Goal: Task Accomplishment & Management: Manage account settings

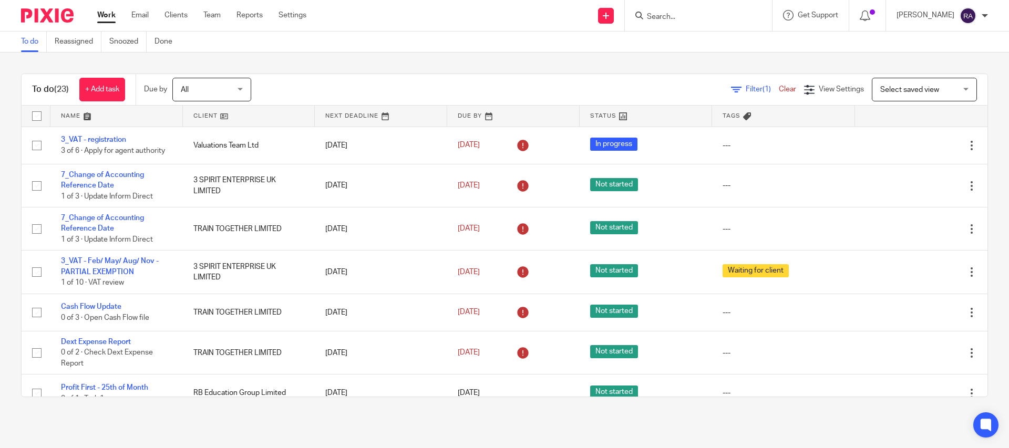
click at [681, 11] on form at bounding box center [702, 15] width 112 height 13
click at [676, 16] on input "Search" at bounding box center [693, 17] width 95 height 9
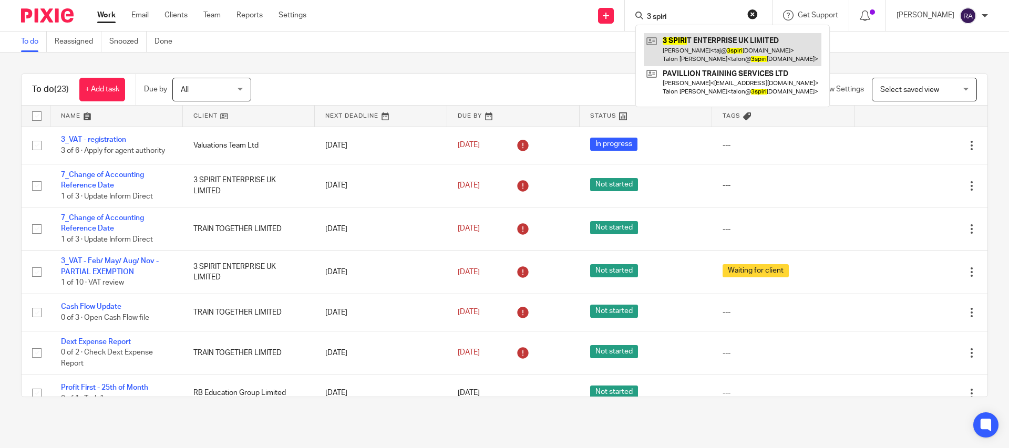
type input "3 spiri"
click at [705, 39] on link at bounding box center [733, 49] width 178 height 33
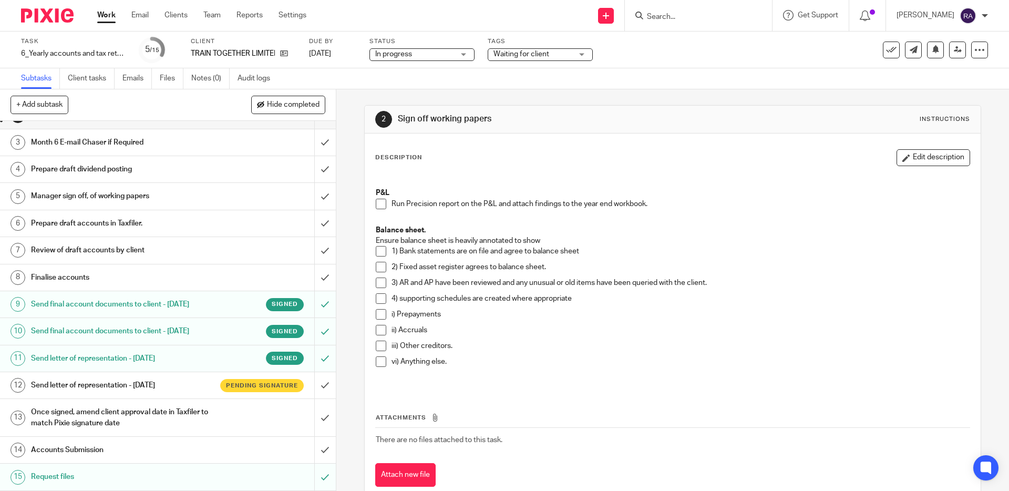
scroll to position [46, 0]
click at [286, 53] on icon at bounding box center [284, 53] width 8 height 8
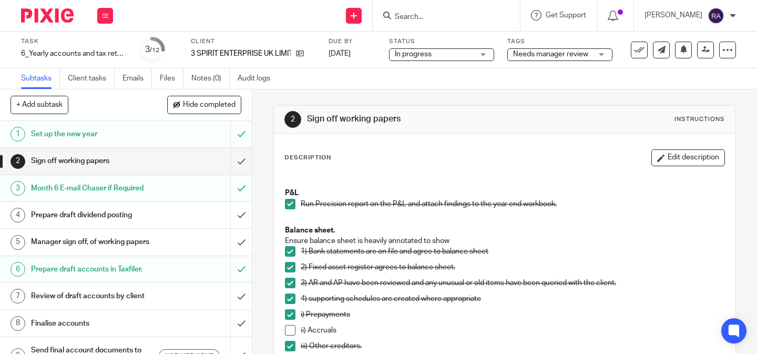
scroll to position [123, 0]
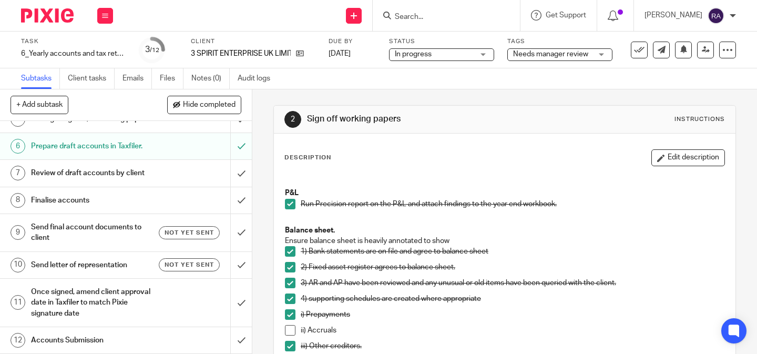
click at [129, 231] on h1 "Send final account documents to client" at bounding box center [94, 232] width 126 height 27
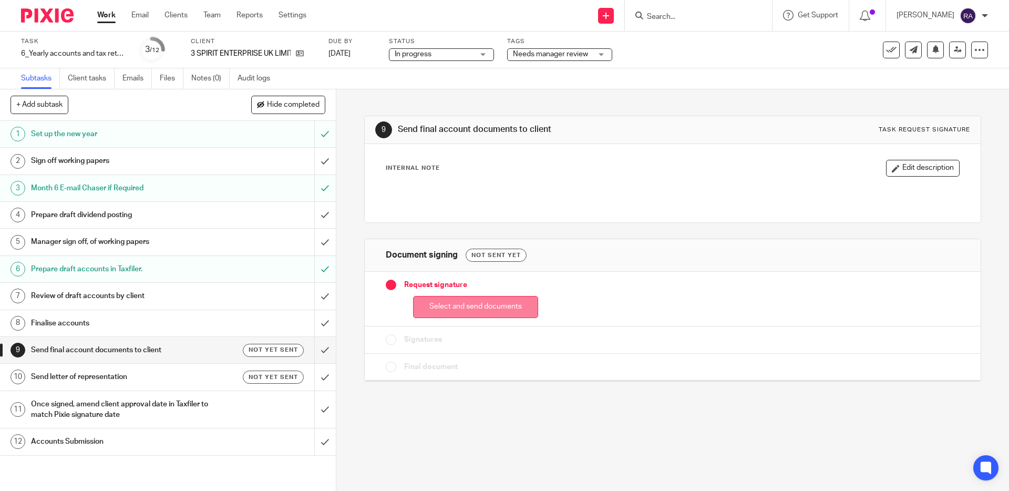
click at [488, 304] on button "Select and send documents" at bounding box center [475, 307] width 125 height 23
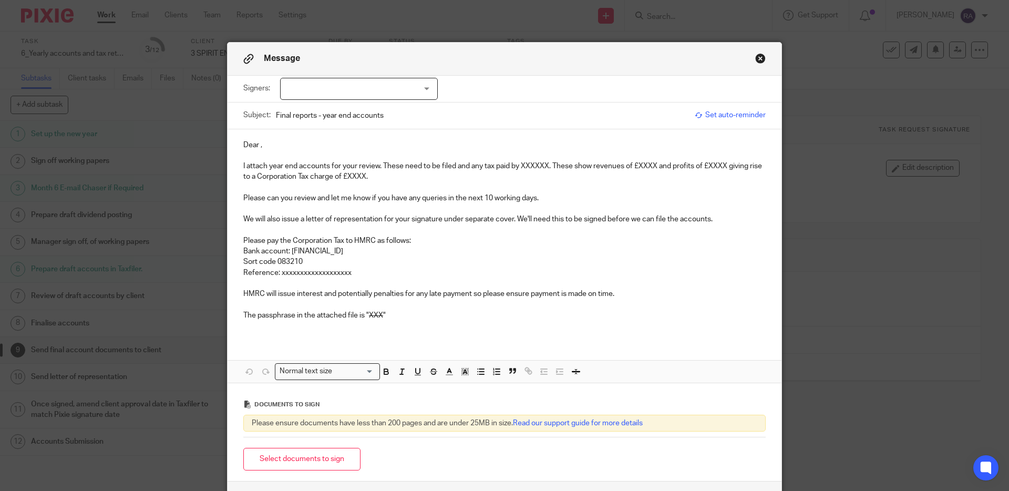
click at [337, 87] on div at bounding box center [359, 89] width 158 height 22
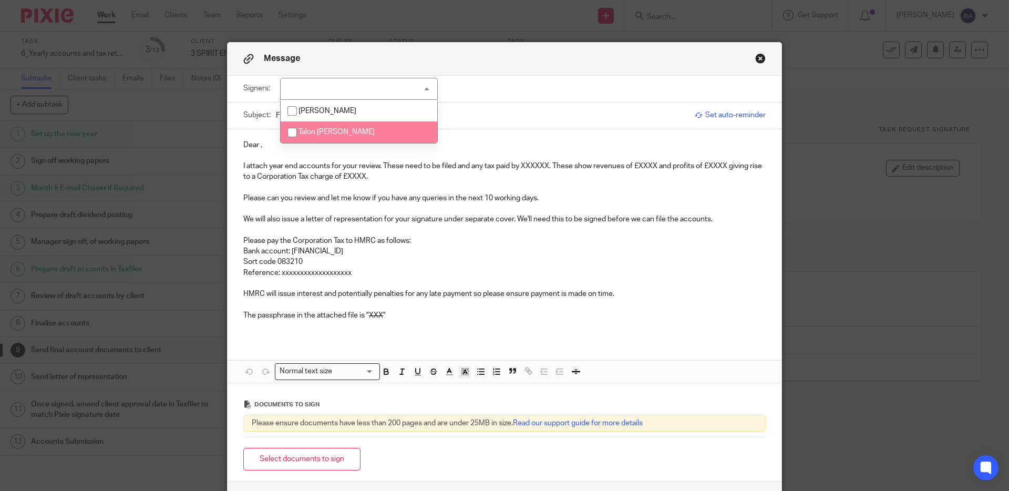
click at [324, 133] on span "Talon [PERSON_NAME]" at bounding box center [336, 131] width 76 height 7
click at [354, 128] on li "Talon Golding" at bounding box center [359, 132] width 157 height 22
checkbox input "false"
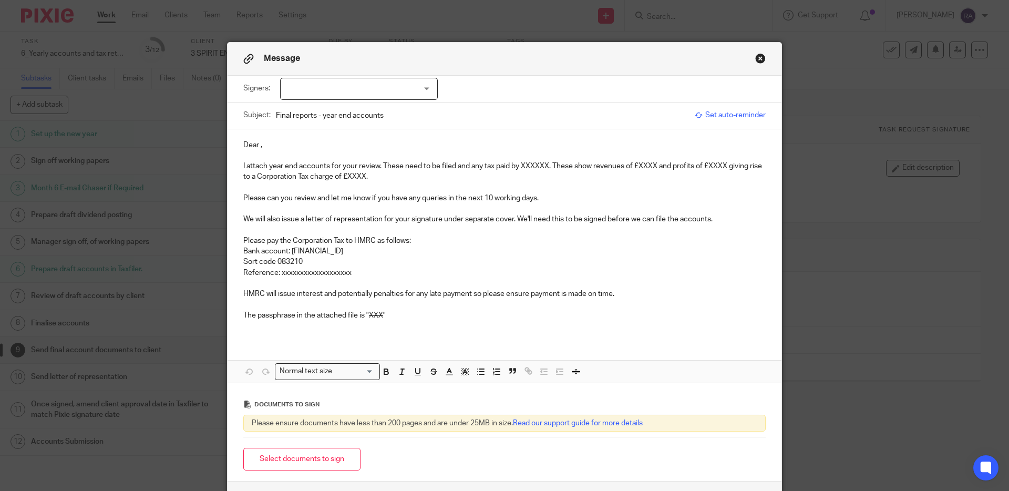
click at [756, 60] on button "Close modal" at bounding box center [760, 58] width 11 height 11
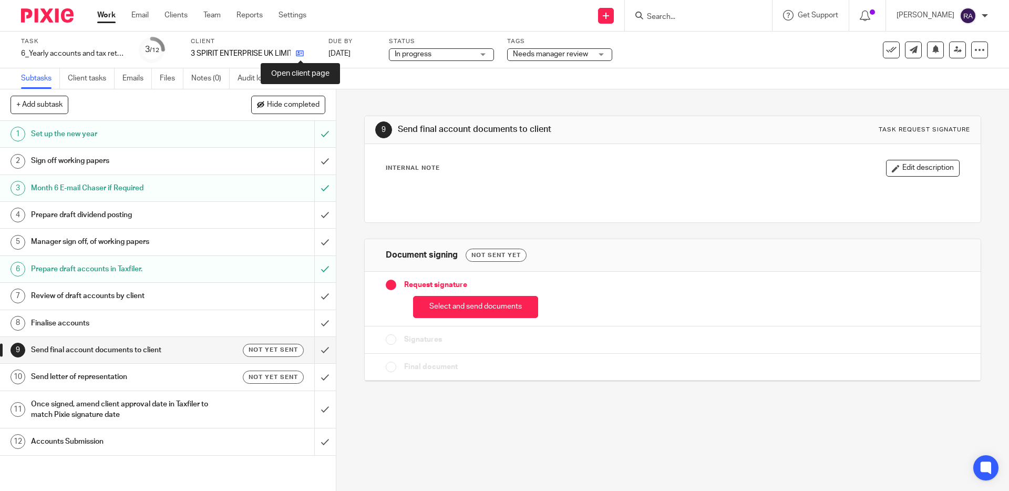
click at [301, 50] on icon at bounding box center [300, 53] width 8 height 8
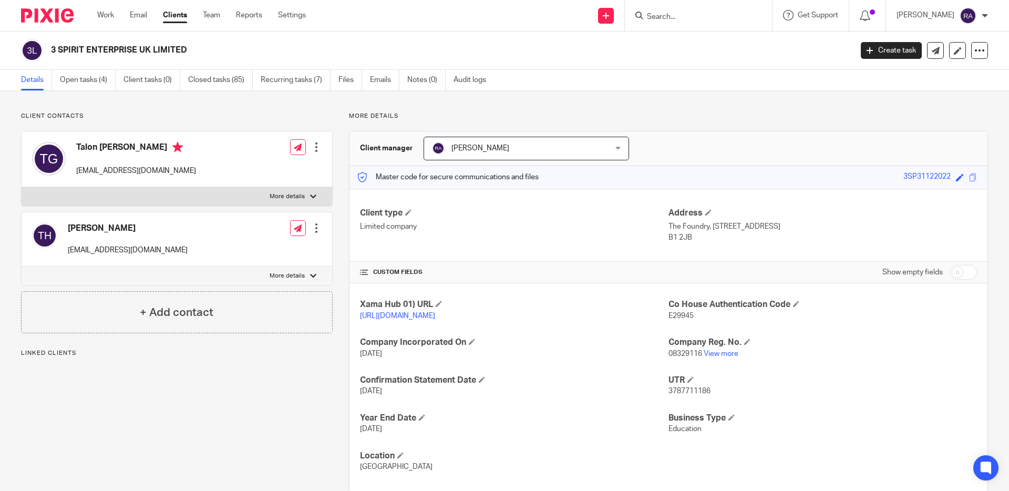
click at [318, 147] on div at bounding box center [316, 147] width 11 height 11
click at [268, 169] on link "Edit contact" at bounding box center [269, 170] width 100 height 15
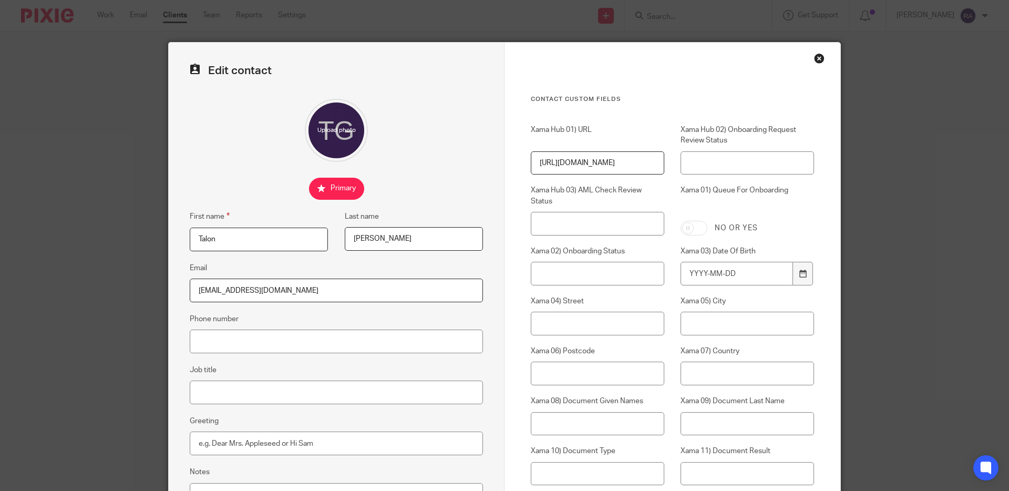
drag, startPoint x: 302, startPoint y: 294, endPoint x: 174, endPoint y: 276, distance: 128.4
click at [174, 275] on div "Edit contact First name Talon Last name Golding Email talon@novoventures.co.uk …" at bounding box center [337, 421] width 336 height 756
paste input "3spirittraining.com"
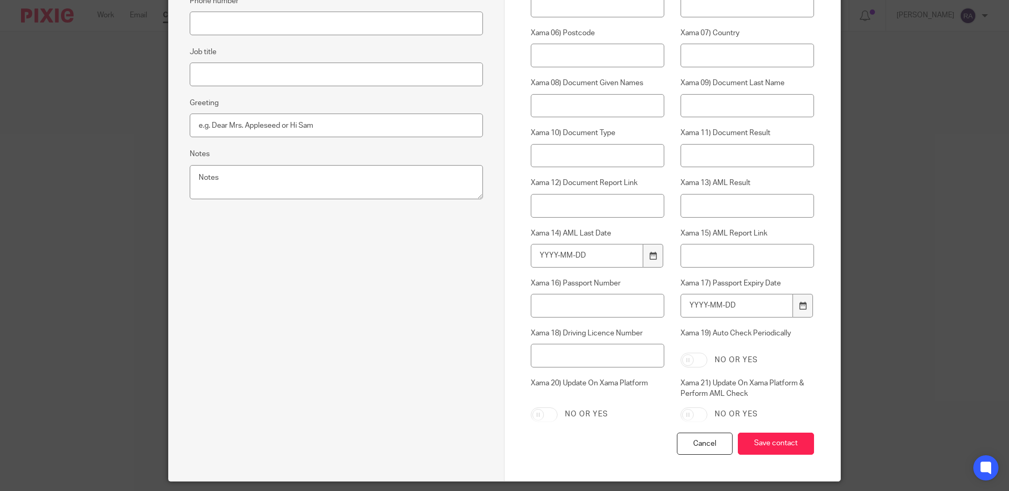
scroll to position [350, 0]
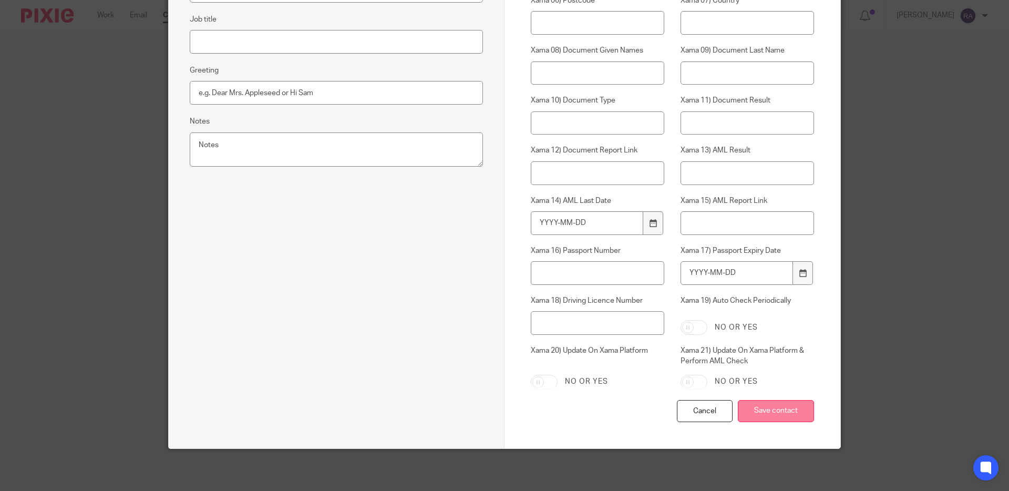
type input "[EMAIL_ADDRESS][DOMAIN_NAME]"
click at [770, 407] on input "Save contact" at bounding box center [776, 411] width 76 height 23
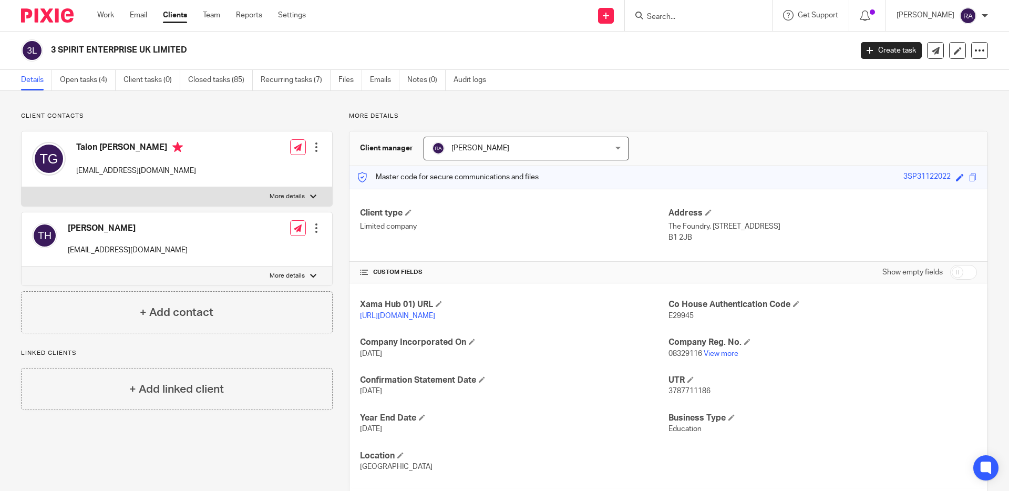
click at [316, 227] on div at bounding box center [316, 228] width 11 height 11
click at [263, 247] on link "Edit contact" at bounding box center [269, 251] width 100 height 15
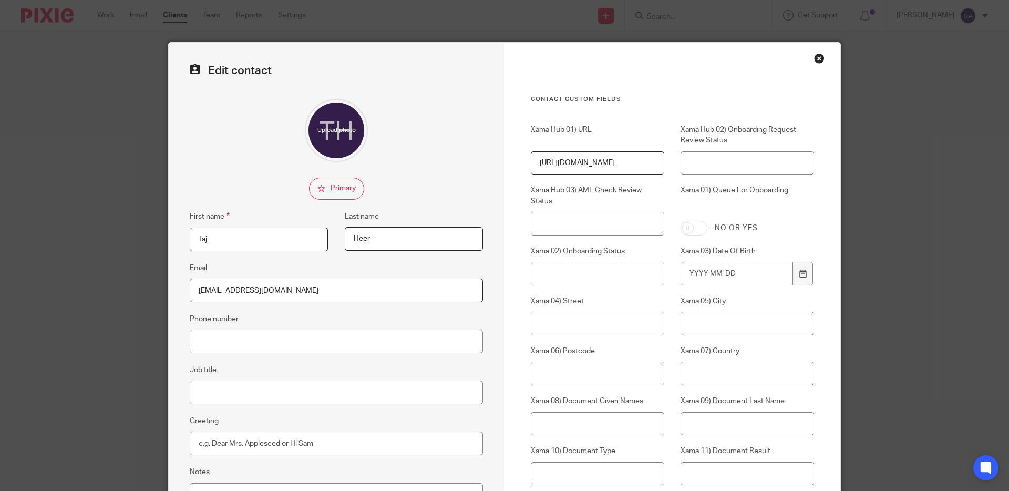
drag, startPoint x: 273, startPoint y: 296, endPoint x: 169, endPoint y: 274, distance: 106.9
click at [169, 266] on div "Edit contact First name [PERSON_NAME] Last name [PERSON_NAME] Email [EMAIL_ADDR…" at bounding box center [337, 421] width 336 height 756
drag, startPoint x: 270, startPoint y: 292, endPoint x: 179, endPoint y: 285, distance: 91.1
click at [179, 285] on div "Edit contact First name [PERSON_NAME] Last name [PERSON_NAME] Email [EMAIL_ADDR…" at bounding box center [337, 421] width 336 height 756
paste input "[DOMAIN_NAME] <[EMAIL_ADDRESS][DOMAIN_NAME]>"
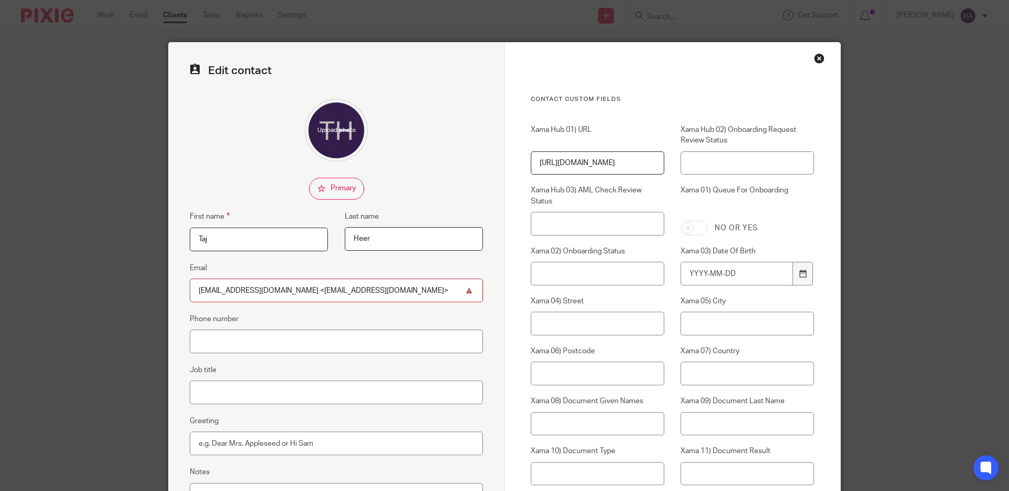
drag, startPoint x: 283, startPoint y: 291, endPoint x: 189, endPoint y: 272, distance: 95.8
click at [190, 272] on fieldset "Email [EMAIL_ADDRESS][DOMAIN_NAME] <[EMAIL_ADDRESS][DOMAIN_NAME]>" at bounding box center [336, 282] width 293 height 40
click at [308, 291] on input "[EMAIL_ADDRESS][DOMAIN_NAME]>" at bounding box center [336, 290] width 293 height 24
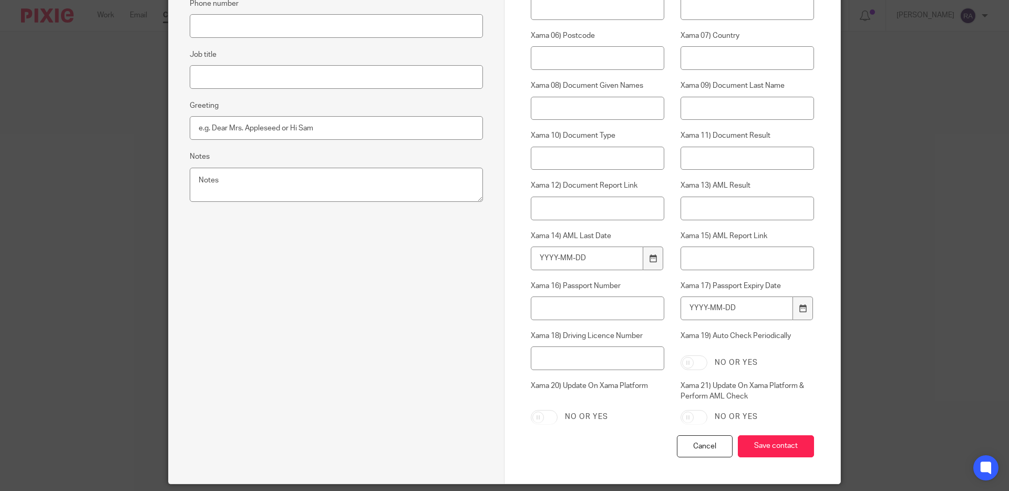
scroll to position [350, 0]
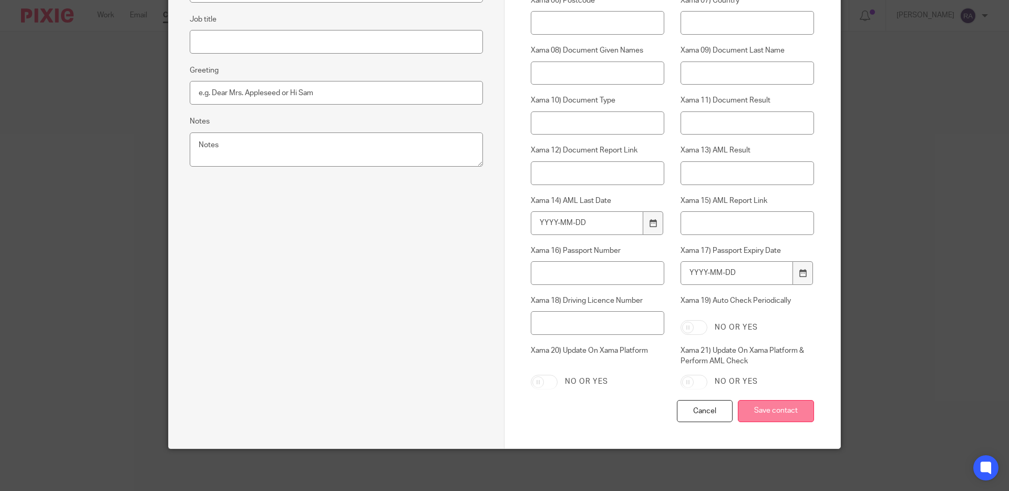
type input "[EMAIL_ADDRESS][DOMAIN_NAME]"
click at [756, 407] on input "Save contact" at bounding box center [776, 411] width 76 height 23
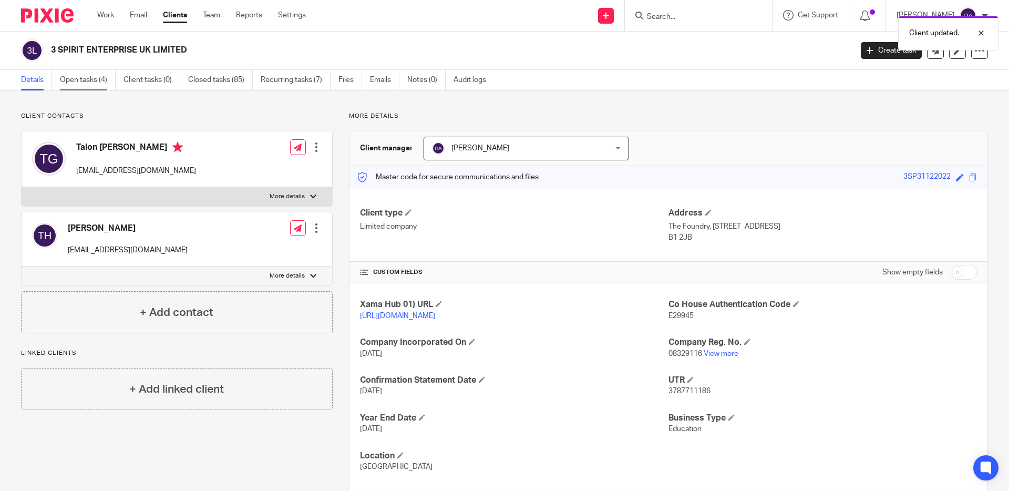
click at [98, 85] on link "Open tasks (4)" at bounding box center [88, 80] width 56 height 20
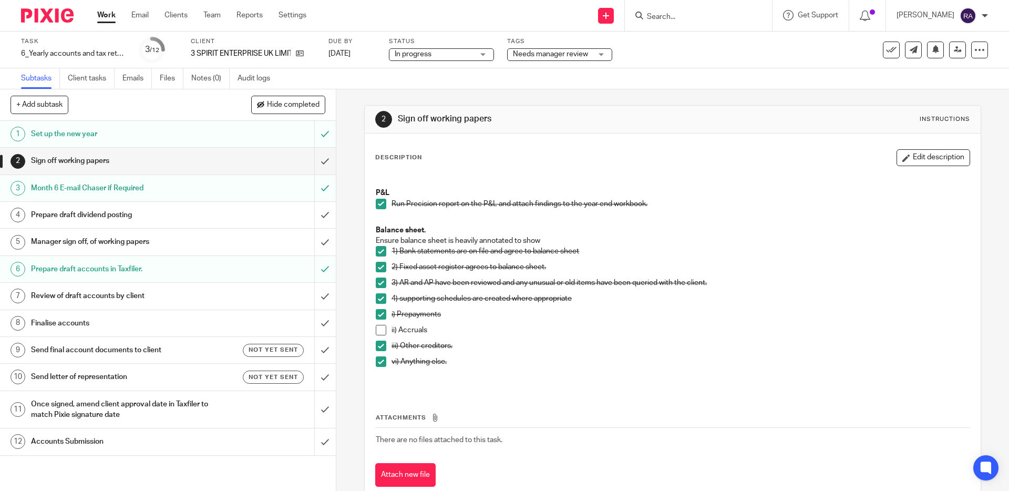
click at [300, 59] on div "Client 3 SPIRIT ENTERPRISE UK LIMITED" at bounding box center [253, 49] width 125 height 25
click at [300, 55] on icon at bounding box center [300, 53] width 8 height 8
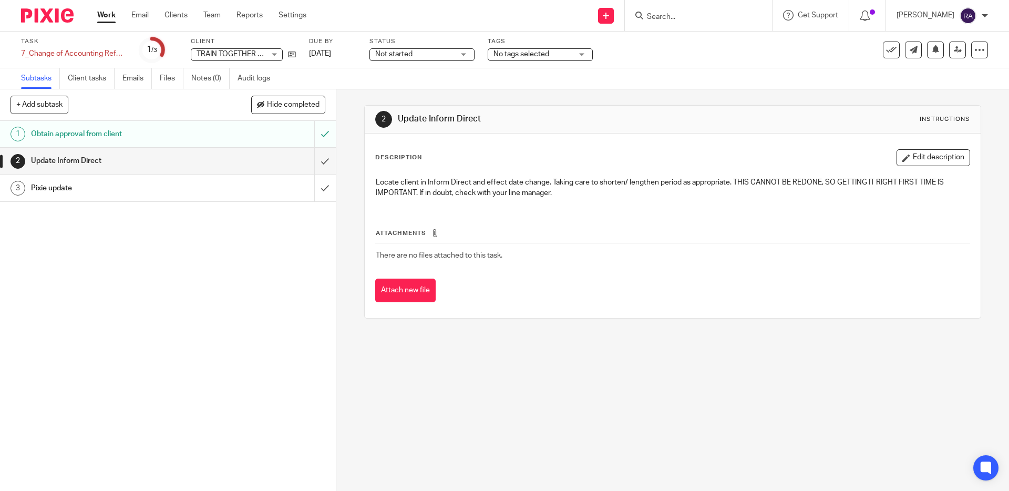
click at [108, 162] on h1 "Update Inform Direct" at bounding box center [122, 161] width 182 height 16
click at [436, 234] on icon at bounding box center [435, 233] width 8 height 8
click at [320, 161] on input "submit" at bounding box center [168, 161] width 336 height 26
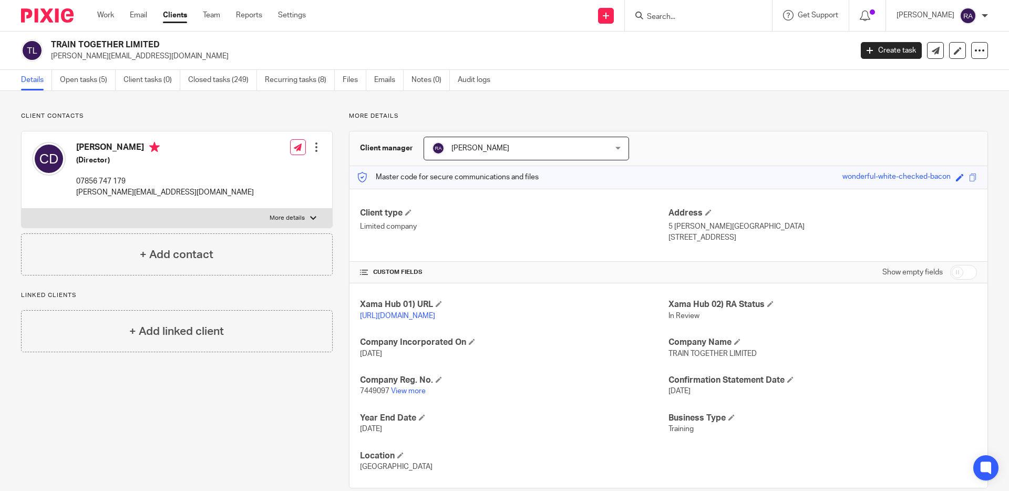
scroll to position [18, 0]
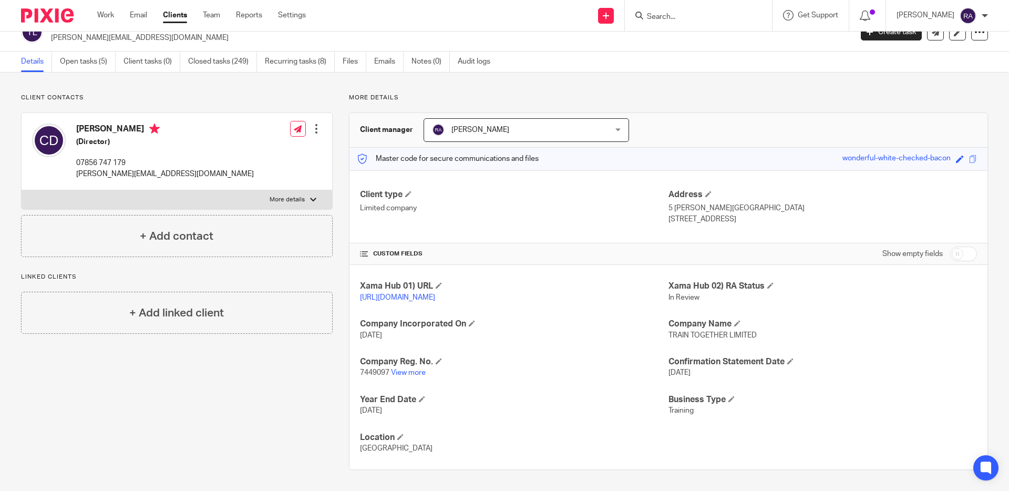
click at [955, 255] on input "checkbox" at bounding box center [963, 253] width 27 height 15
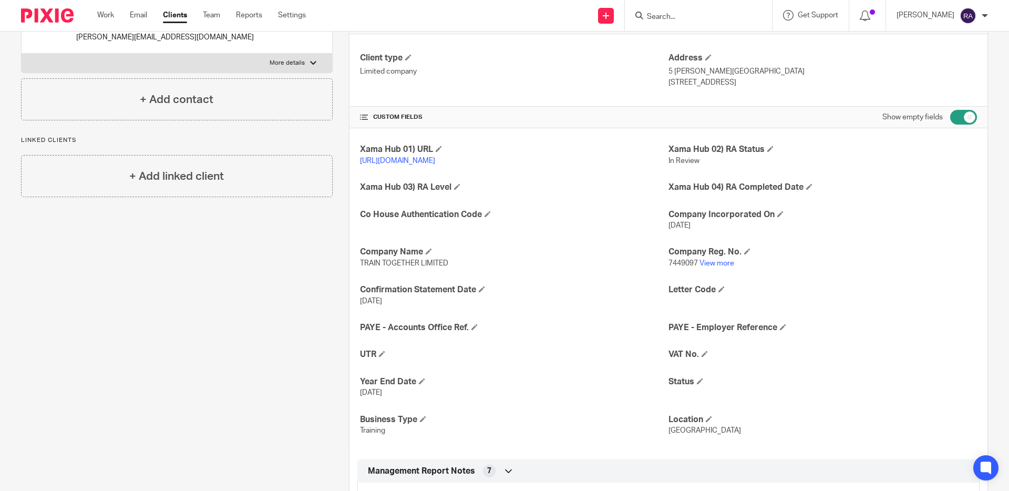
scroll to position [132, 0]
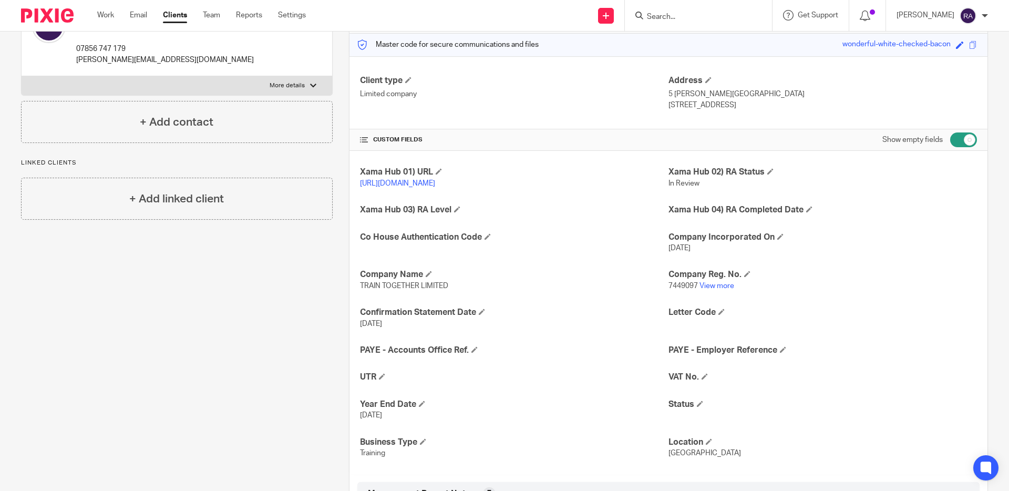
click at [964, 137] on input "checkbox" at bounding box center [963, 139] width 27 height 15
checkbox input "false"
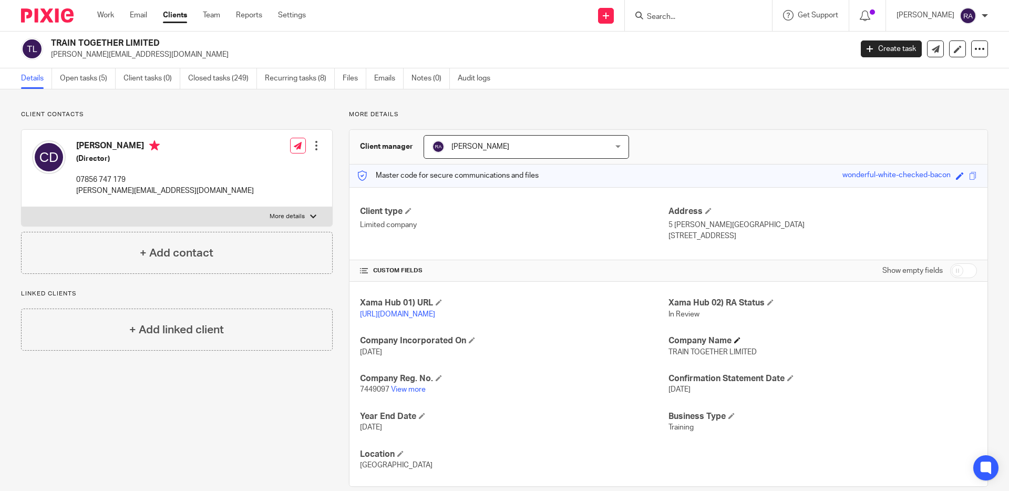
scroll to position [0, 0]
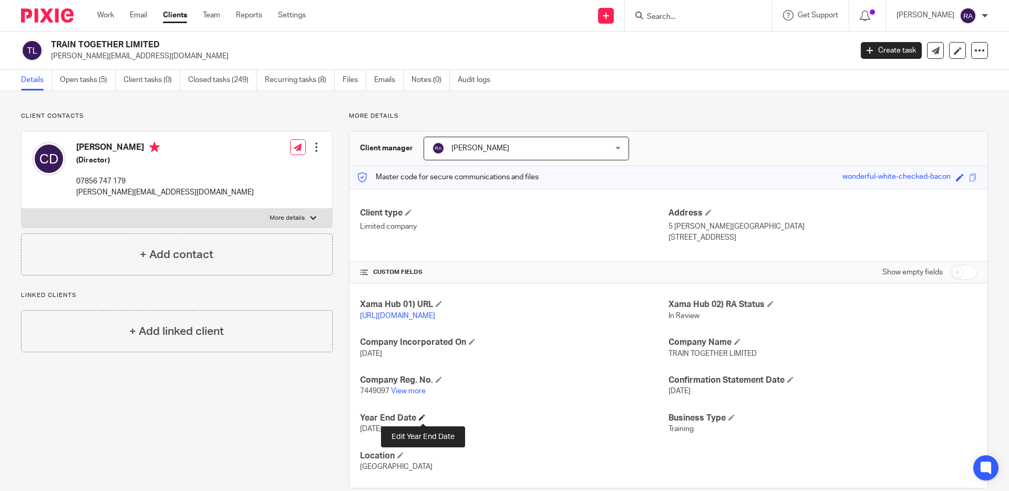
click at [423, 416] on span at bounding box center [422, 417] width 6 height 6
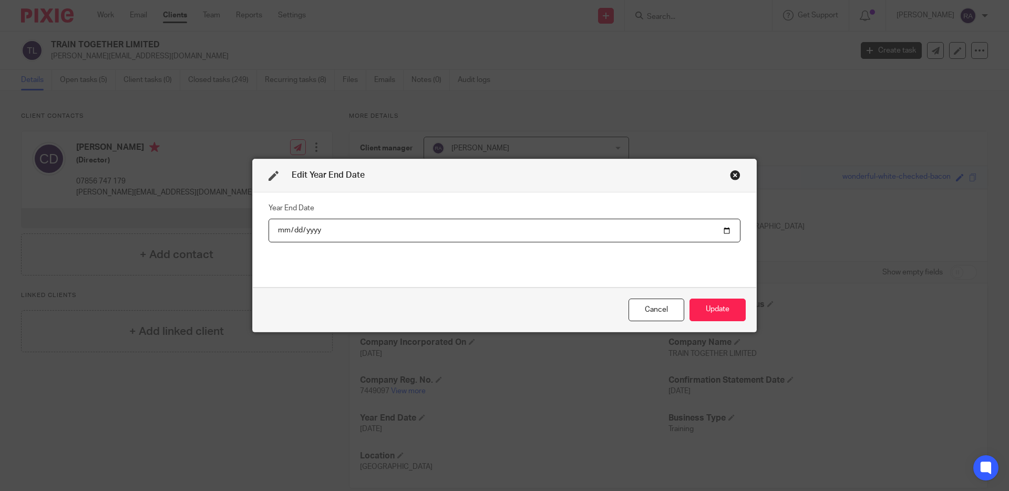
click at [329, 230] on input "2023-12-31" at bounding box center [504, 231] width 472 height 24
click at [323, 232] on input "2023-12-31" at bounding box center [504, 231] width 472 height 24
click at [371, 236] on input "2023-12-31" at bounding box center [504, 231] width 472 height 24
click at [390, 232] on input "2023-12-31" at bounding box center [504, 231] width 472 height 24
click at [706, 232] on input "2023-12-31" at bounding box center [504, 231] width 472 height 24
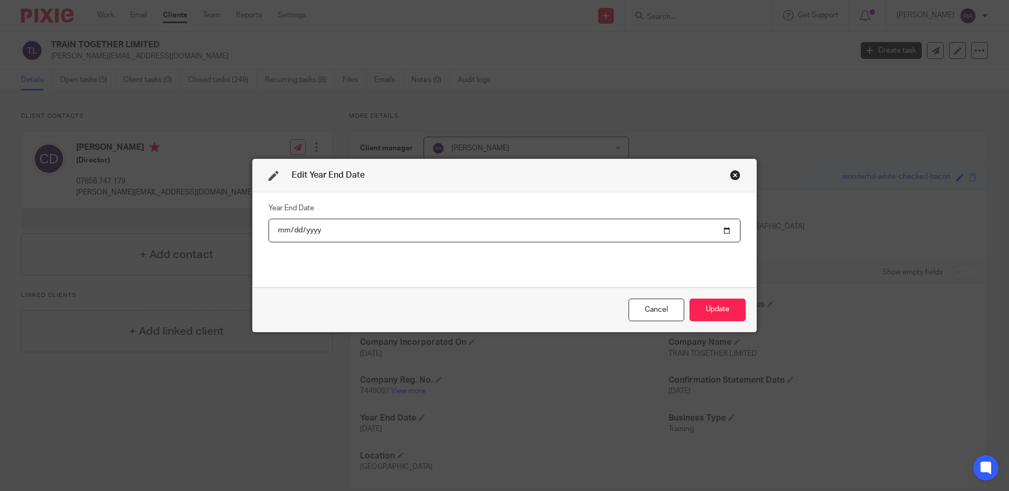
click at [727, 229] on input "2023-12-31" at bounding box center [504, 231] width 472 height 24
type input "2024-07-31"
click at [711, 307] on button "Update" at bounding box center [717, 309] width 56 height 23
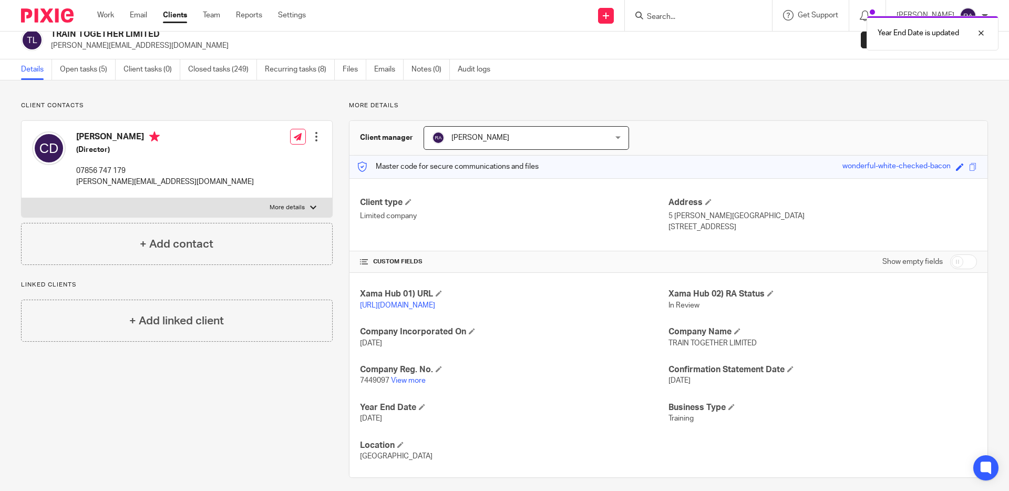
scroll to position [18, 0]
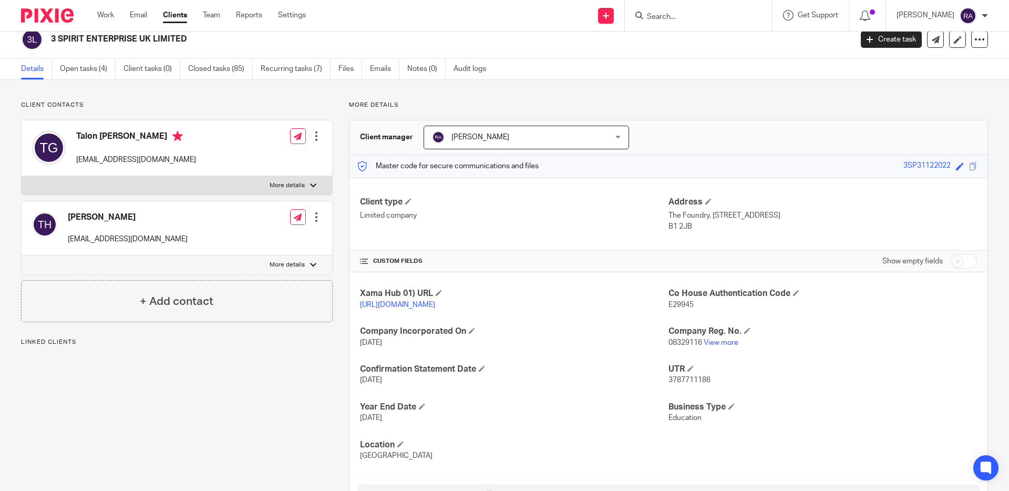
scroll to position [15, 0]
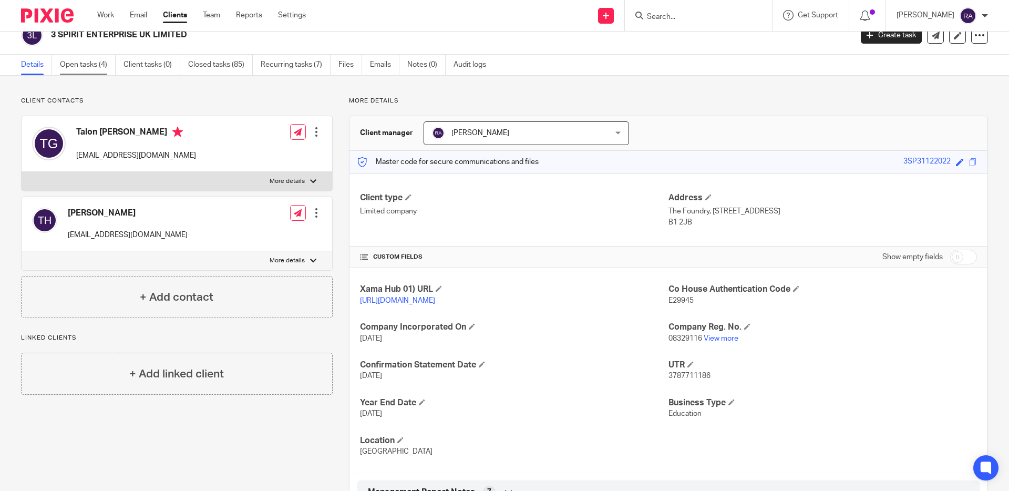
click at [85, 74] on link "Open tasks (4)" at bounding box center [88, 65] width 56 height 20
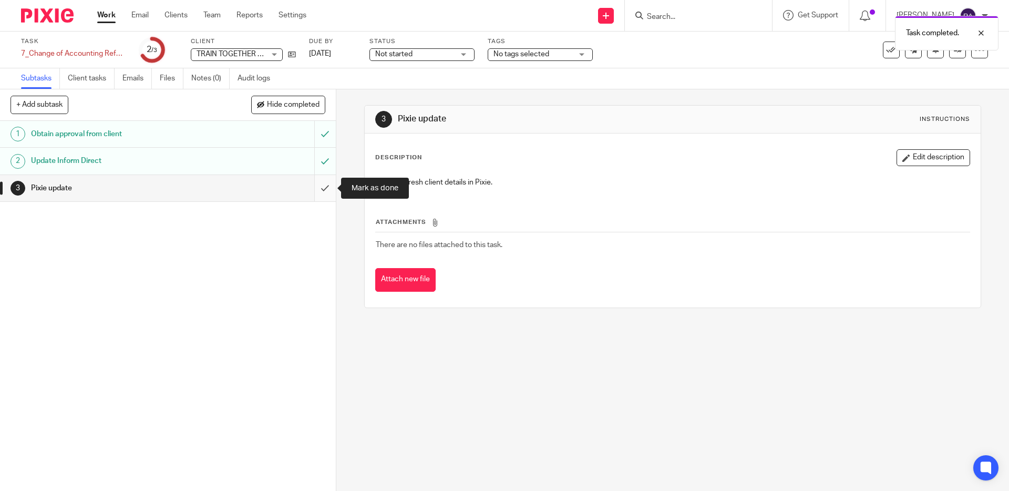
click at [322, 188] on input "submit" at bounding box center [168, 188] width 336 height 26
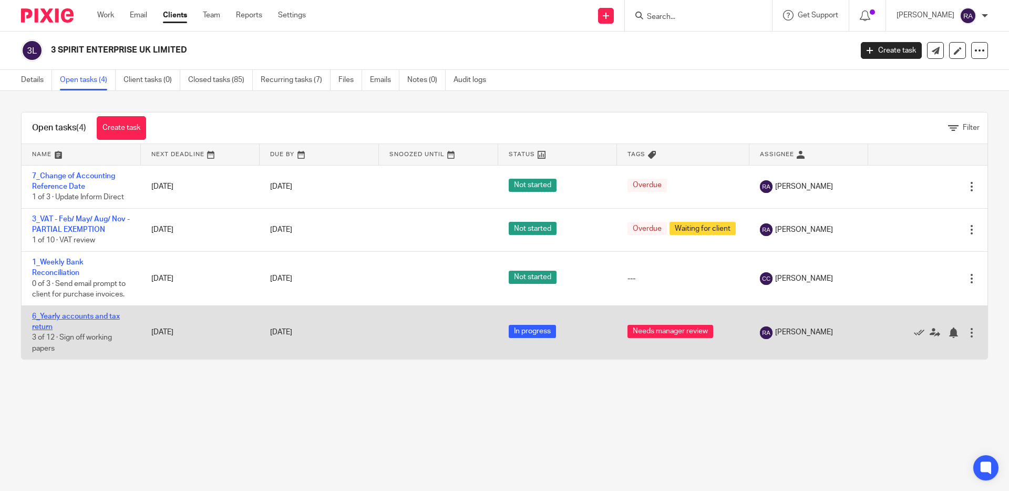
click at [80, 315] on link "6_Yearly accounts and tax return" at bounding box center [76, 322] width 88 height 18
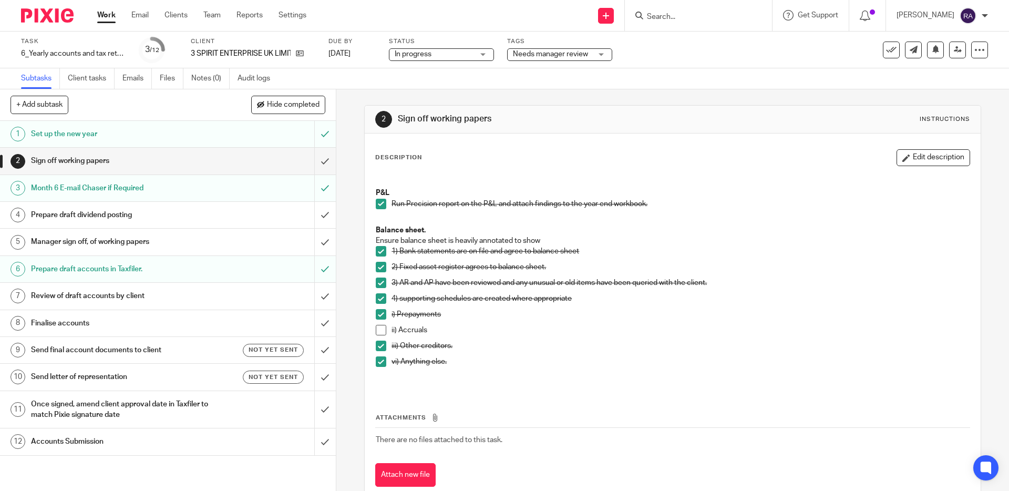
click at [131, 355] on h1 "Send final account documents to client" at bounding box center [122, 350] width 182 height 16
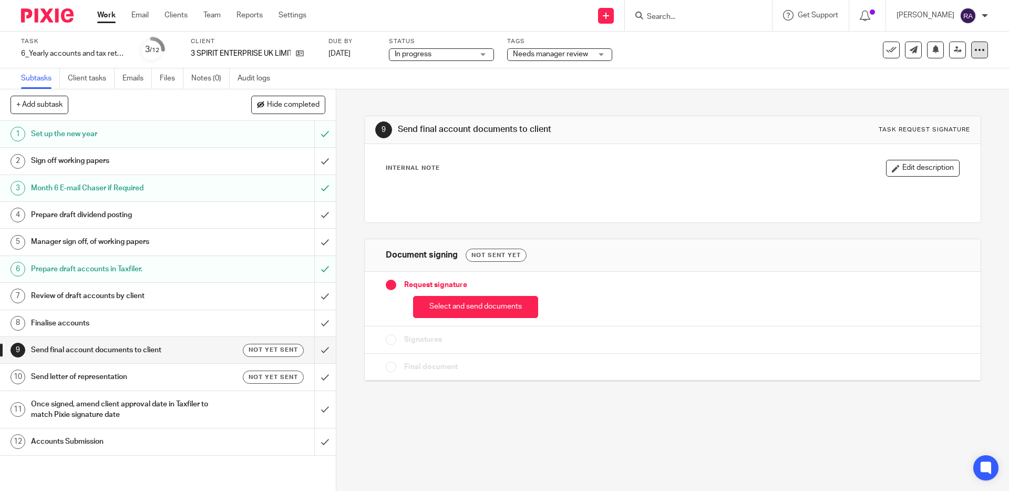
click at [981, 49] on icon at bounding box center [979, 50] width 11 height 11
click at [932, 94] on link "Advanced task editor" at bounding box center [946, 91] width 69 height 7
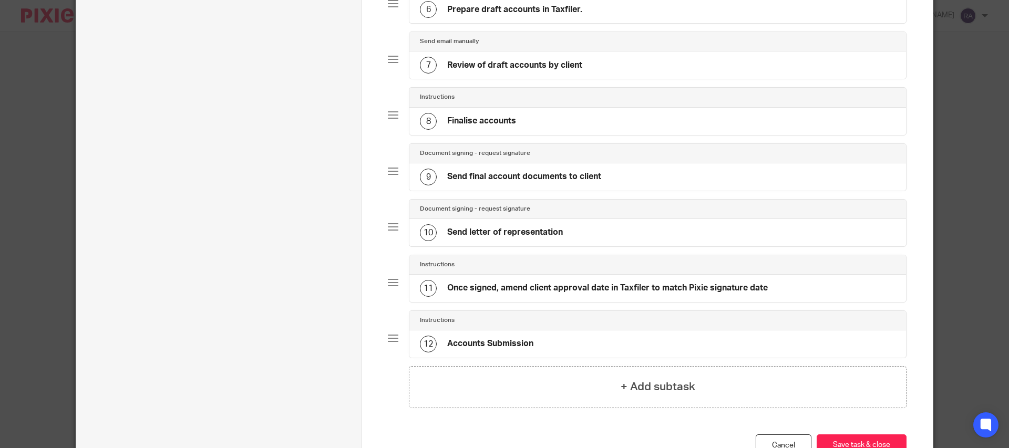
scroll to position [502, 0]
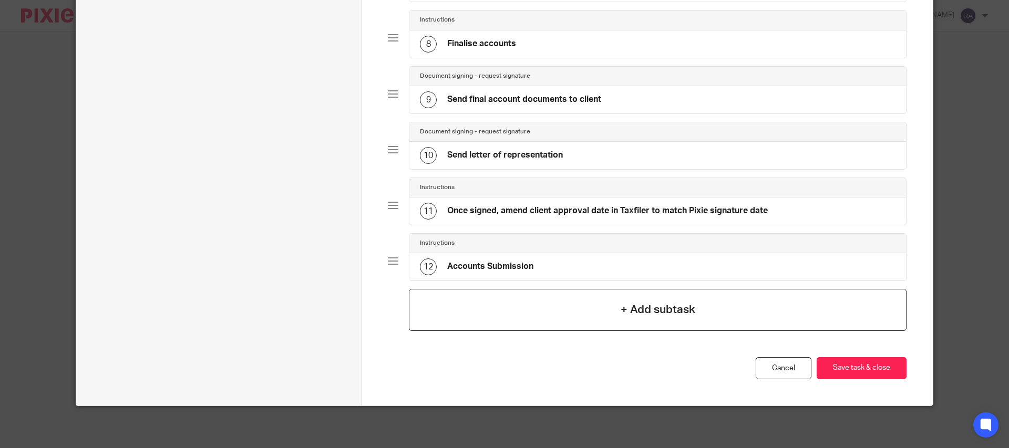
click at [688, 316] on h4 "+ Add subtask" at bounding box center [657, 310] width 75 height 16
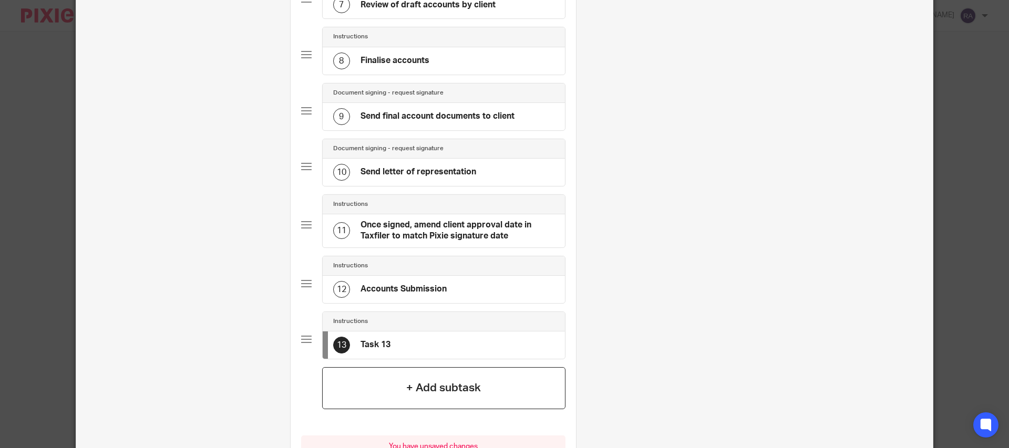
scroll to position [534, 0]
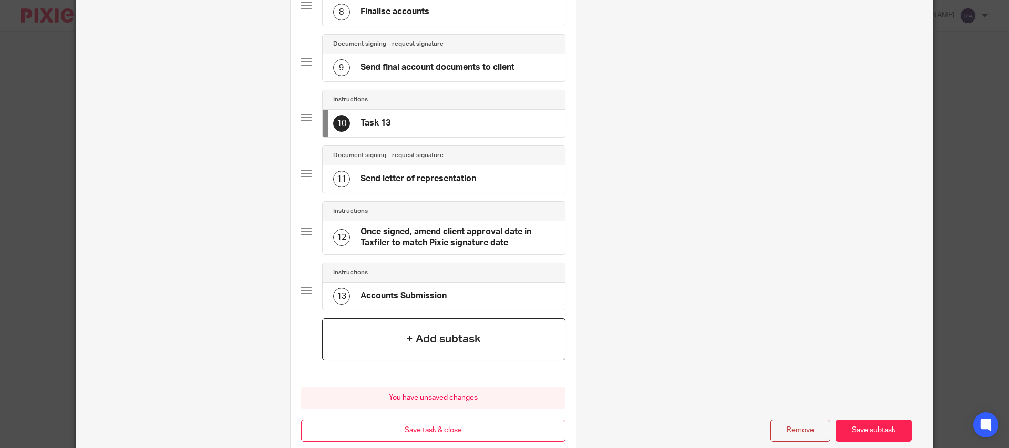
click at [422, 328] on div "+ Add subtask" at bounding box center [443, 339] width 243 height 42
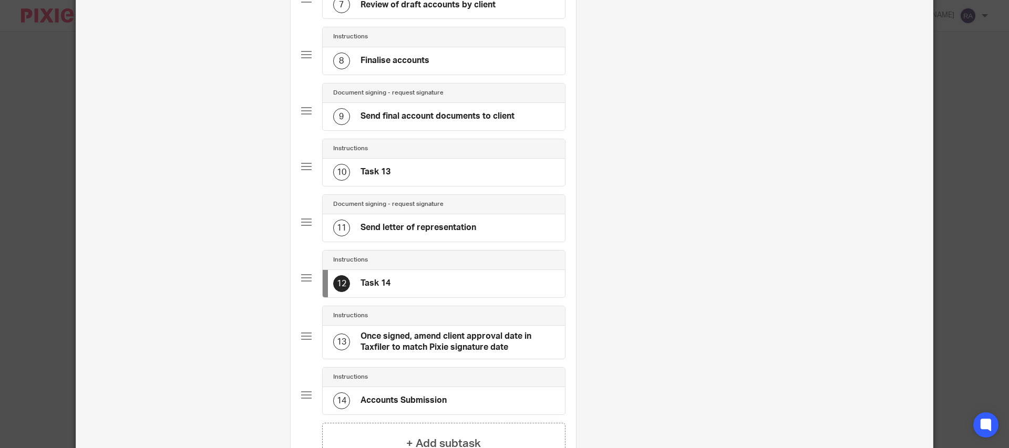
scroll to position [451, 0]
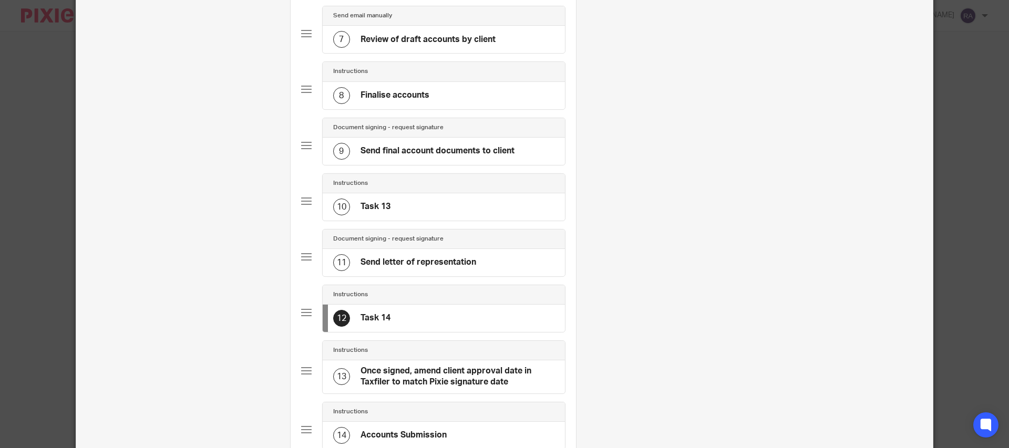
click at [414, 203] on div "10 Task 13" at bounding box center [444, 206] width 242 height 27
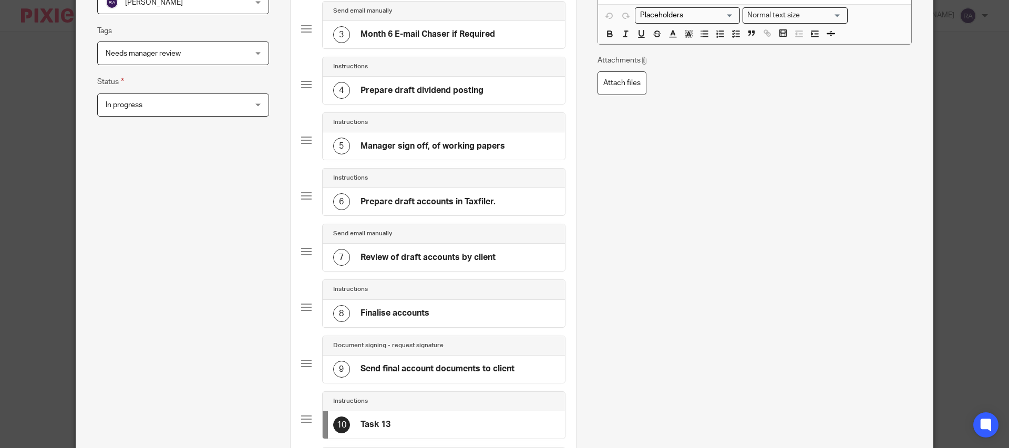
scroll to position [238, 0]
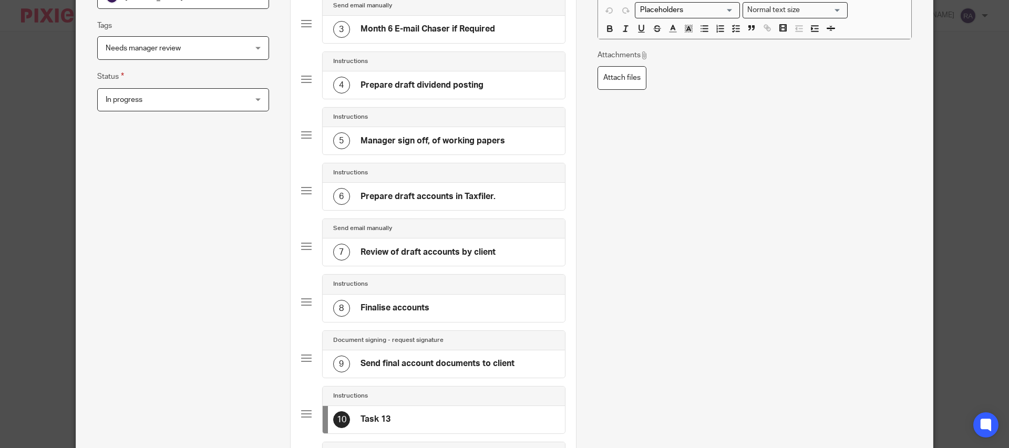
click at [421, 366] on h4 "Send final account documents to client" at bounding box center [437, 363] width 154 height 11
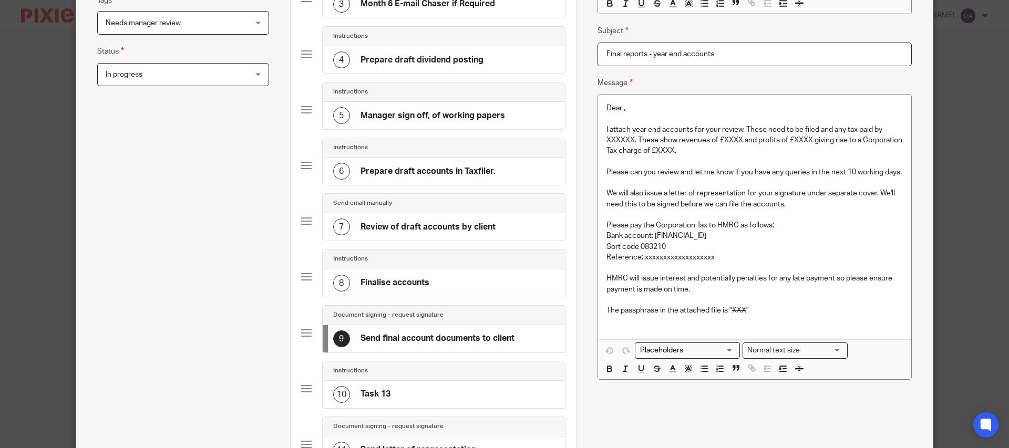
scroll to position [274, 0]
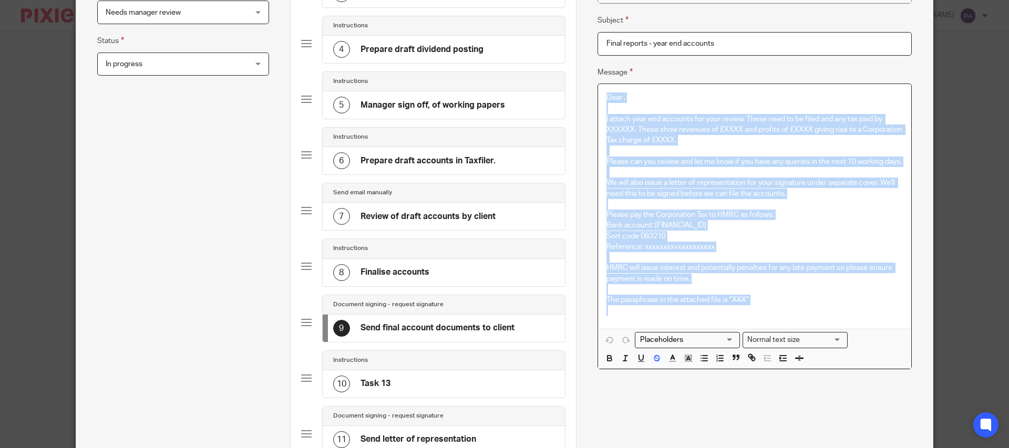
drag, startPoint x: 770, startPoint y: 317, endPoint x: 606, endPoint y: 90, distance: 279.7
click at [606, 90] on div "Dear , I attach year end accounts for your review. These need to be filed and a…" at bounding box center [754, 206] width 313 height 245
copy div "Dear , I attach year end accounts for your review. These need to be filed and a…"
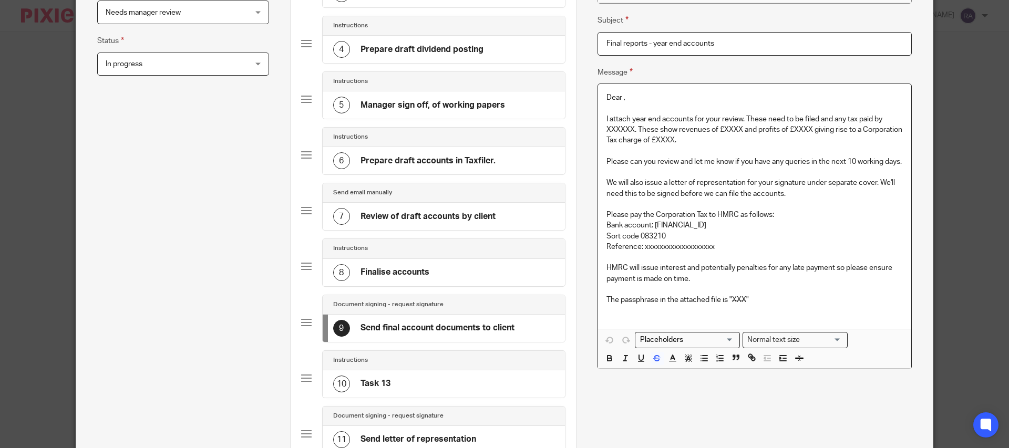
click at [387, 387] on h4 "Task 13" at bounding box center [375, 383] width 30 height 11
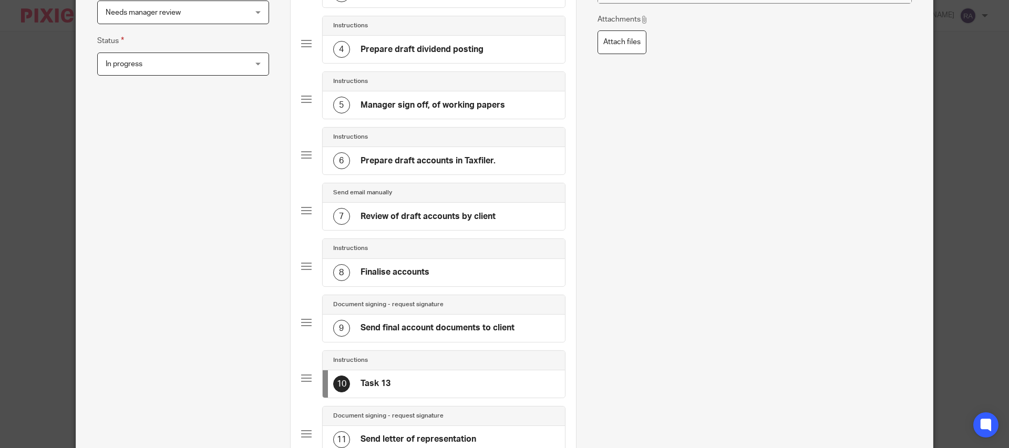
scroll to position [0, 0]
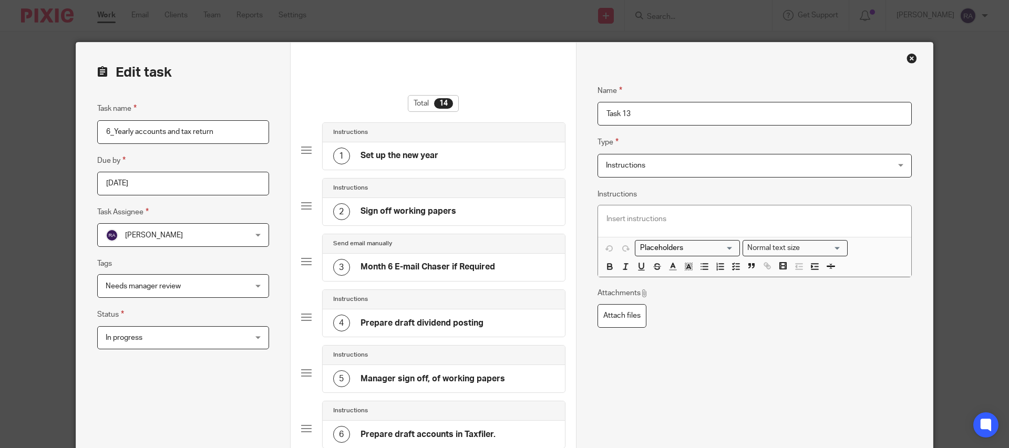
click at [623, 173] on span "Instructions" at bounding box center [728, 165] width 244 height 22
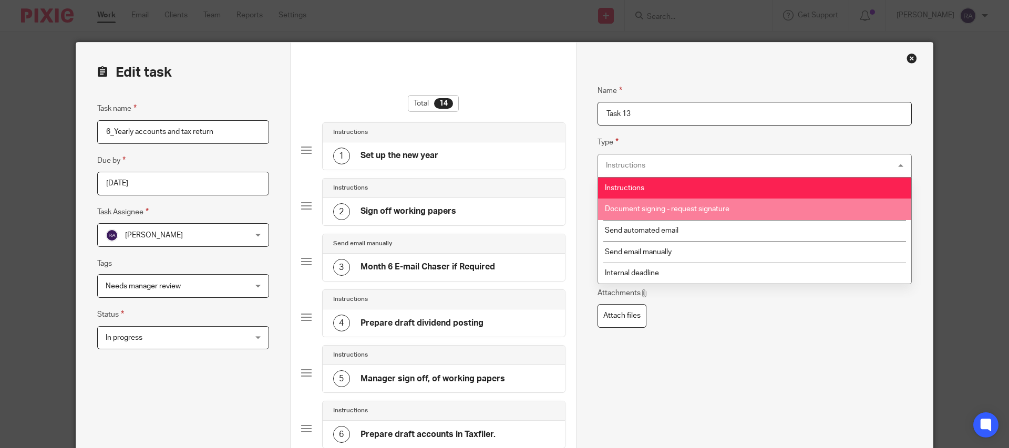
click at [647, 213] on span "Document signing - request signature" at bounding box center [667, 208] width 125 height 7
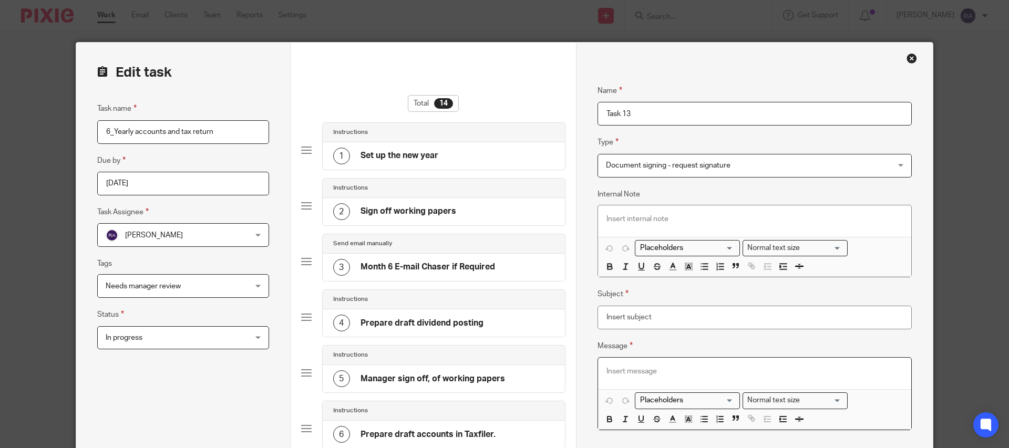
click at [631, 363] on div at bounding box center [754, 374] width 313 height 32
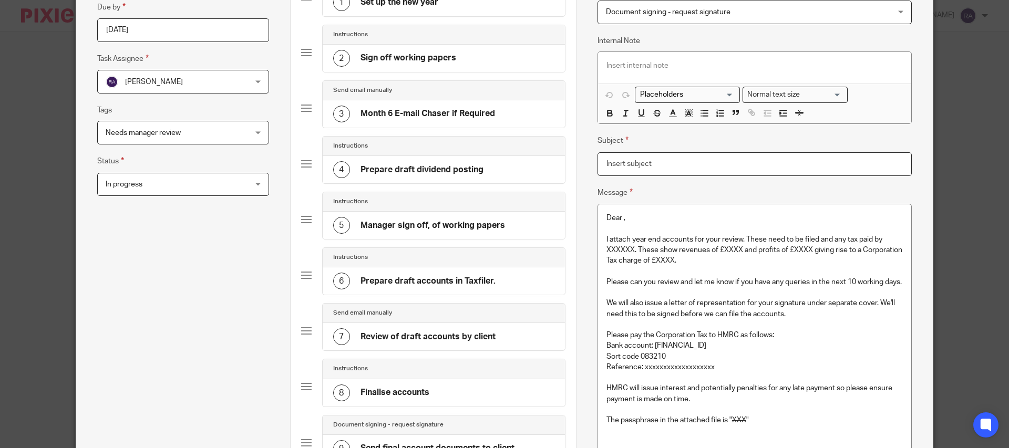
click at [640, 167] on input "Subject" at bounding box center [754, 164] width 314 height 24
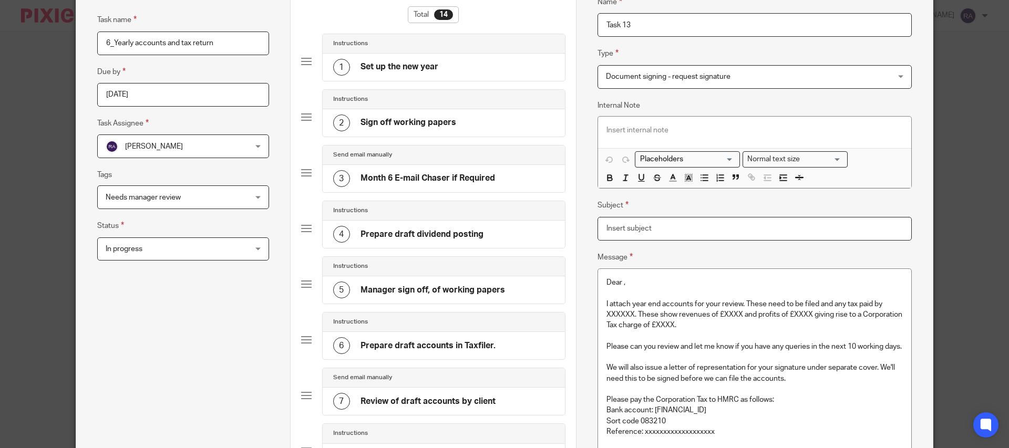
scroll to position [71, 0]
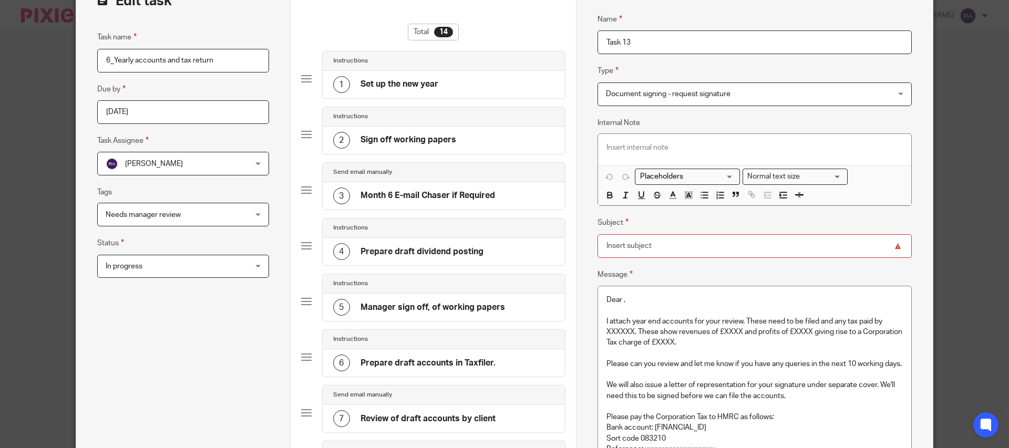
click at [645, 45] on input "Task 13" at bounding box center [754, 42] width 314 height 24
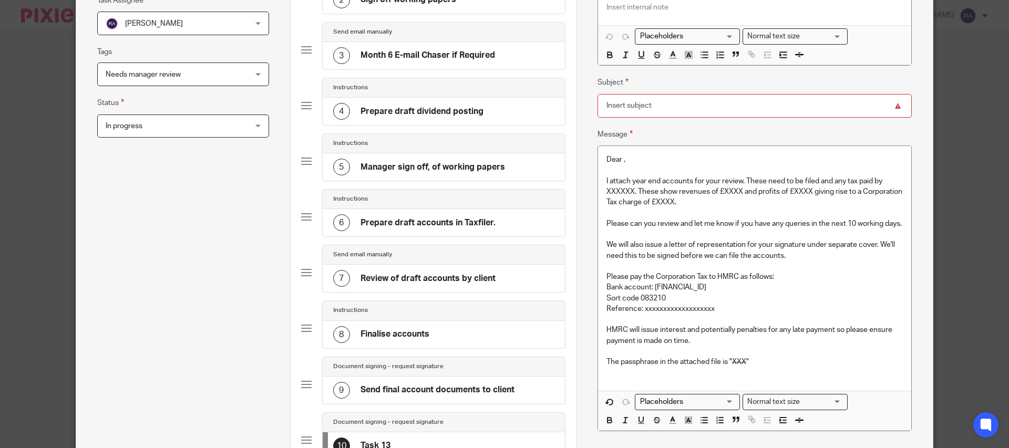
scroll to position [219, 0]
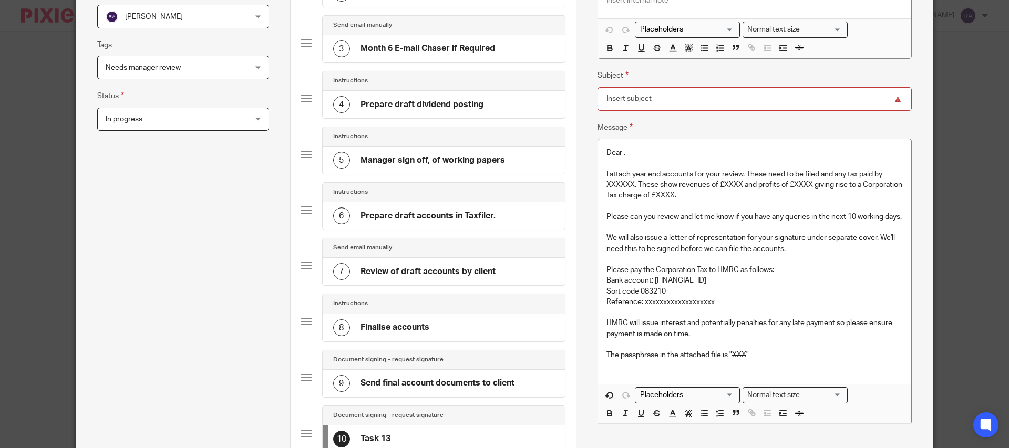
click at [396, 384] on h4 "Send final account documents to client" at bounding box center [437, 383] width 154 height 11
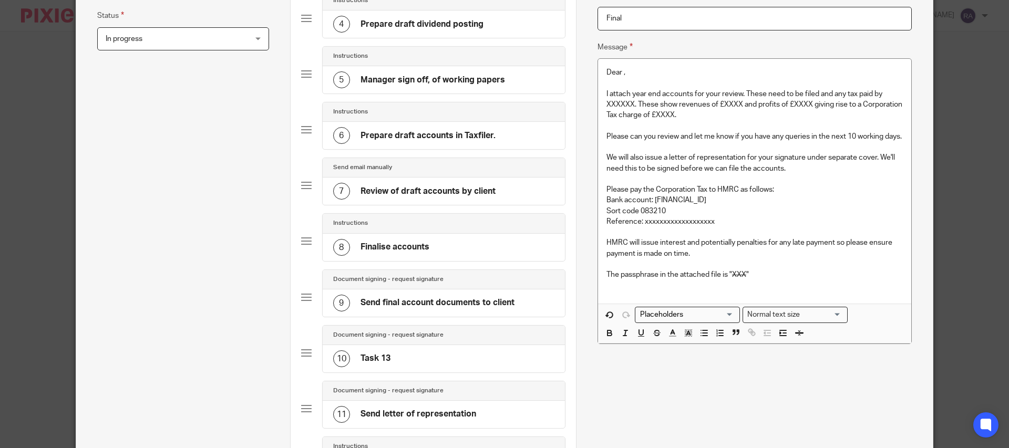
scroll to position [325, 0]
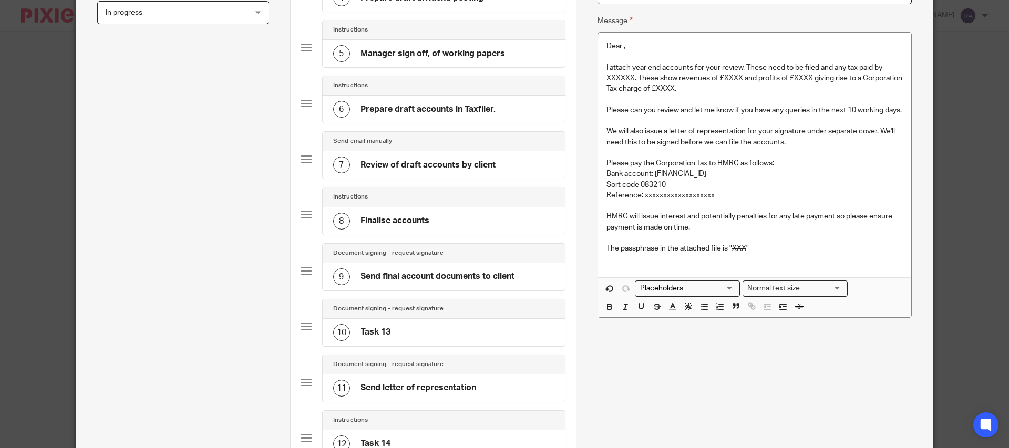
type input "Final"
click at [408, 283] on div "9 Send final account documents to client" at bounding box center [423, 276] width 181 height 17
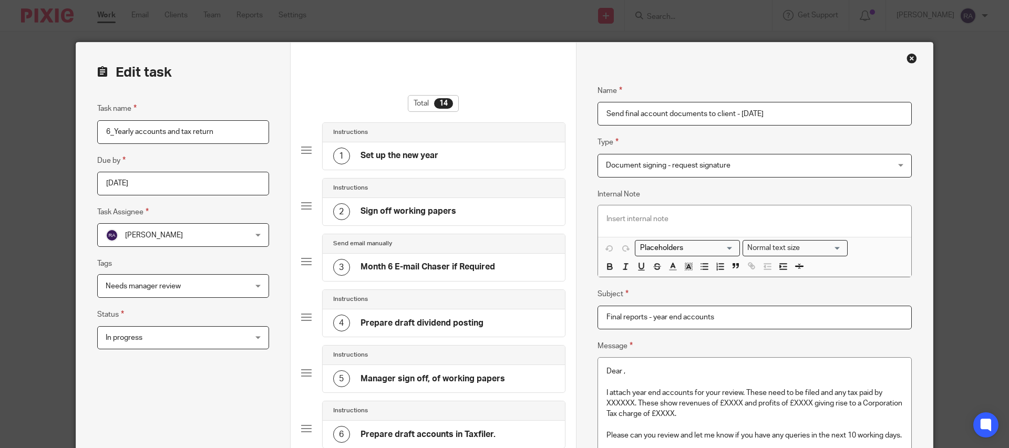
click at [799, 113] on input "Send final account documents to client - [DATE]" at bounding box center [754, 114] width 314 height 24
drag, startPoint x: 799, startPoint y: 113, endPoint x: 583, endPoint y: 109, distance: 216.0
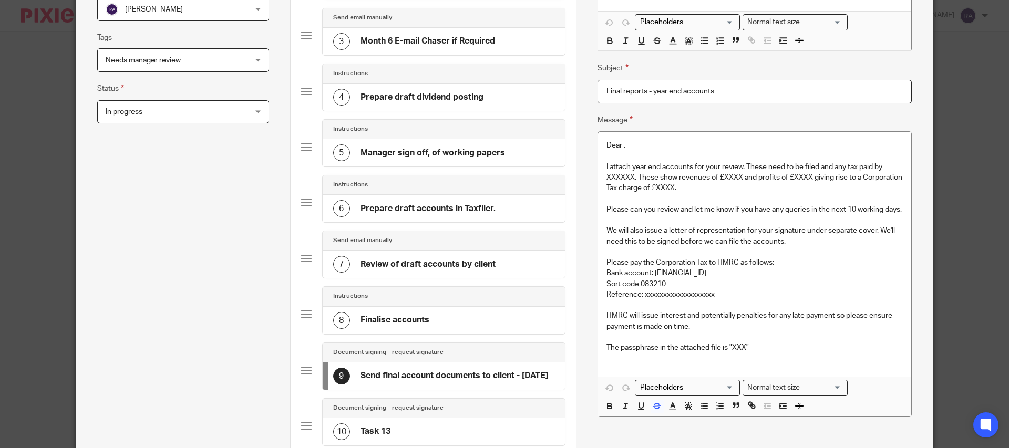
scroll to position [331, 0]
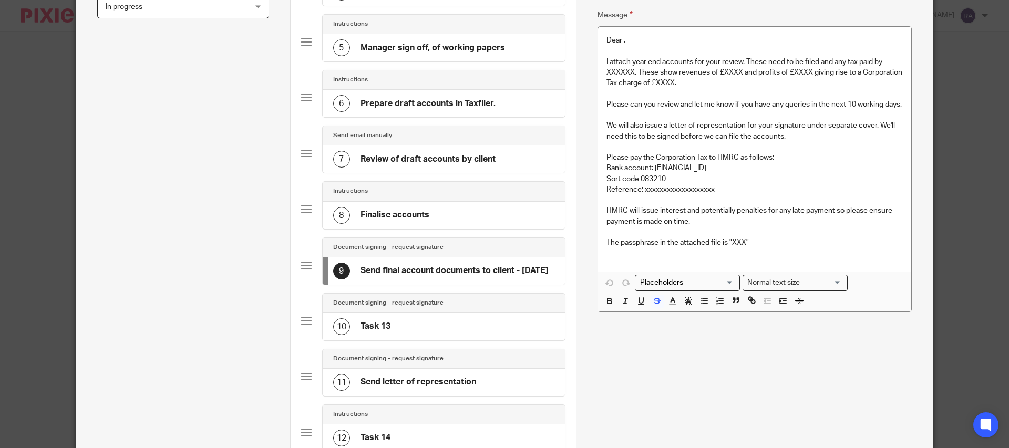
type input "Send final account documents to client - [DATE]"
click at [413, 334] on div "10 Task 13" at bounding box center [444, 326] width 242 height 27
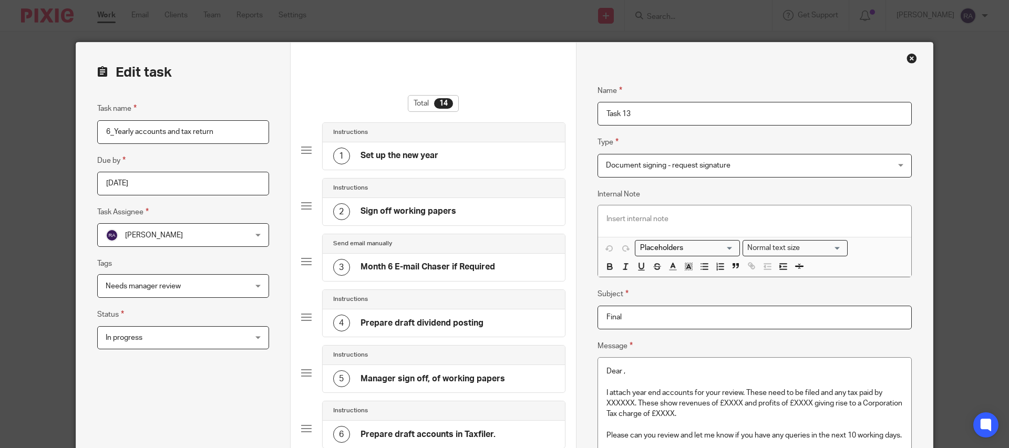
drag, startPoint x: 649, startPoint y: 115, endPoint x: 585, endPoint y: 115, distance: 63.6
paste input "Send final account documents to client - [DATE]"
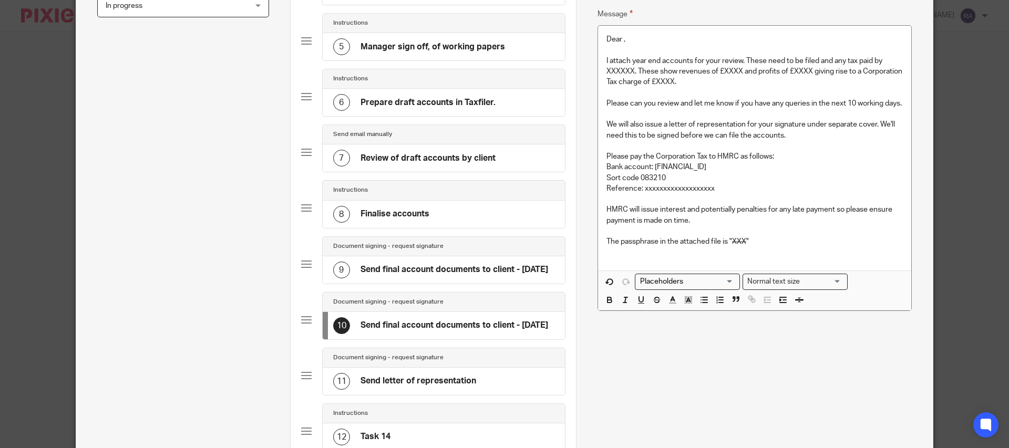
scroll to position [333, 0]
type input "Send final account documents to client - [DATE]"
click at [452, 271] on h4 "Send final account documents to client - [DATE]" at bounding box center [454, 269] width 188 height 11
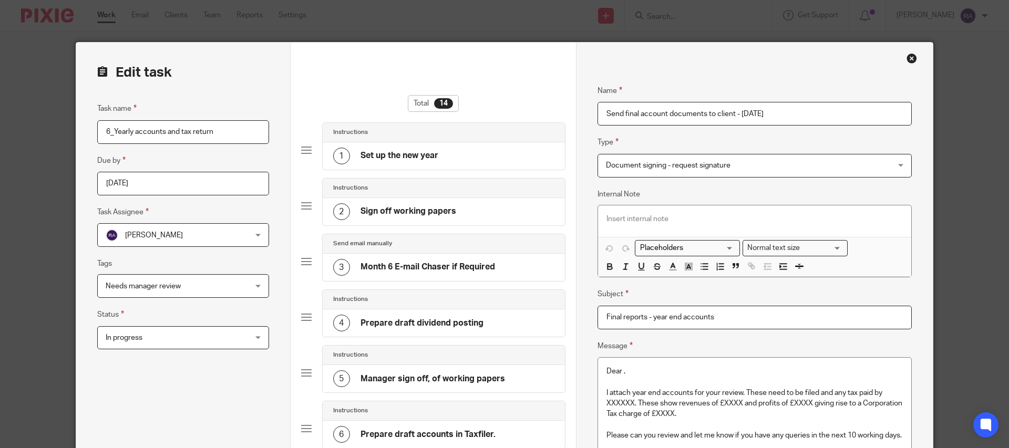
drag, startPoint x: 726, startPoint y: 318, endPoint x: 541, endPoint y: 273, distance: 190.4
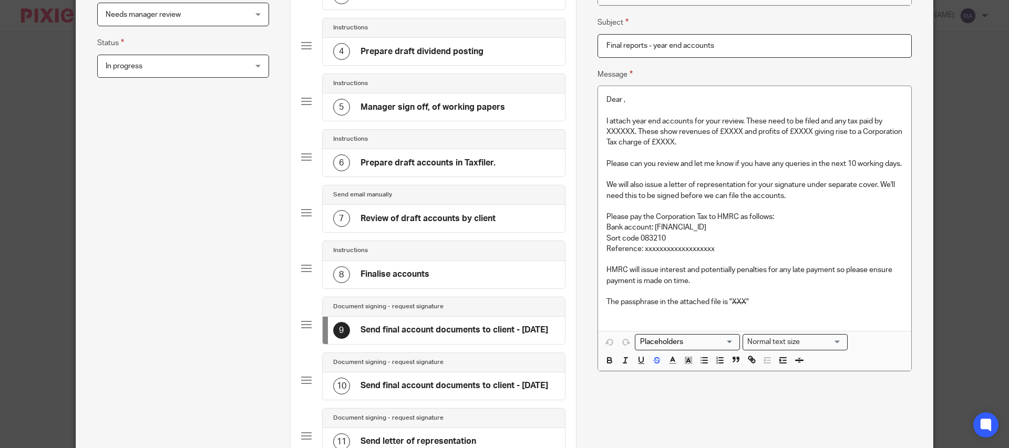
scroll to position [285, 0]
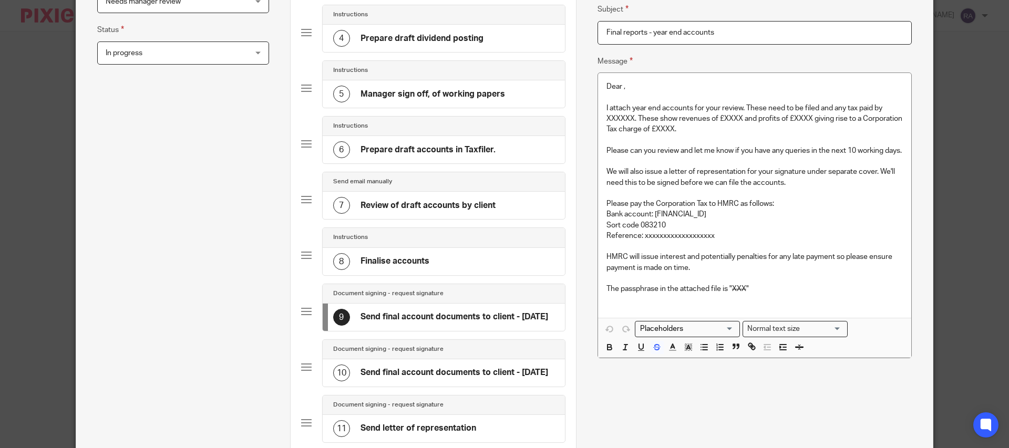
click at [437, 378] on h4 "Send final account documents to client - [DATE]" at bounding box center [454, 372] width 188 height 11
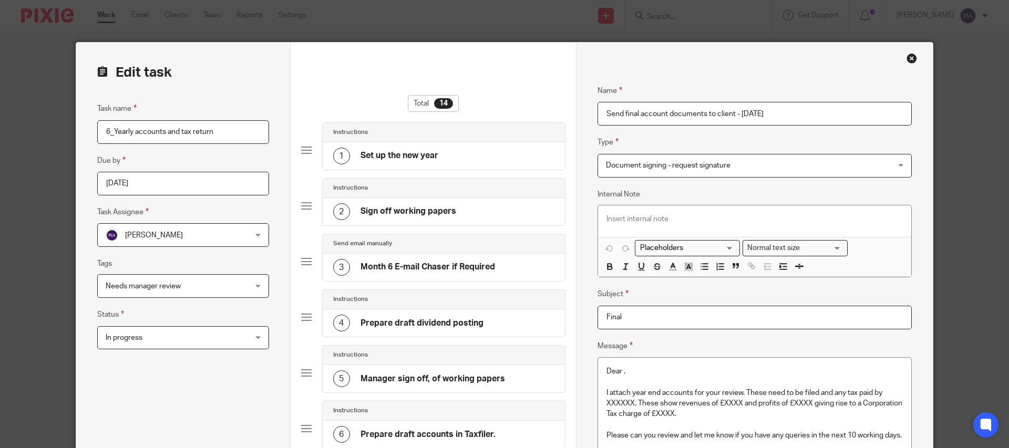
drag, startPoint x: 639, startPoint y: 324, endPoint x: 586, endPoint y: 314, distance: 54.0
paste input "reports - year end accounts"
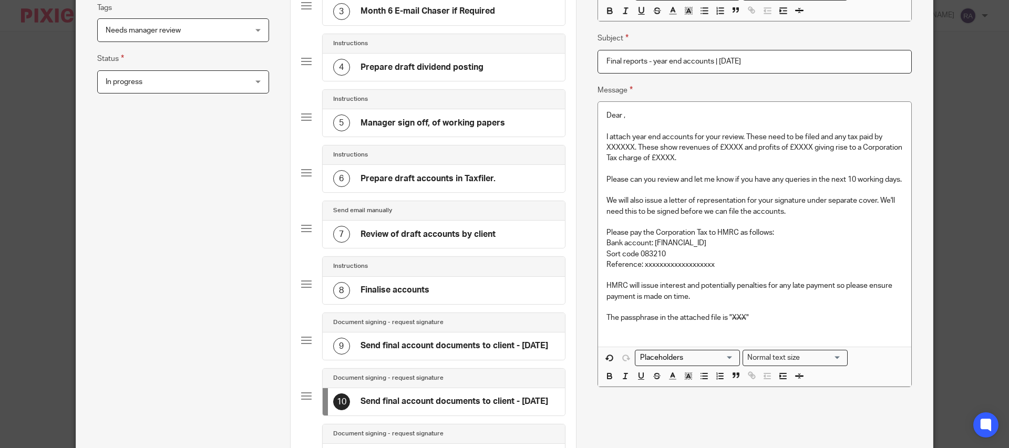
scroll to position [317, 0]
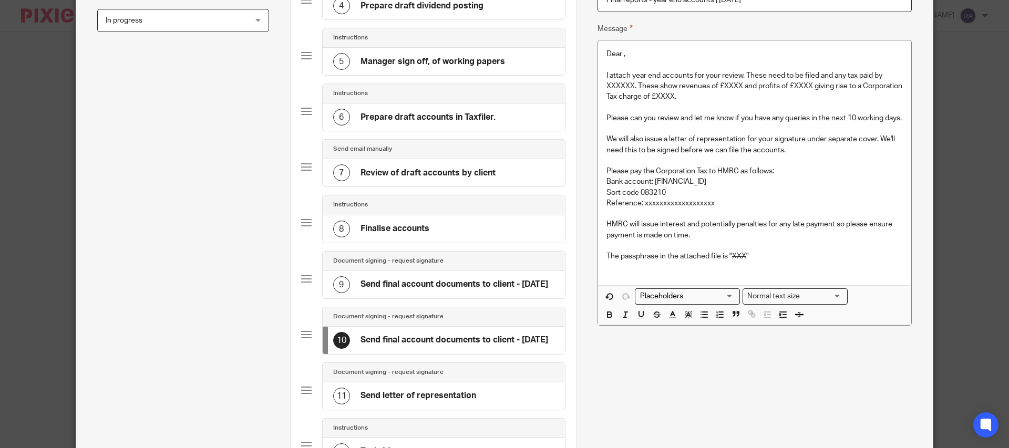
type input "Final reports - year end accounts | July 2025"
click at [471, 290] on h4 "Send final account documents to client - [DATE]" at bounding box center [454, 284] width 188 height 11
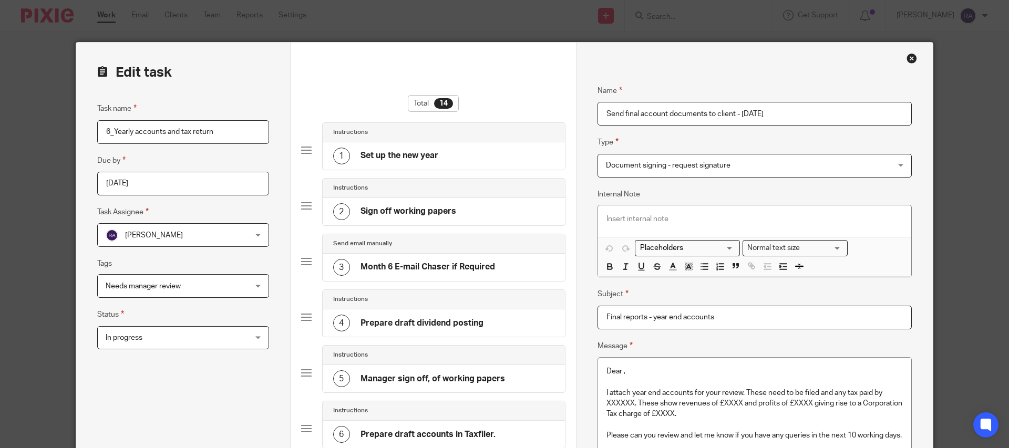
click at [722, 316] on input "Final reports - year end accounts" at bounding box center [754, 318] width 314 height 24
type input "Final reports - year end accounts | [DATE]"
click at [622, 370] on p "Dear ," at bounding box center [754, 371] width 296 height 11
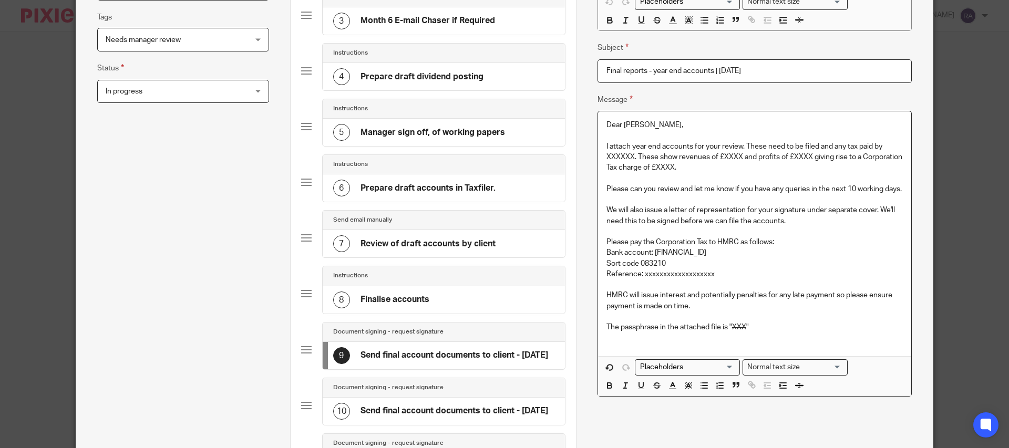
scroll to position [258, 0]
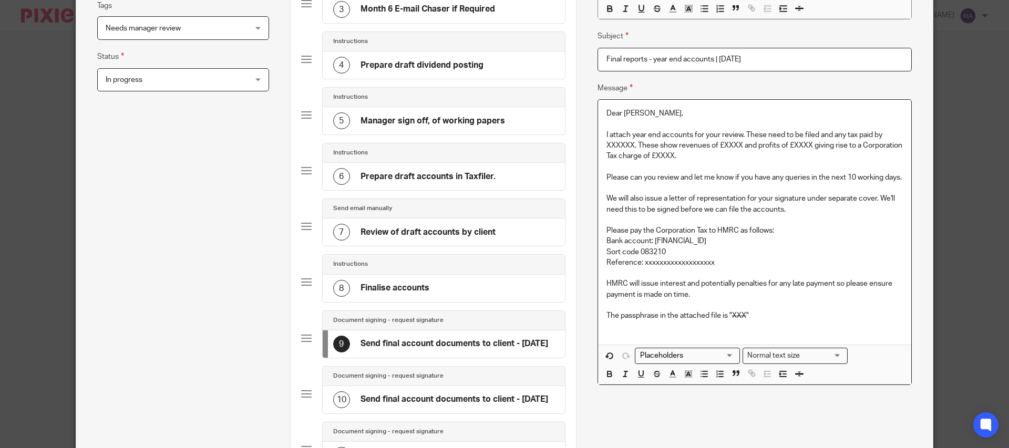
click at [710, 144] on p "I attach year end accounts for your review. These need to be filed and any tax …" at bounding box center [754, 146] width 296 height 32
drag, startPoint x: 748, startPoint y: 324, endPoint x: 734, endPoint y: 321, distance: 13.9
click at [734, 321] on p "The passphrase in the attached file is " XXX "" at bounding box center [754, 316] width 296 height 11
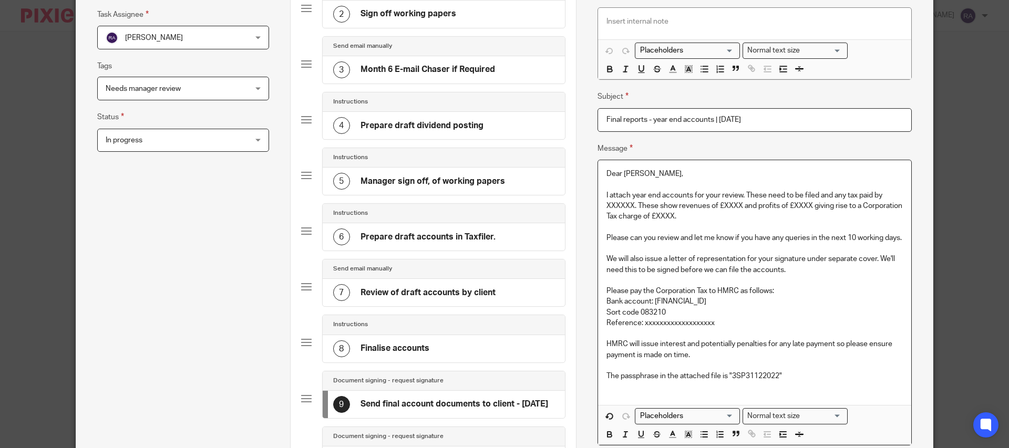
scroll to position [196, 0]
drag, startPoint x: 634, startPoint y: 203, endPoint x: 824, endPoint y: 193, distance: 190.5
click at [823, 195] on p "I attach year end accounts for your review. These need to be filed and any tax …" at bounding box center [754, 207] width 296 height 32
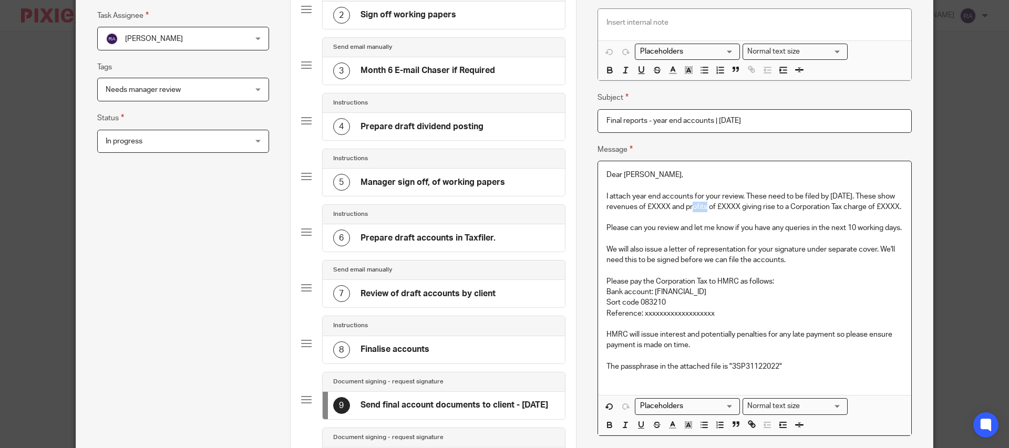
drag, startPoint x: 713, startPoint y: 208, endPoint x: 691, endPoint y: 208, distance: 22.1
click at [691, 206] on p "I attach year end accounts for your review. These need to be filed by 30th of S…" at bounding box center [754, 202] width 296 height 22
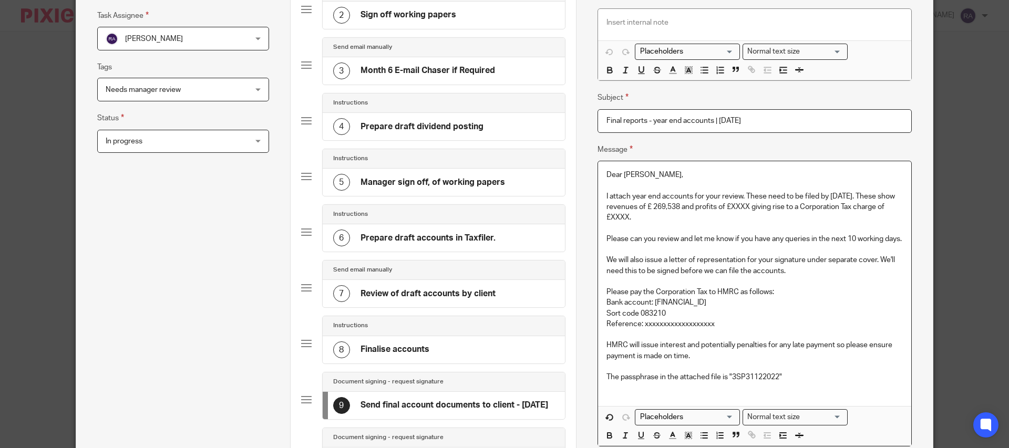
click at [745, 205] on p "I attach year end accounts for your review. These need to be filed by 30th of S…" at bounding box center [754, 207] width 296 height 32
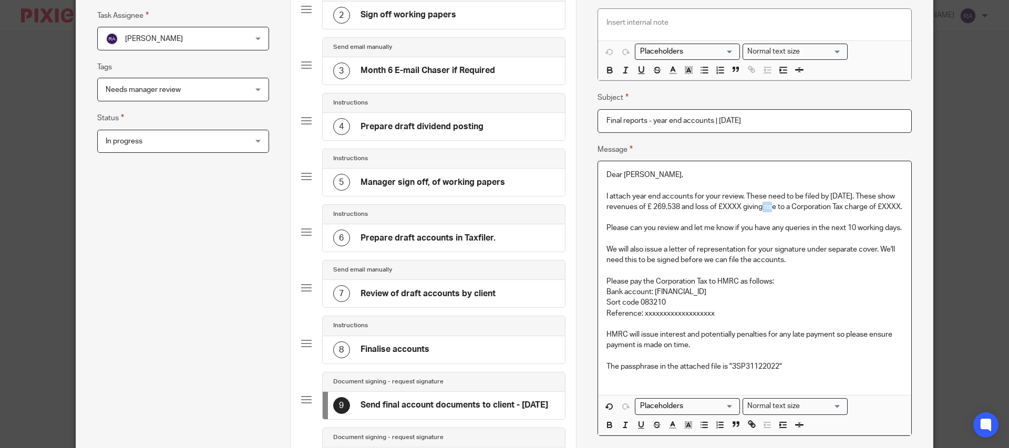
drag, startPoint x: 765, startPoint y: 204, endPoint x: 785, endPoint y: 204, distance: 20.0
click at [785, 204] on p "I attach year end accounts for your review. These need to be filed by 30th of S…" at bounding box center [754, 202] width 296 height 22
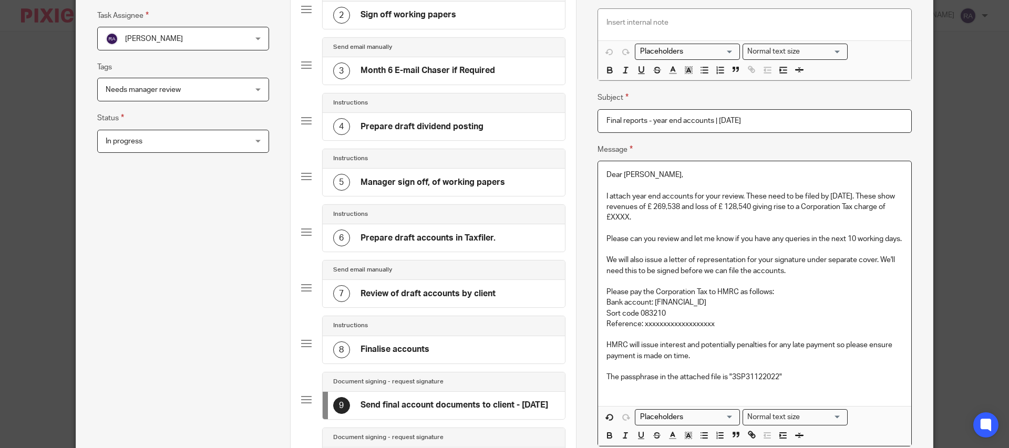
drag, startPoint x: 793, startPoint y: 215, endPoint x: 795, endPoint y: 205, distance: 10.2
click at [795, 205] on p "I attach year end accounts for your review. These need to be filed by 30th of S…" at bounding box center [754, 207] width 296 height 32
drag, startPoint x: 715, startPoint y: 252, endPoint x: 771, endPoint y: 240, distance: 57.0
click at [771, 240] on p "Please can you review and let me know if you have any queries in the next 10 wo…" at bounding box center [754, 239] width 296 height 11
click at [820, 243] on p "Please can you review and let me know if you have any queries in the next 10 wo…" at bounding box center [754, 239] width 296 height 11
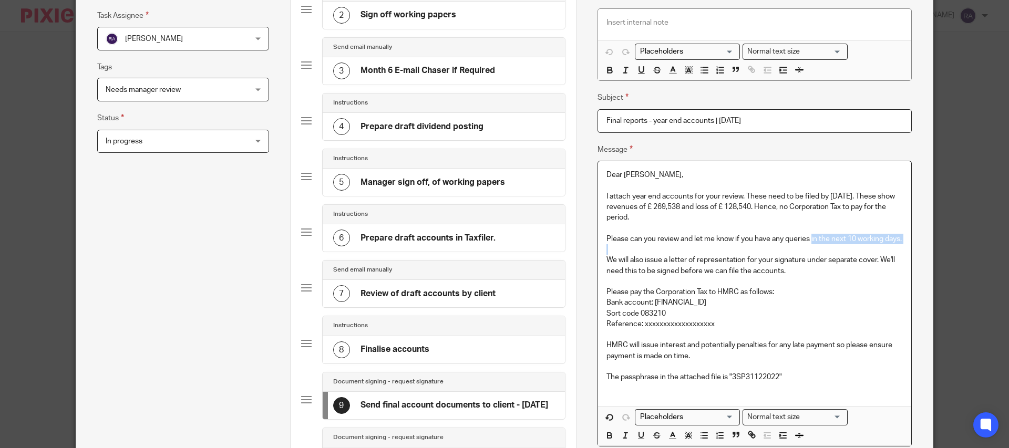
drag, startPoint x: 789, startPoint y: 255, endPoint x: 812, endPoint y: 237, distance: 29.6
click at [812, 237] on div "Dear Talon, I attach year end accounts for your review. These need to be filed …" at bounding box center [754, 283] width 313 height 245
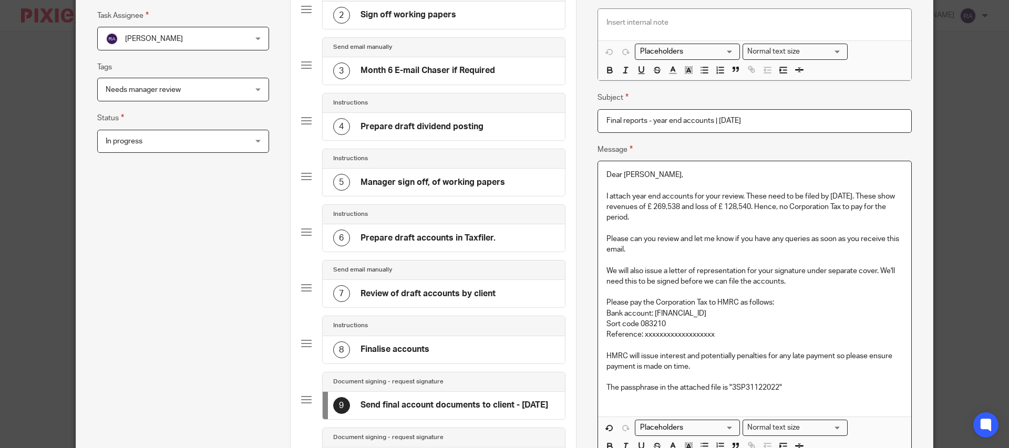
click at [747, 272] on p "We will also issue a letter of representation for your signature under separate…" at bounding box center [754, 277] width 296 height 22
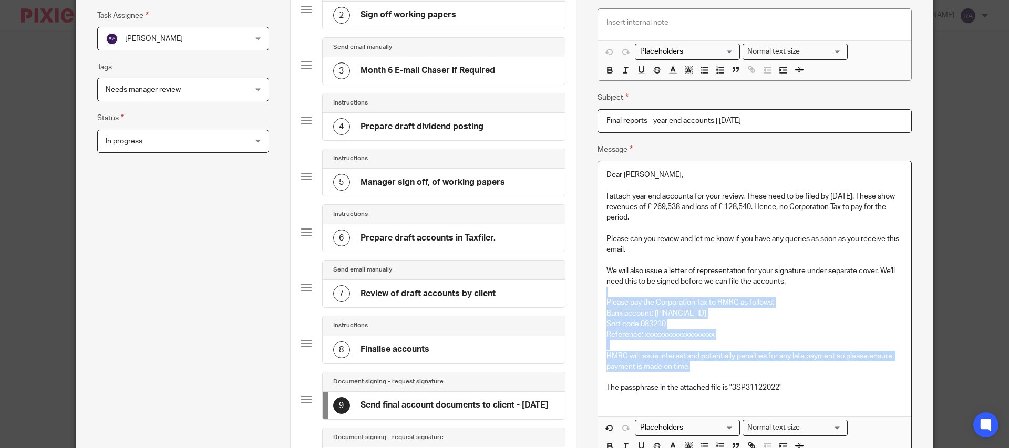
drag, startPoint x: 696, startPoint y: 369, endPoint x: 605, endPoint y: 295, distance: 116.9
click at [605, 295] on div "Dear Talon, I attach year end accounts for your review. These need to be filed …" at bounding box center [754, 288] width 313 height 255
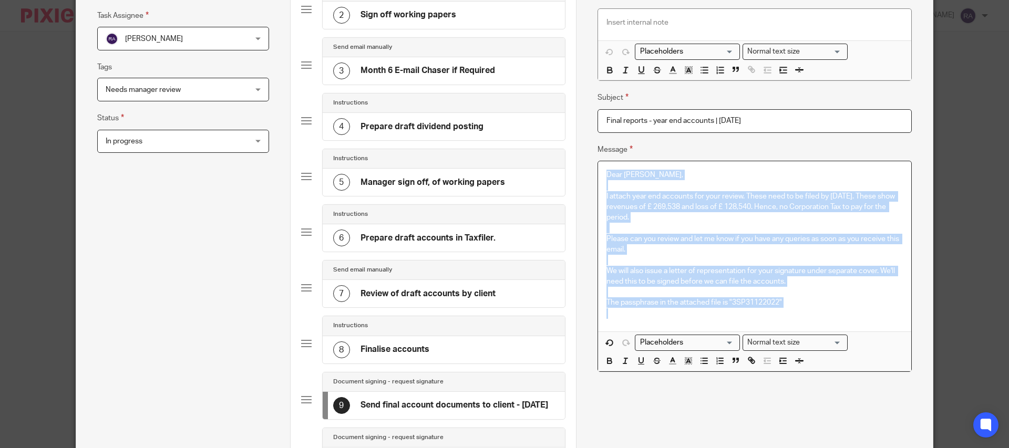
drag, startPoint x: 793, startPoint y: 307, endPoint x: 594, endPoint y: 167, distance: 243.9
click at [594, 167] on div "Name Set up the new year Type Instructions Instructions Instructions Document s…" at bounding box center [754, 354] width 357 height 1016
copy div "Dear Talon, I attach year end accounts for your review. These need to be filed …"
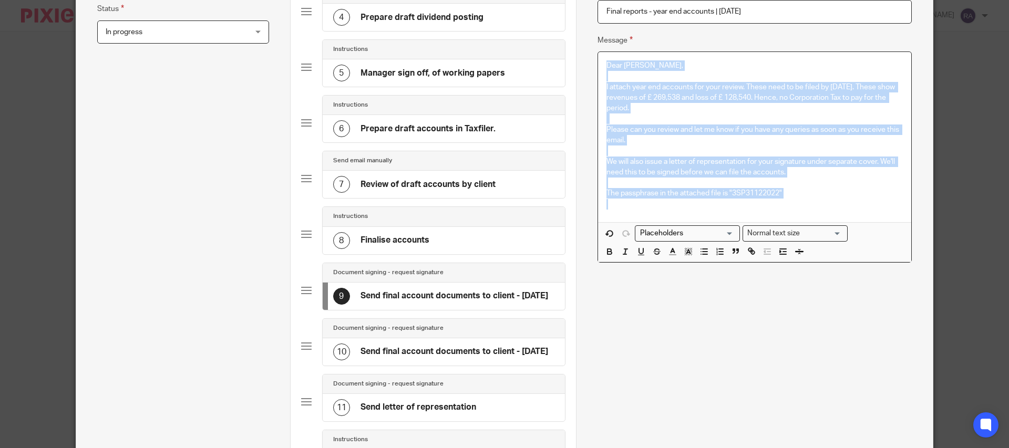
scroll to position [307, 0]
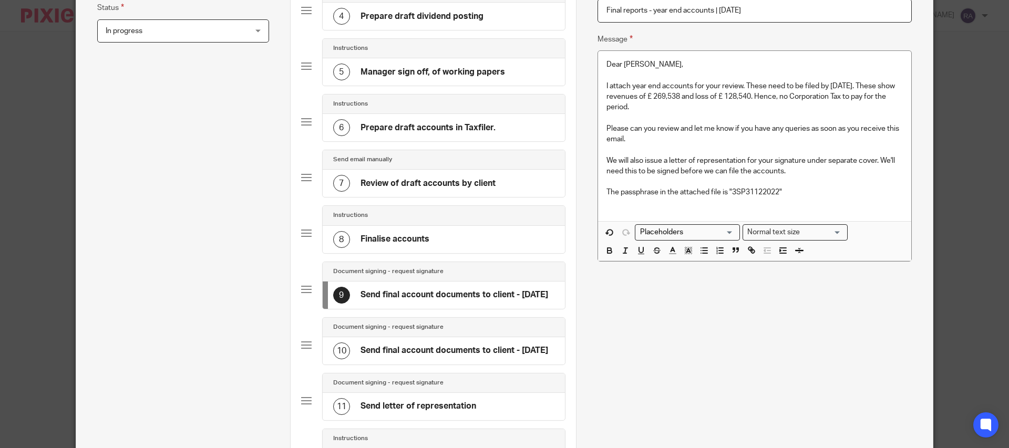
click at [409, 353] on h4 "Send final account documents to client - July 2025" at bounding box center [454, 350] width 188 height 11
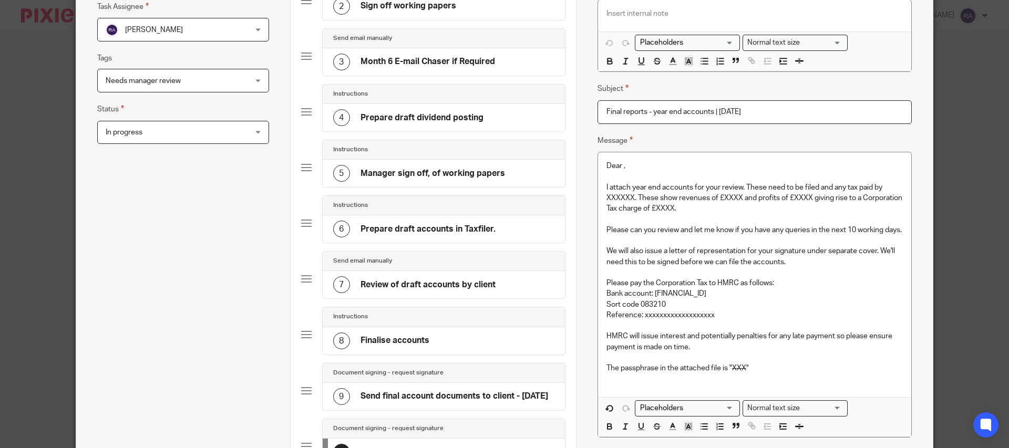
scroll to position [228, 0]
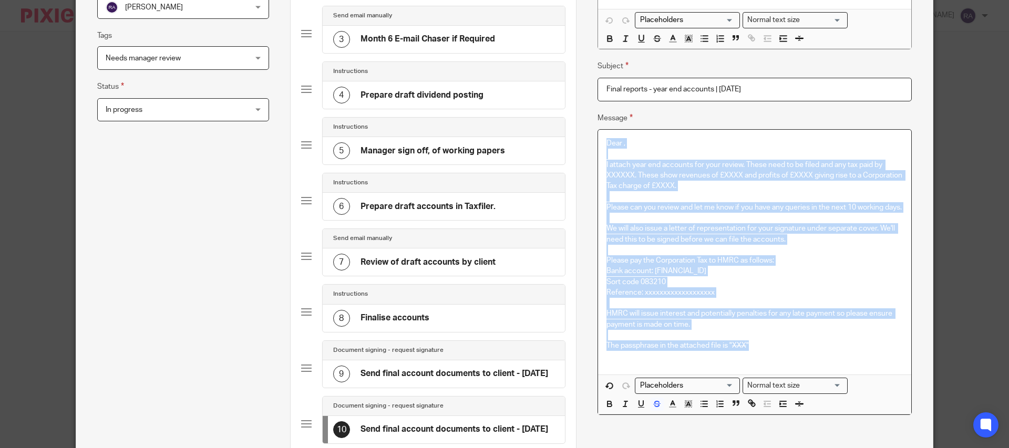
drag, startPoint x: 760, startPoint y: 359, endPoint x: 606, endPoint y: 140, distance: 267.9
click at [606, 137] on div "Dear , I attach year end accounts for your review. These need to be filed and a…" at bounding box center [754, 252] width 313 height 245
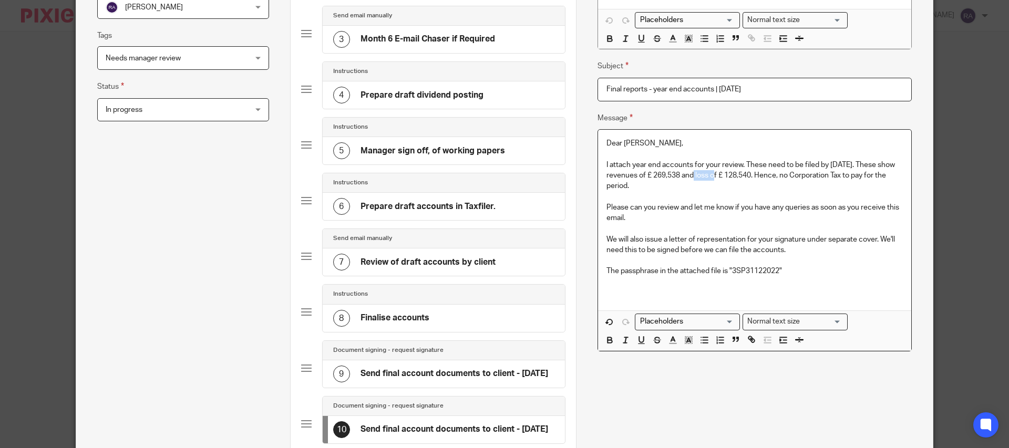
drag, startPoint x: 721, startPoint y: 172, endPoint x: 692, endPoint y: 173, distance: 29.4
click at [694, 173] on p "I attach year end accounts for your review. These need to be filed by 30th of S…" at bounding box center [754, 176] width 296 height 32
click at [746, 173] on p "I attach year end accounts for your review. These need to be filed by 30th of S…" at bounding box center [754, 176] width 296 height 32
drag, startPoint x: 772, startPoint y: 173, endPoint x: 798, endPoint y: 172, distance: 25.8
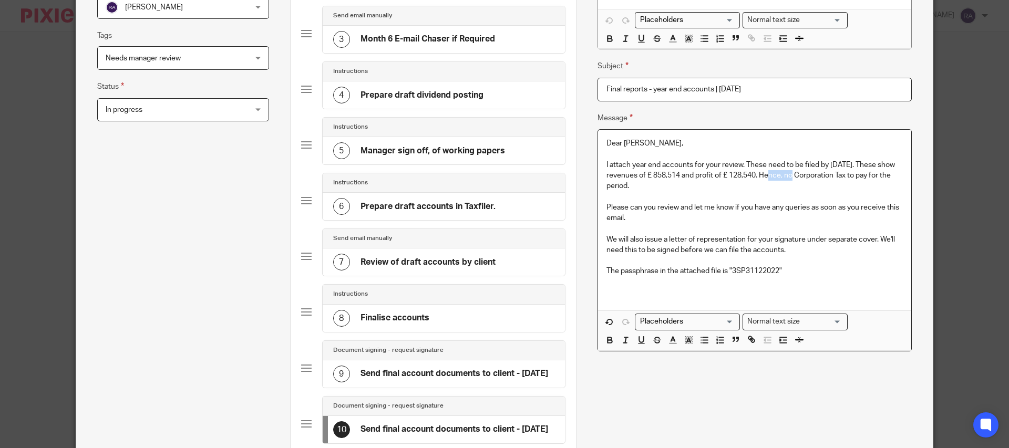
click at [798, 172] on p "I attach year end accounts for your review. These need to be filed by 30th of S…" at bounding box center [754, 176] width 296 height 32
drag, startPoint x: 798, startPoint y: 173, endPoint x: 818, endPoint y: 173, distance: 19.4
click at [818, 173] on p "I attach year end accounts for your review. These need to be filed by 30th of S…" at bounding box center [754, 176] width 296 height 32
click at [827, 207] on p "Please can you review and let me know if you have any queries as soon as you re…" at bounding box center [754, 213] width 296 height 22
click at [787, 256] on p at bounding box center [754, 260] width 296 height 11
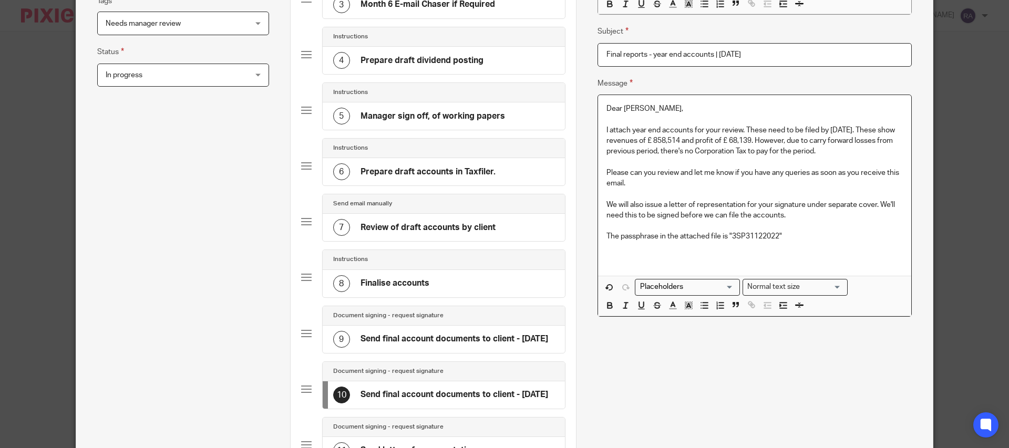
scroll to position [249, 0]
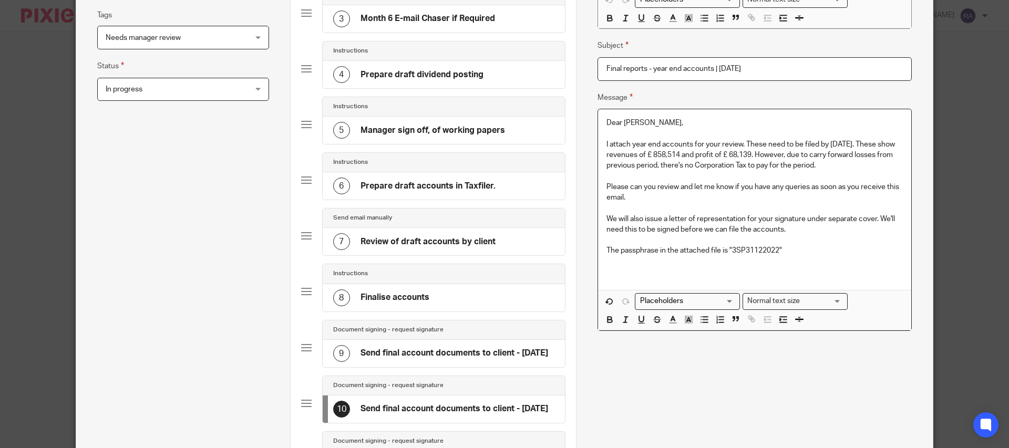
click at [475, 351] on h4 "Send final account documents to client - July 2024" at bounding box center [454, 353] width 188 height 11
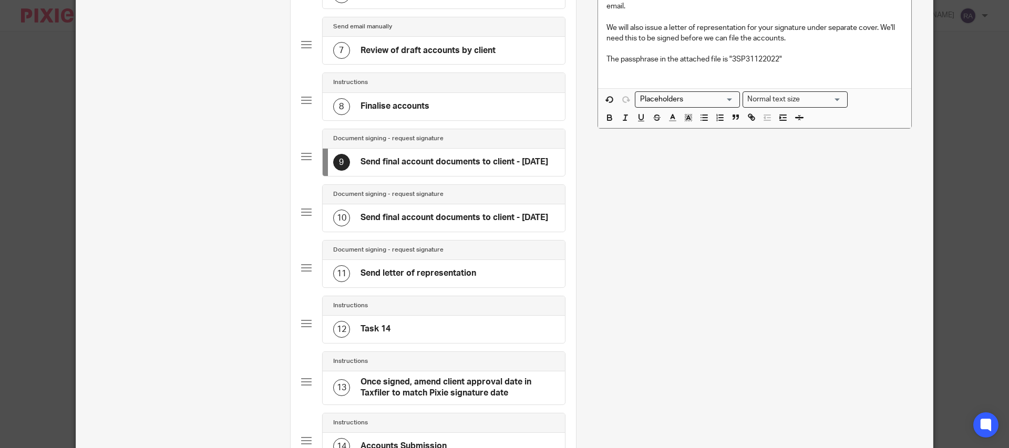
scroll to position [470, 0]
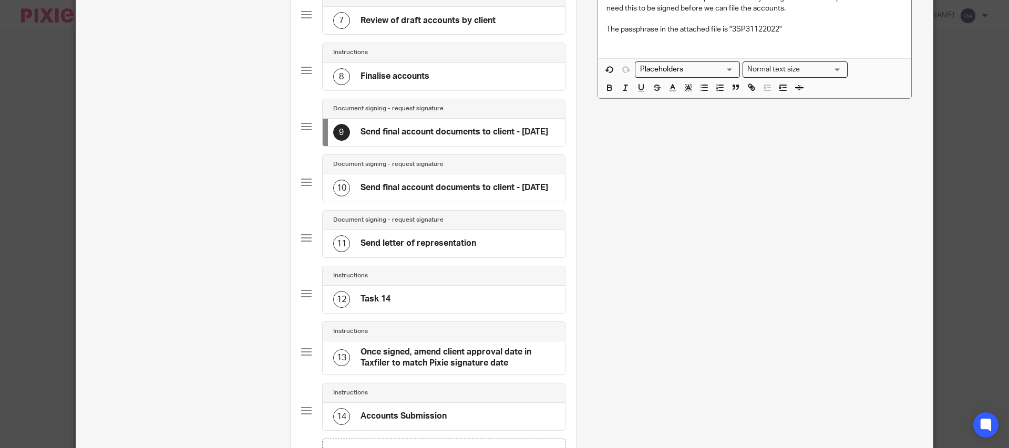
click at [469, 249] on h4 "Send letter of representation" at bounding box center [418, 243] width 116 height 11
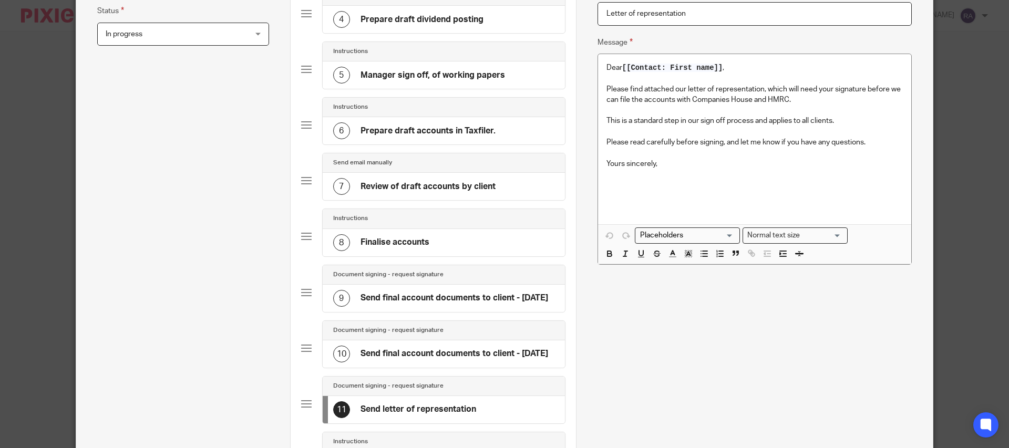
scroll to position [218, 0]
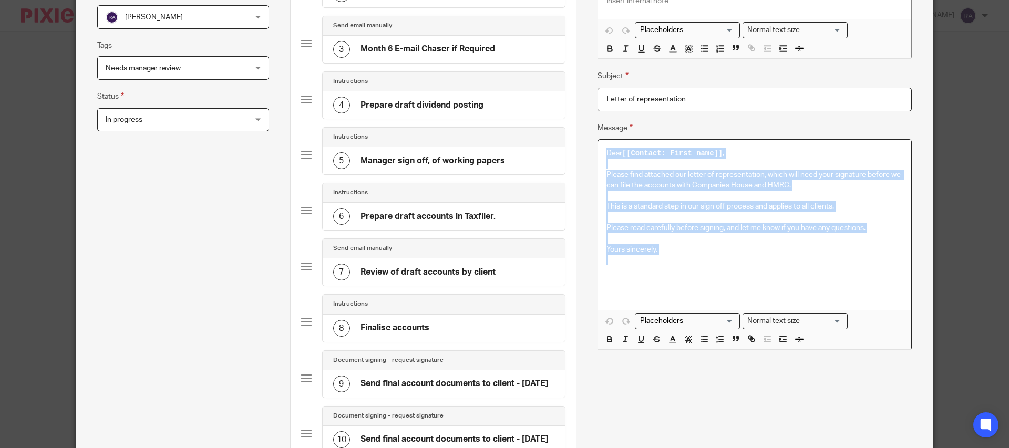
drag, startPoint x: 671, startPoint y: 261, endPoint x: 593, endPoint y: 158, distance: 128.9
click at [593, 150] on div "Name Set up the new year Type Instructions Instructions Instructions Document s…" at bounding box center [754, 333] width 357 height 1016
copy div "Dear [[Contact: First name]] , Please find attached our letter of representatio…"
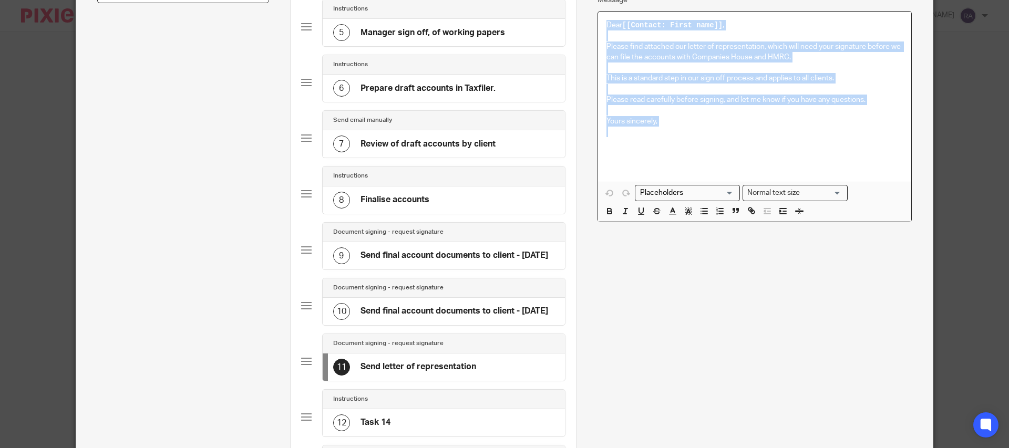
scroll to position [441, 0]
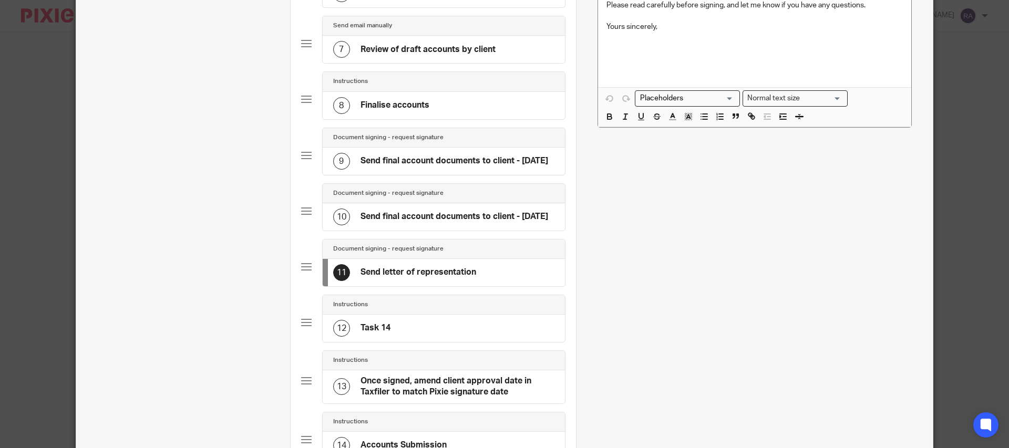
click at [391, 338] on div "12 Task 14" at bounding box center [444, 328] width 242 height 27
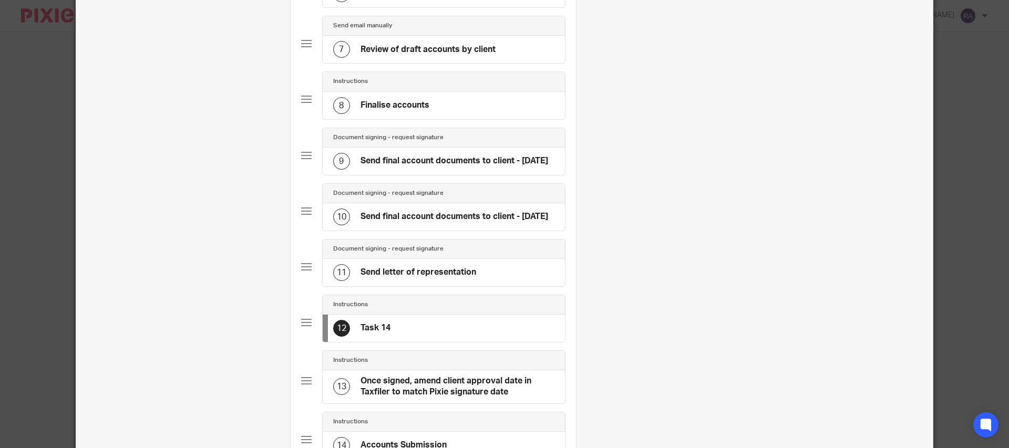
scroll to position [0, 0]
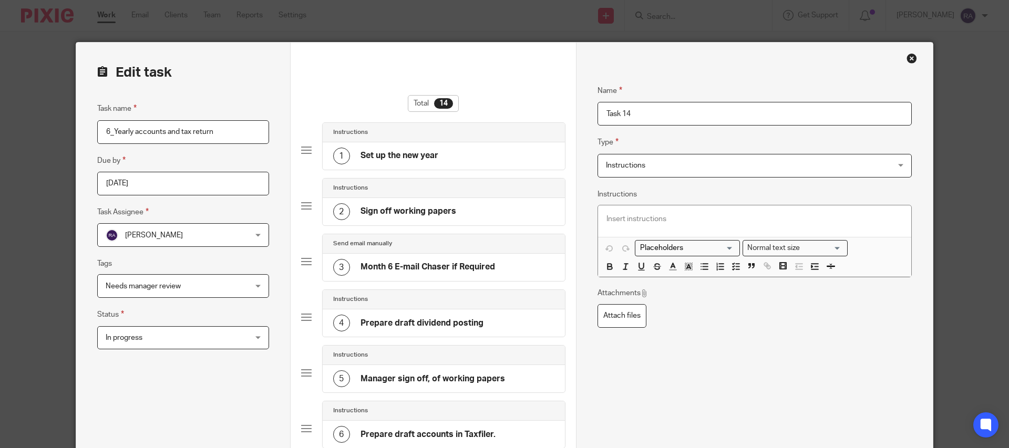
click at [643, 157] on span "Instructions" at bounding box center [728, 165] width 244 height 22
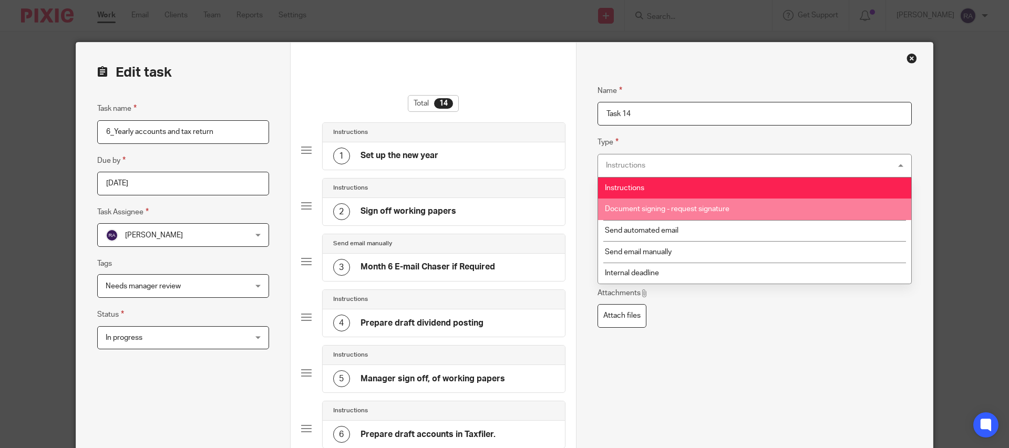
click at [639, 211] on span "Document signing - request signature" at bounding box center [667, 208] width 125 height 7
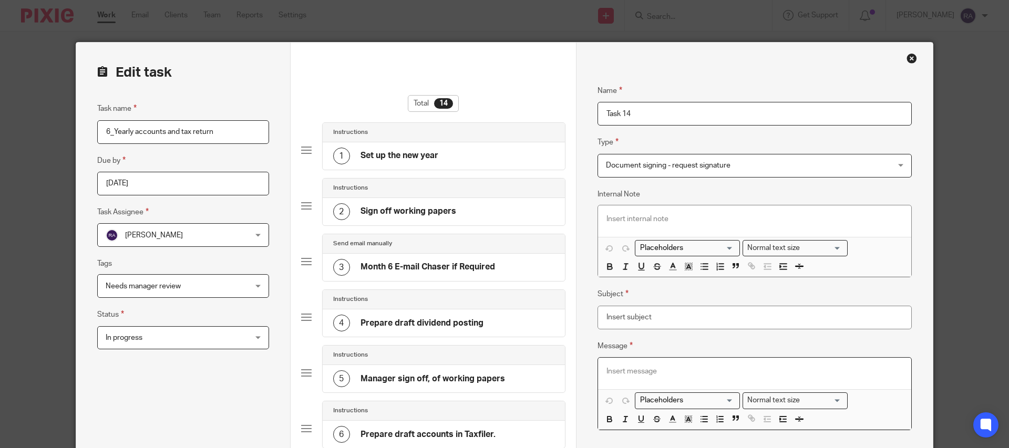
click at [634, 366] on p at bounding box center [754, 371] width 296 height 11
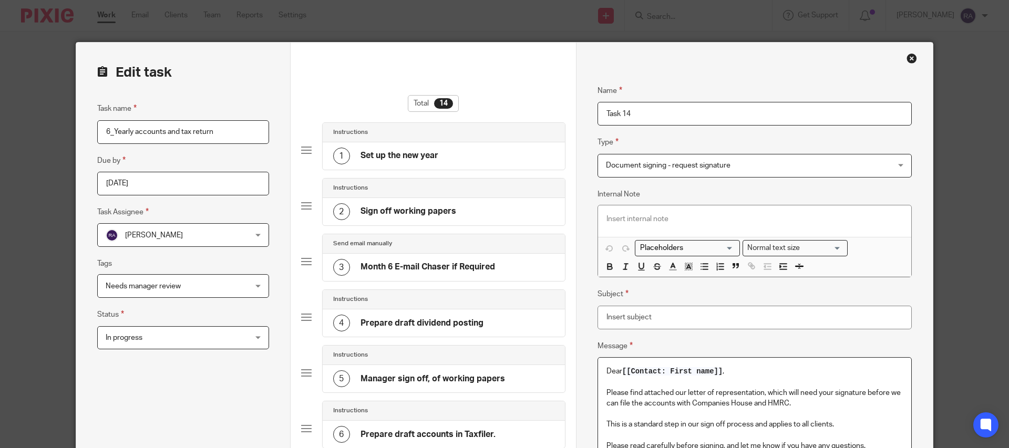
scroll to position [37, 0]
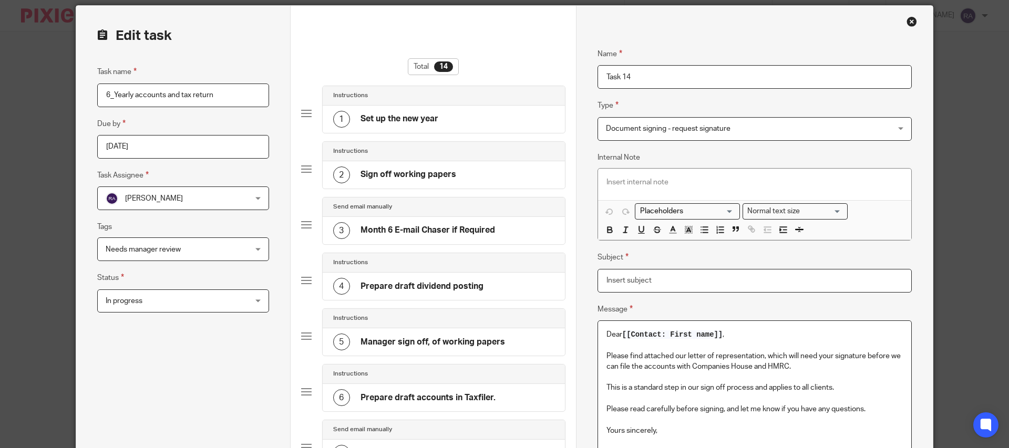
click at [621, 278] on input "Subject" at bounding box center [754, 281] width 314 height 24
type input "Letter of Representation - July 2025"
drag, startPoint x: 642, startPoint y: 76, endPoint x: 570, endPoint y: 73, distance: 72.6
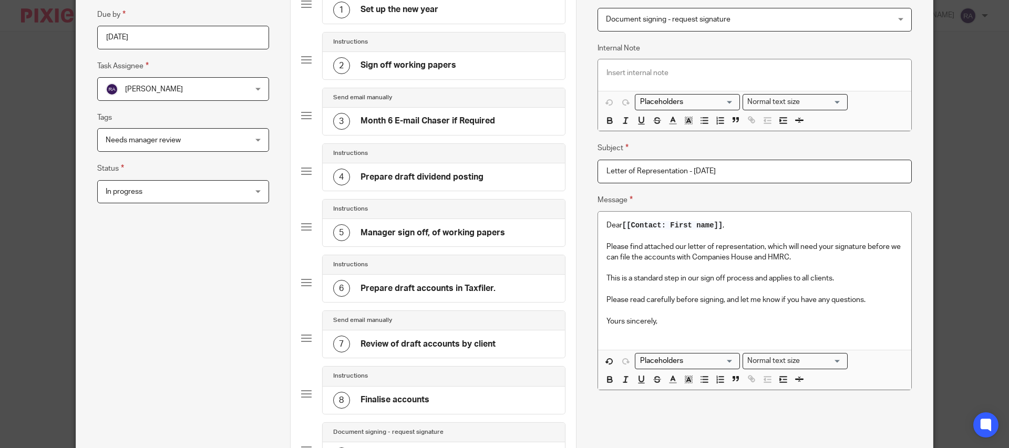
scroll to position [87, 0]
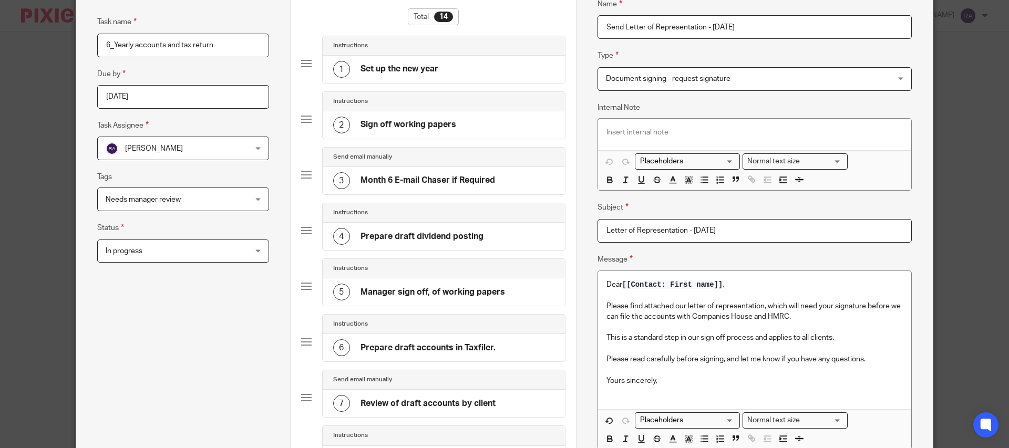
click at [628, 26] on input "Send Letter of Representation - July 2025" at bounding box center [754, 27] width 314 height 24
click at [655, 25] on input "Send letter of Representation - July 2025" at bounding box center [754, 27] width 314 height 24
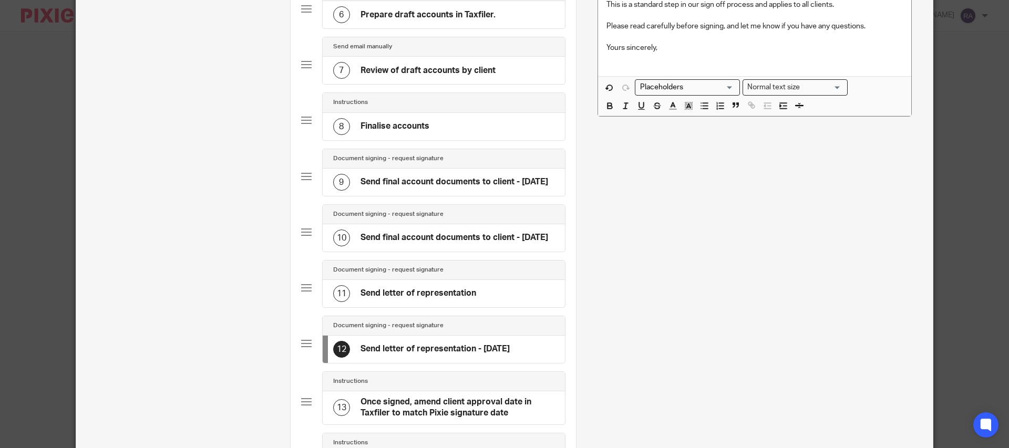
scroll to position [469, 0]
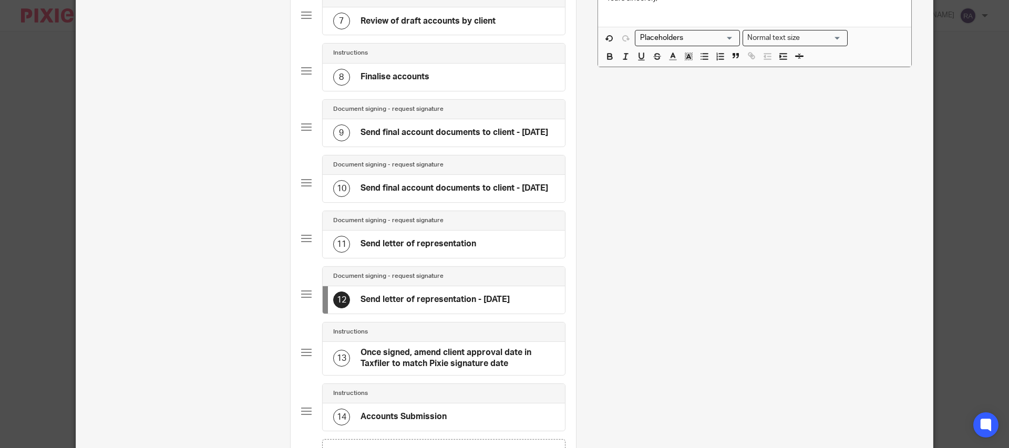
type input "Send letter of representation - July 2025"
click at [445, 250] on h4 "Send letter of representation" at bounding box center [418, 244] width 116 height 11
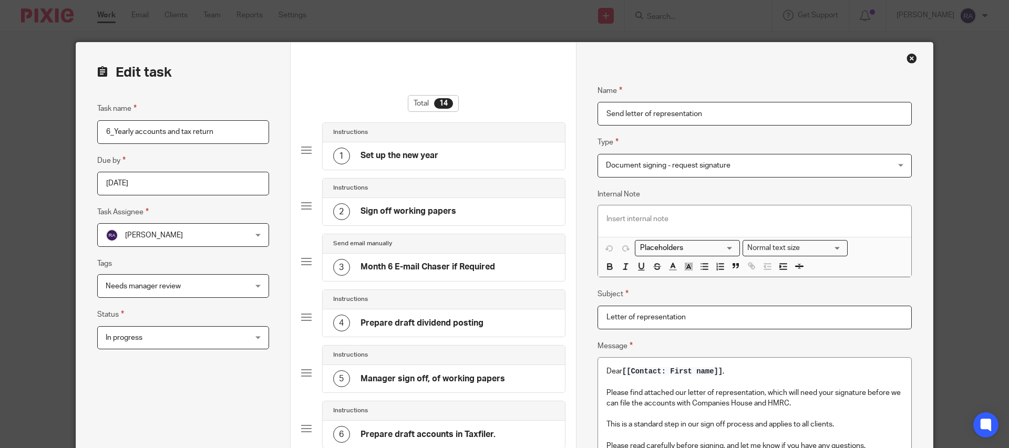
click at [694, 313] on input "Letter of representation" at bounding box center [754, 318] width 314 height 24
type input "Letter of representation - July 2024"
click at [741, 107] on input "Send letter of representation" at bounding box center [754, 114] width 314 height 24
click at [727, 112] on input "Send letter of representation" at bounding box center [754, 114] width 314 height 24
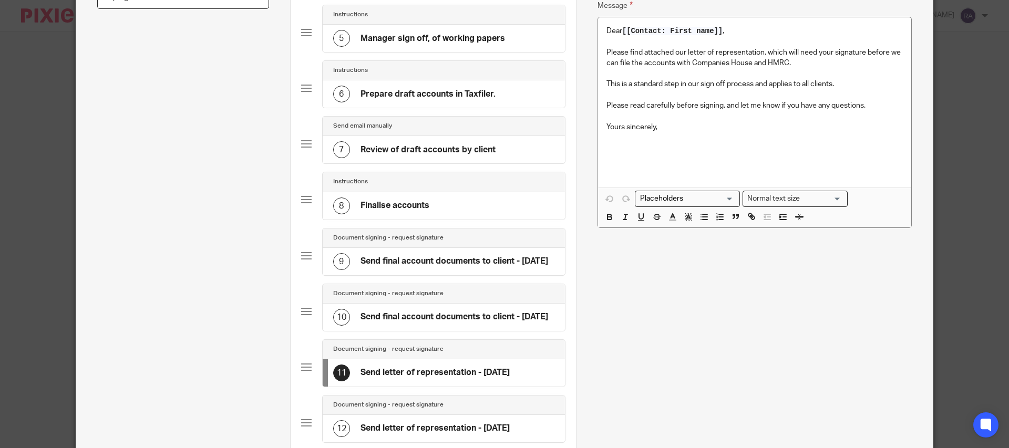
scroll to position [368, 0]
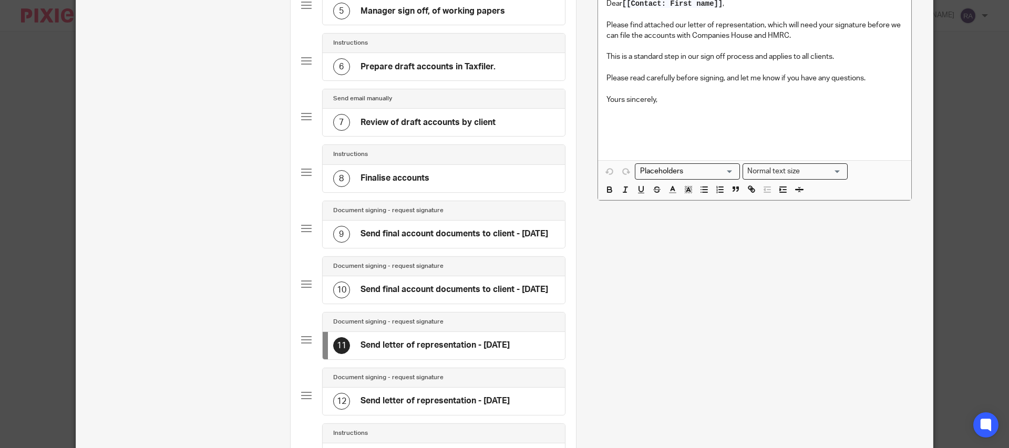
type input "Send letter of representation - July 2024"
click at [452, 295] on h4 "Send final account documents to client - July 2025" at bounding box center [454, 289] width 188 height 11
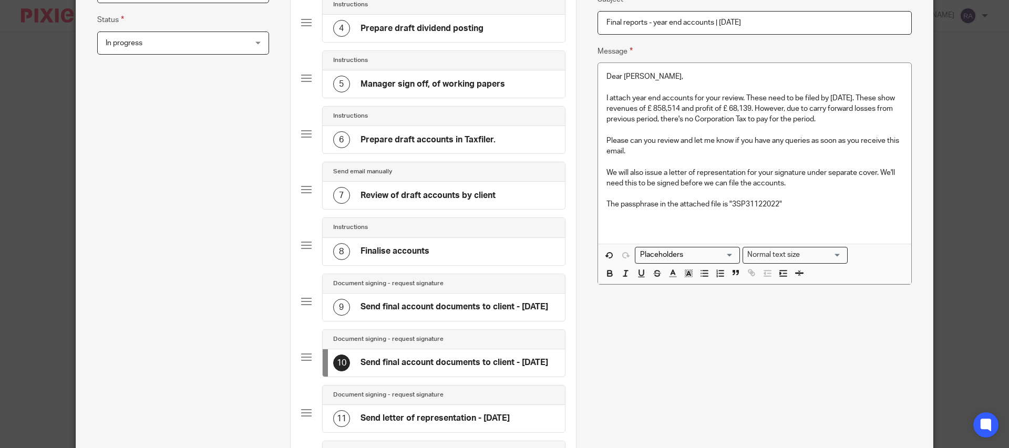
scroll to position [394, 0]
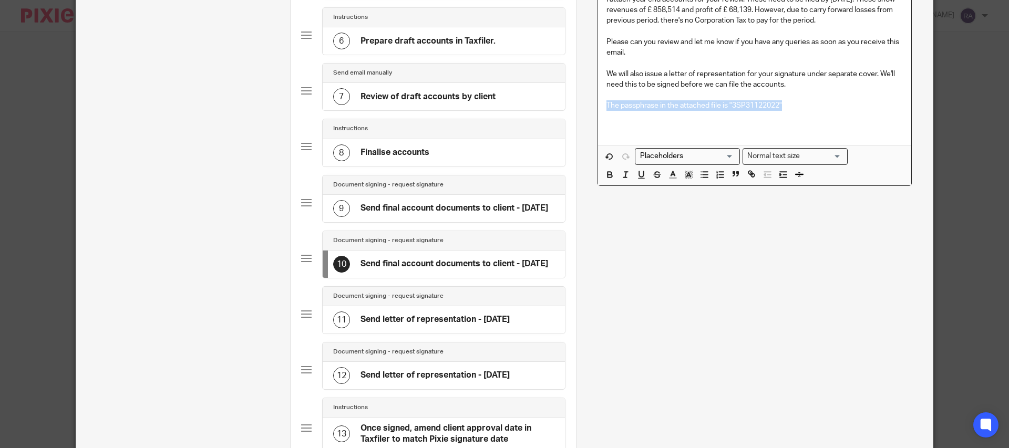
drag, startPoint x: 802, startPoint y: 107, endPoint x: 598, endPoint y: 103, distance: 203.9
click at [598, 103] on div "Dear Talon, I attach year end accounts for your review. These need to be filed …" at bounding box center [754, 54] width 313 height 181
copy p "The passphrase in the attached file is "3SP31122022""
click at [433, 325] on h4 "Send letter of representation - July 2024" at bounding box center [434, 319] width 149 height 11
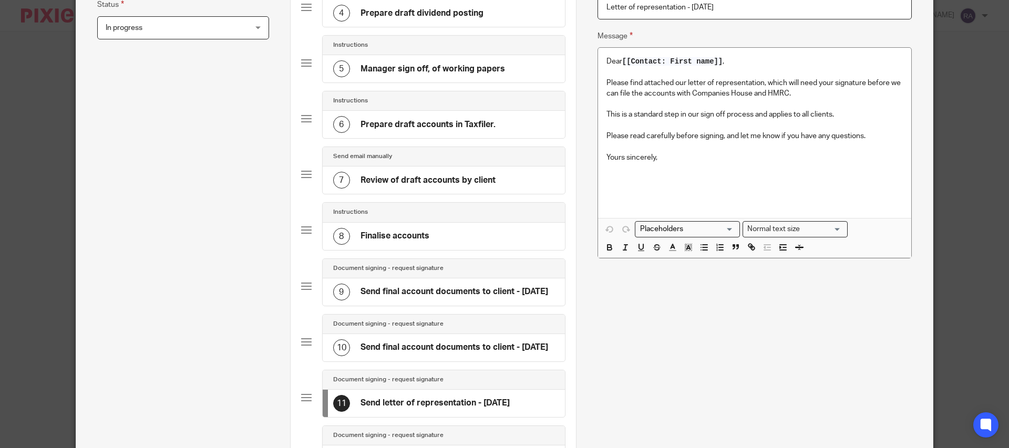
scroll to position [372, 0]
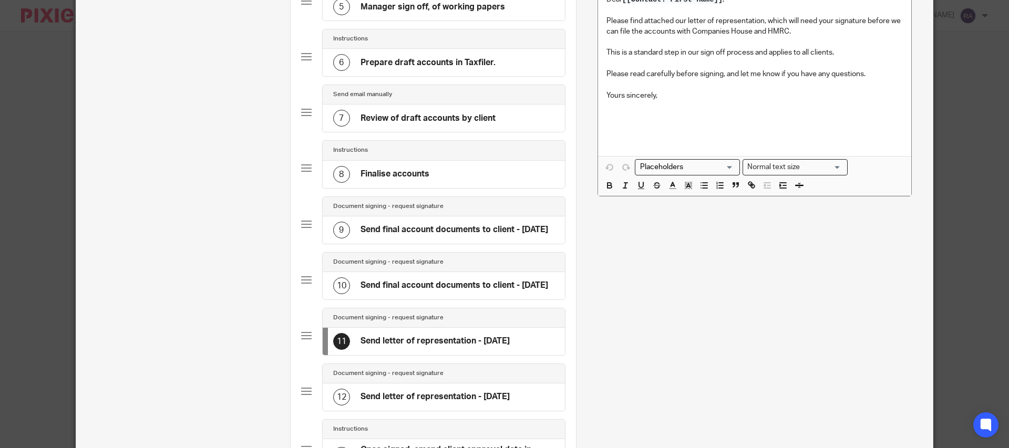
click at [890, 74] on p "Please read carefully before signing, and let me know if you have any questions." at bounding box center [754, 74] width 296 height 11
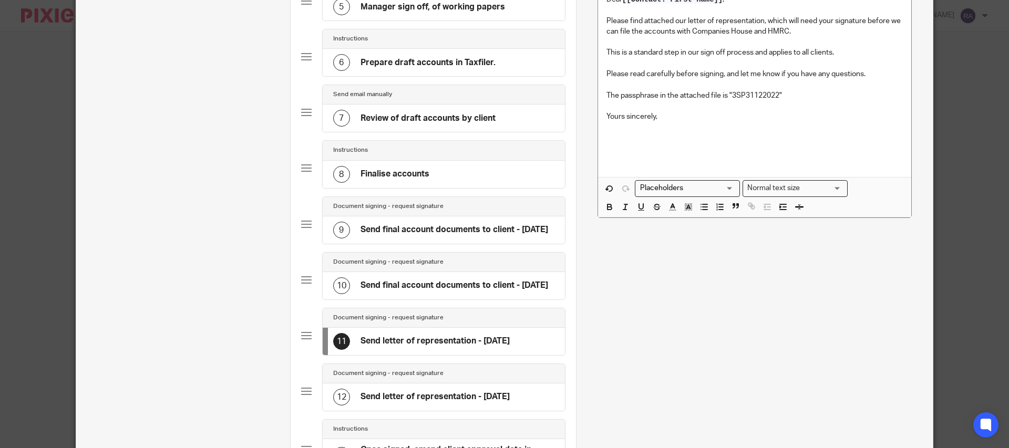
click at [460, 402] on h4 "Send letter of representation - July 2025" at bounding box center [434, 396] width 149 height 11
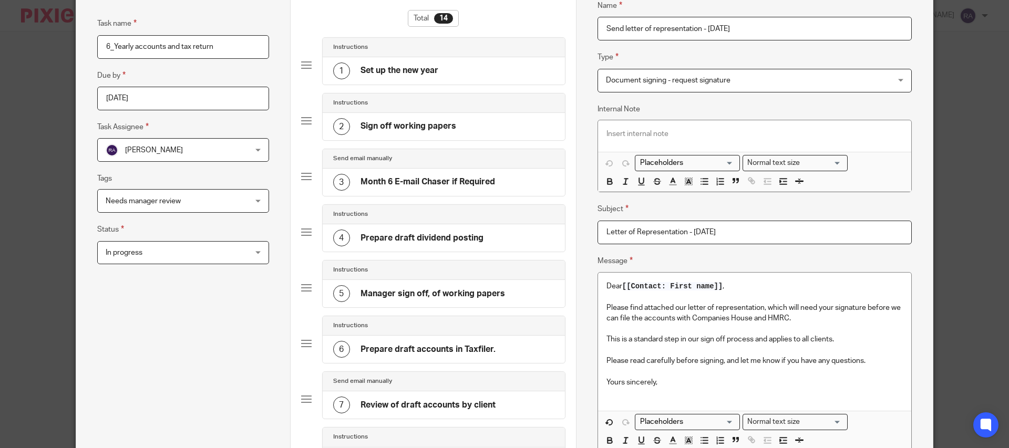
scroll to position [268, 0]
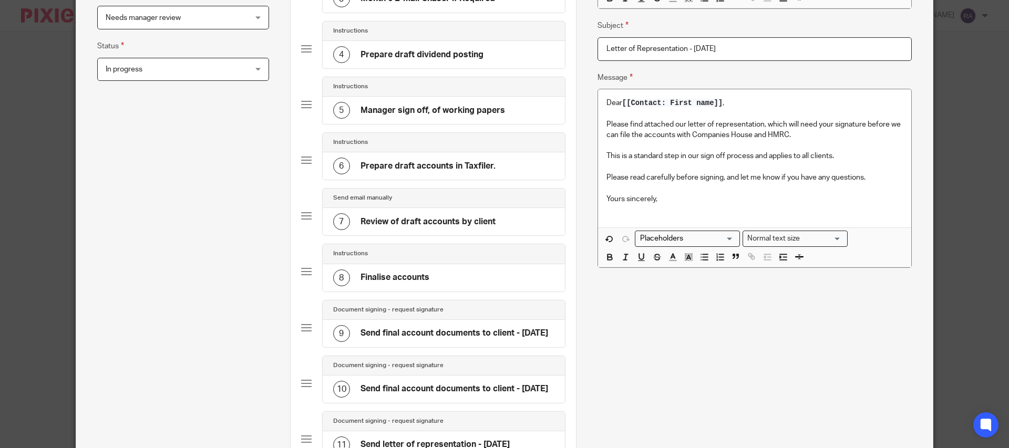
click at [876, 181] on p "Please read carefully before signing, and let me know if you have any questions." at bounding box center [754, 177] width 296 height 11
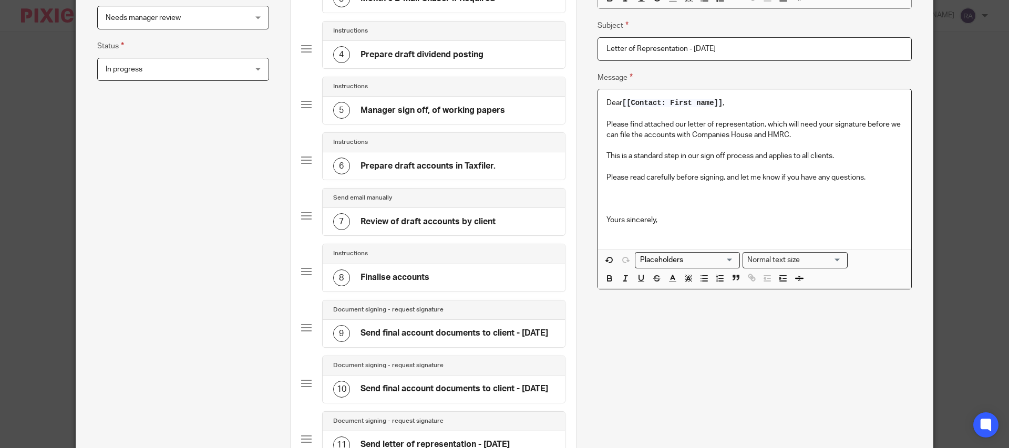
paste div
click at [697, 218] on p "Yours sincerely," at bounding box center [754, 220] width 296 height 11
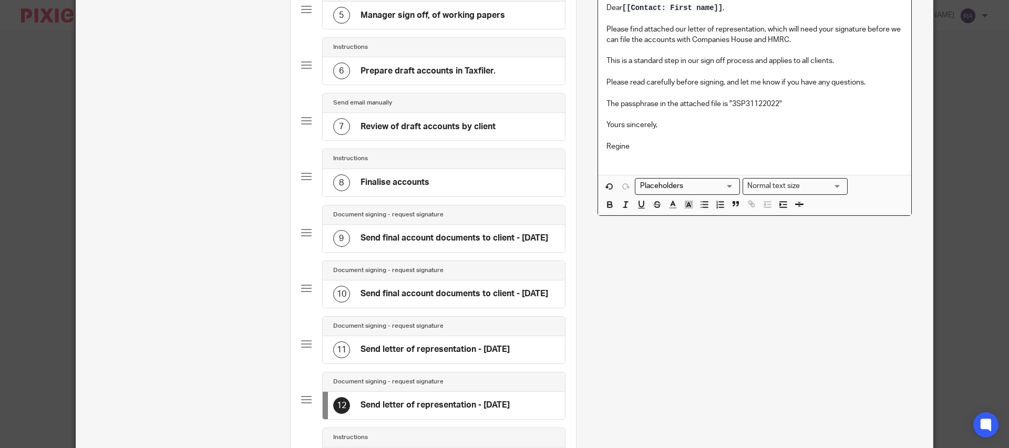
scroll to position [368, 0]
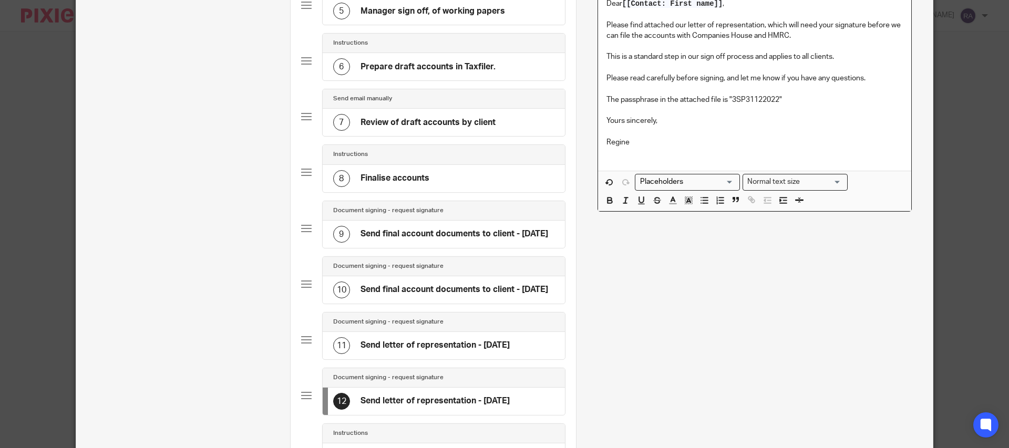
click at [435, 350] on h4 "Send letter of representation - July 2024" at bounding box center [434, 345] width 149 height 11
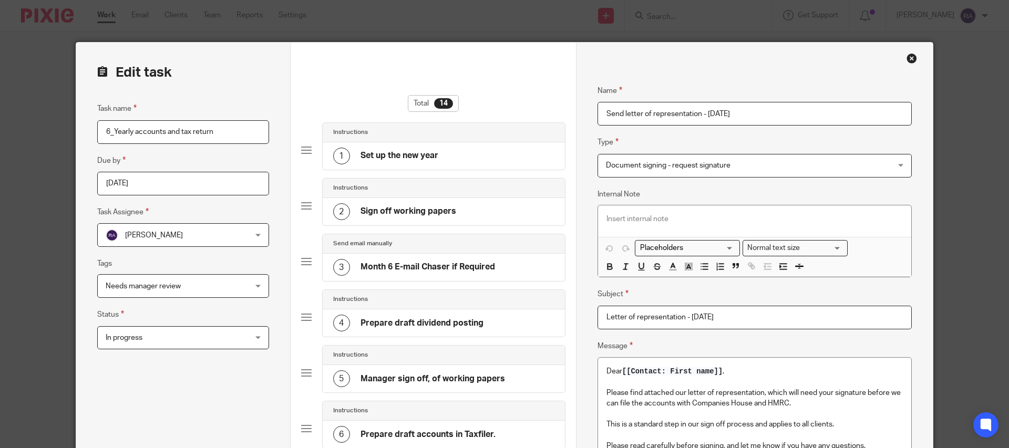
scroll to position [255, 0]
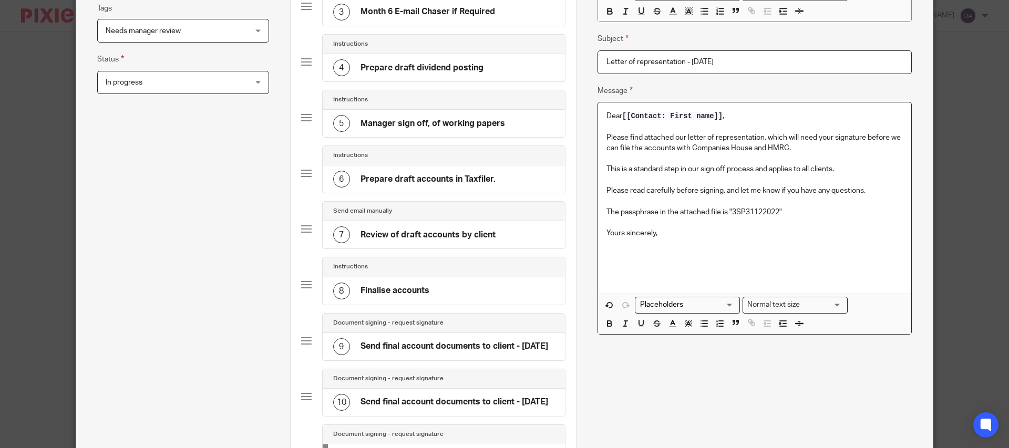
click at [670, 231] on p "Yours sincerely," at bounding box center [754, 233] width 296 height 11
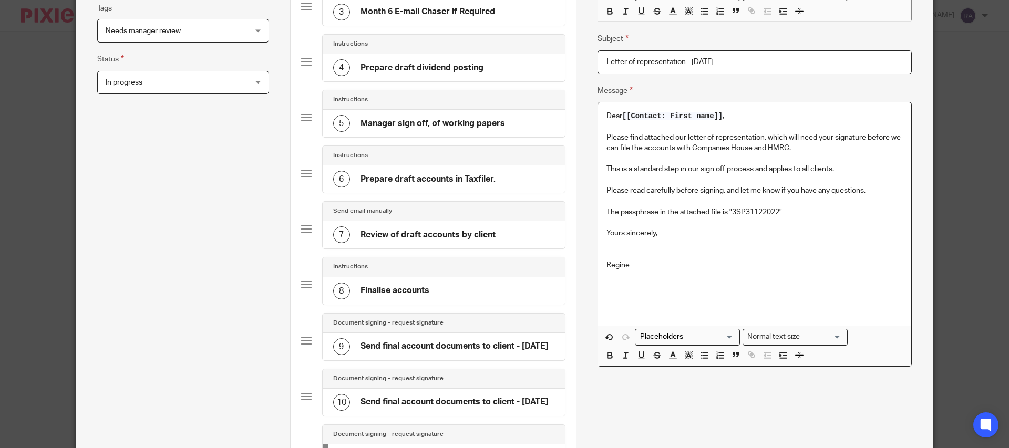
click at [624, 247] on p at bounding box center [754, 244] width 296 height 11
click at [420, 348] on h4 "Send final account documents to client - July 2024" at bounding box center [454, 346] width 188 height 11
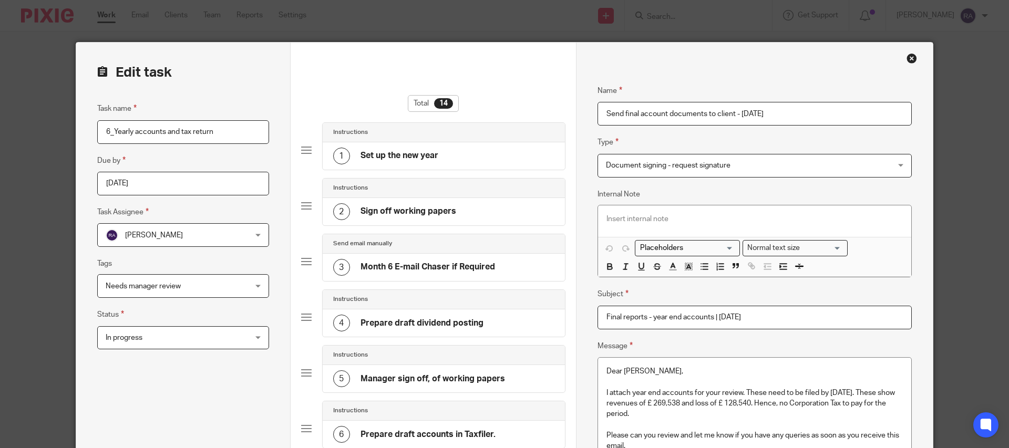
scroll to position [180, 0]
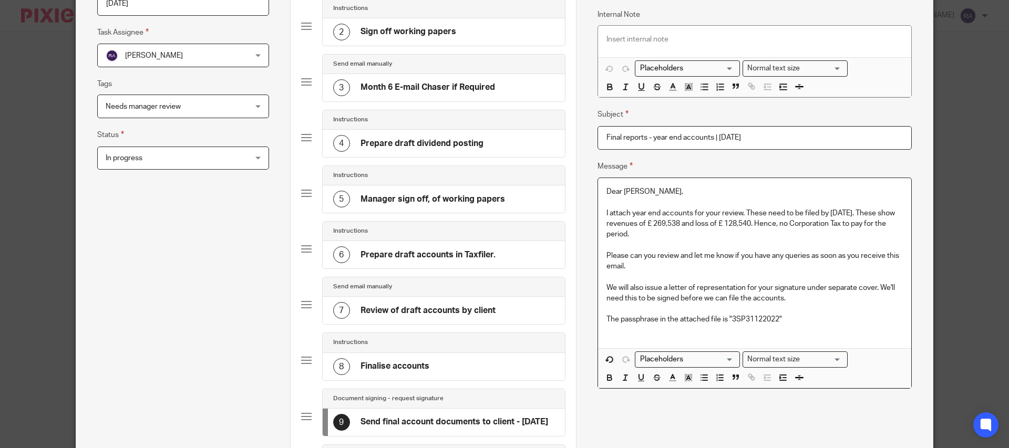
click at [788, 317] on p "The passphrase in the attached file is "3SP31122022"" at bounding box center [754, 319] width 296 height 11
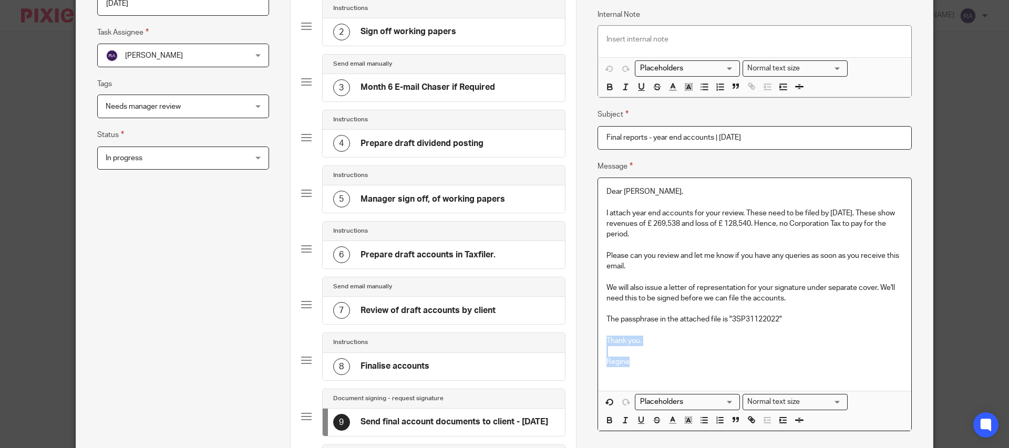
drag, startPoint x: 634, startPoint y: 359, endPoint x: 601, endPoint y: 345, distance: 35.5
click at [601, 345] on div "Dear Talon, I attach year end accounts for your review. These need to be filed …" at bounding box center [754, 284] width 313 height 213
copy div "Thank you. Regine"
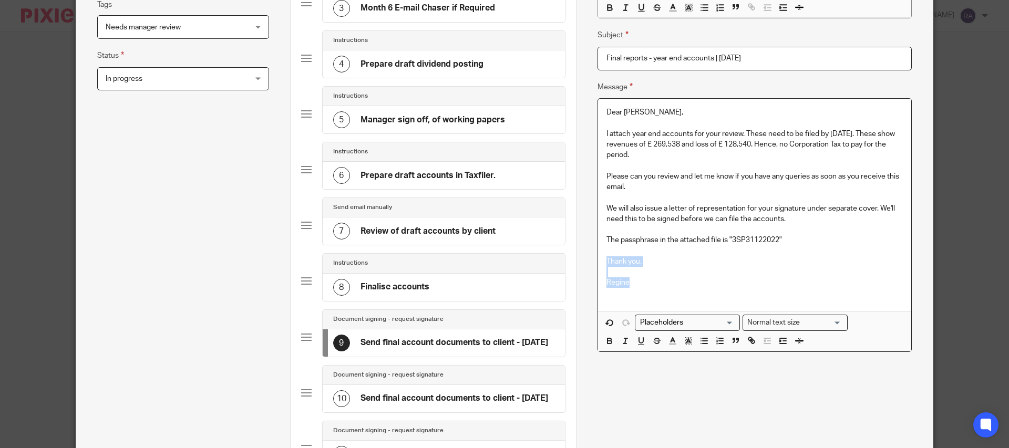
scroll to position [295, 0]
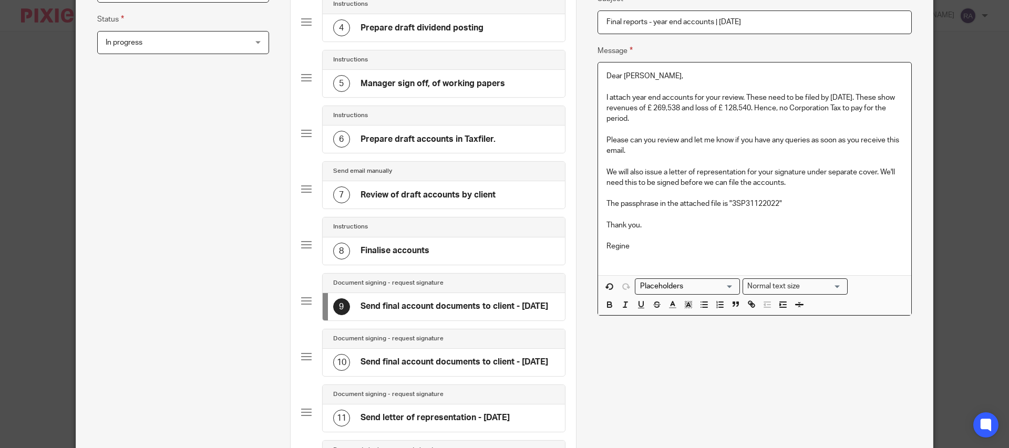
click at [437, 366] on h4 "Send final account documents to client - July 2025" at bounding box center [454, 362] width 188 height 11
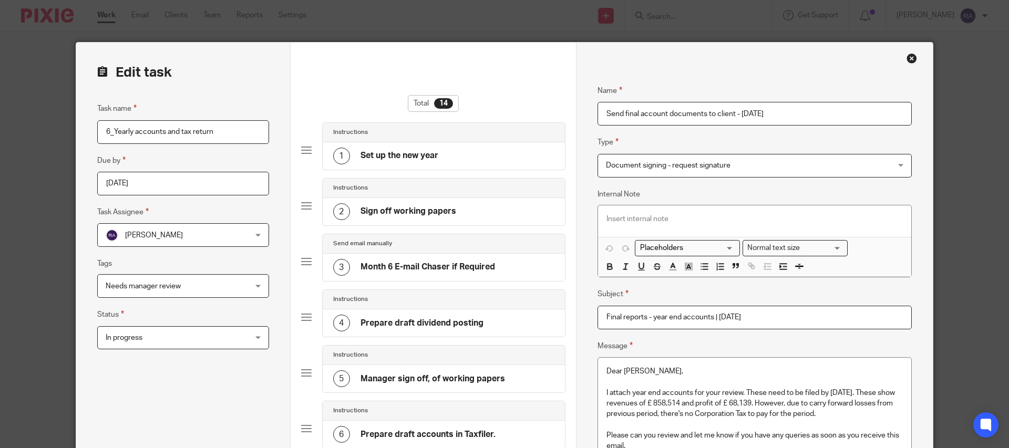
scroll to position [220, 0]
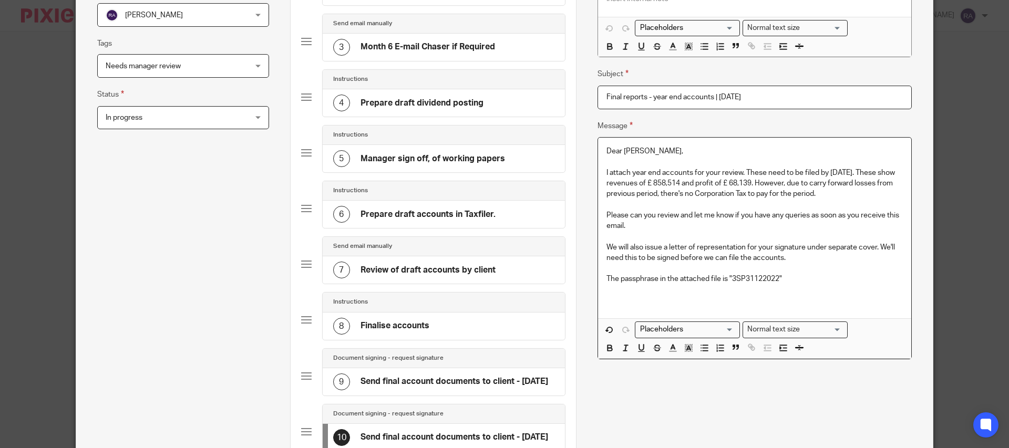
click at [616, 302] on p at bounding box center [754, 300] width 296 height 11
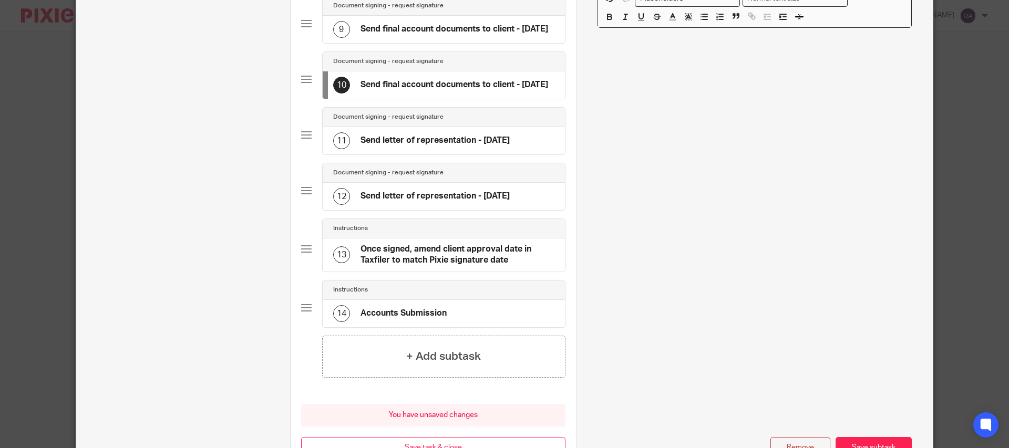
scroll to position [664, 0]
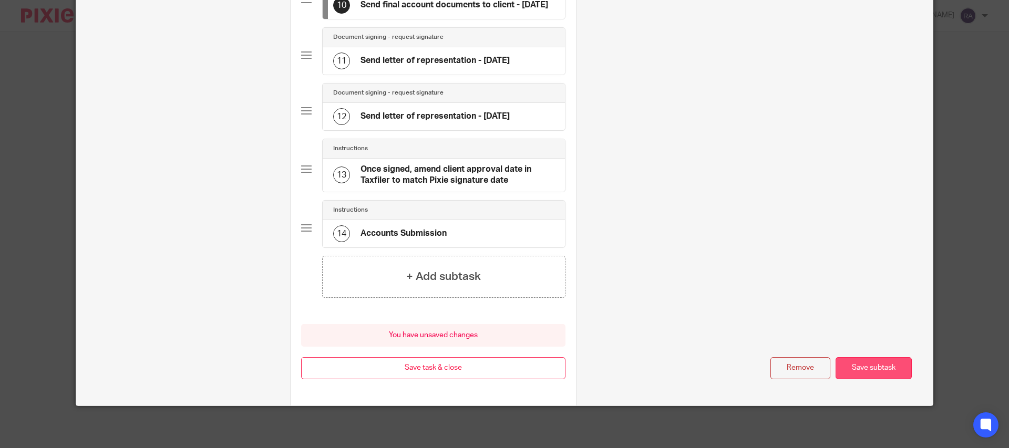
click at [867, 370] on button "Save subtask" at bounding box center [873, 368] width 76 height 23
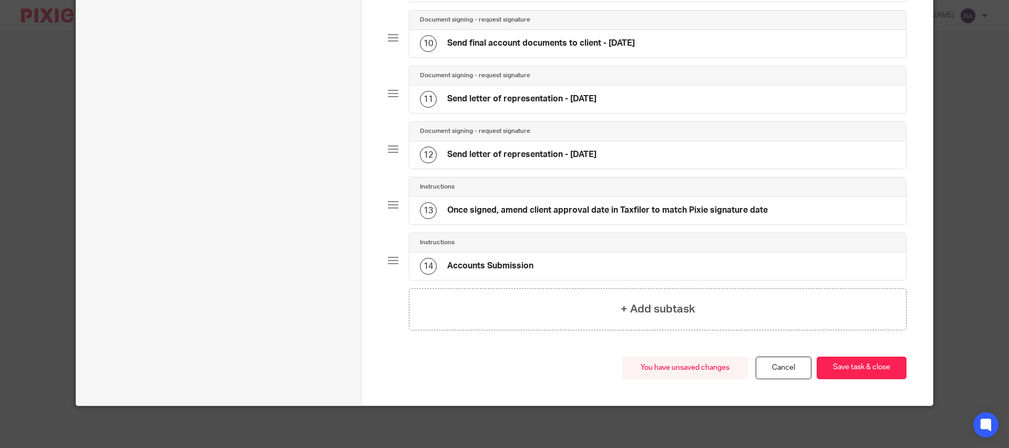
scroll to position [614, 0]
click at [870, 371] on button "Save task & close" at bounding box center [861, 368] width 90 height 23
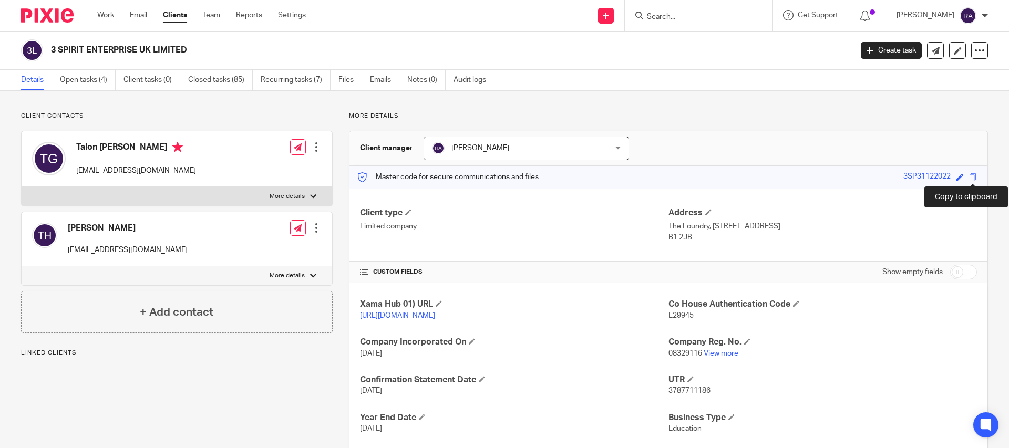
click at [972, 175] on span at bounding box center [973, 177] width 8 height 8
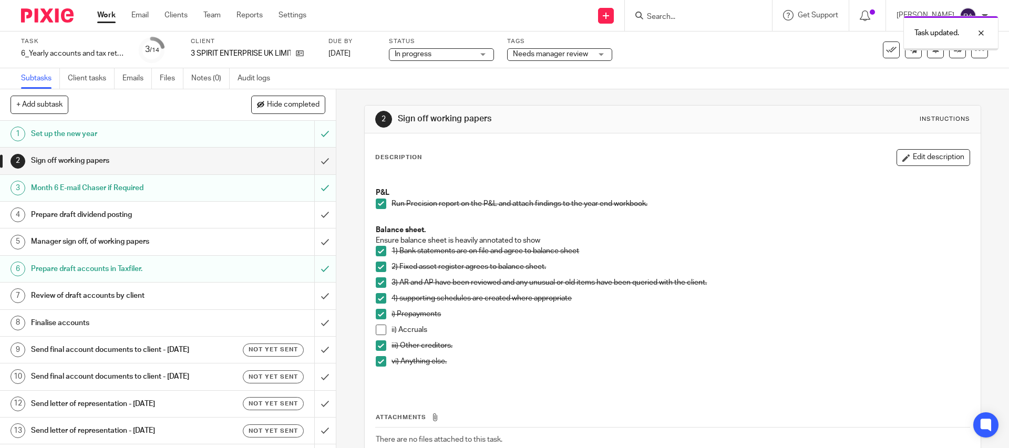
scroll to position [61, 0]
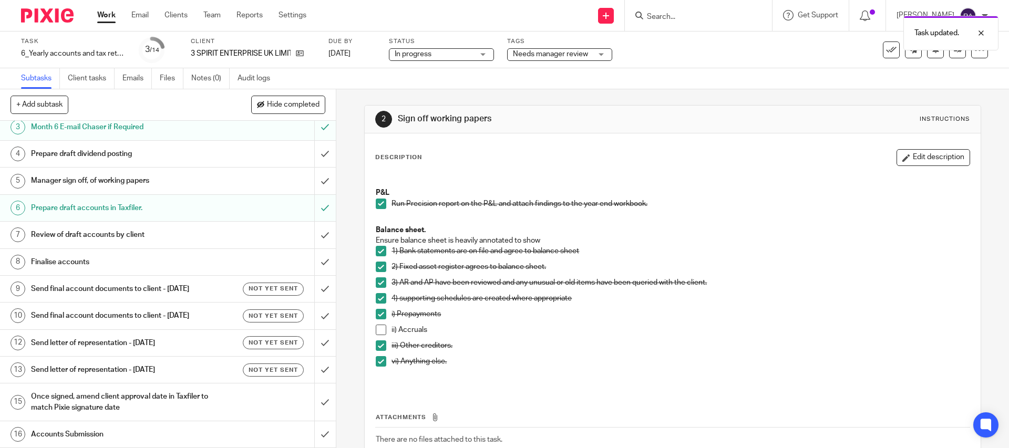
click at [215, 291] on div "Not yet sent" at bounding box center [258, 289] width 91 height 13
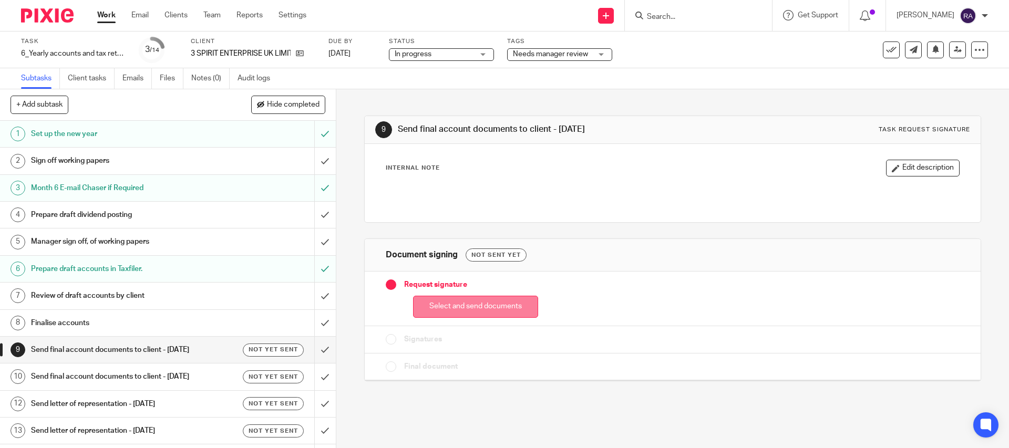
click at [498, 306] on button "Select and send documents" at bounding box center [475, 307] width 125 height 23
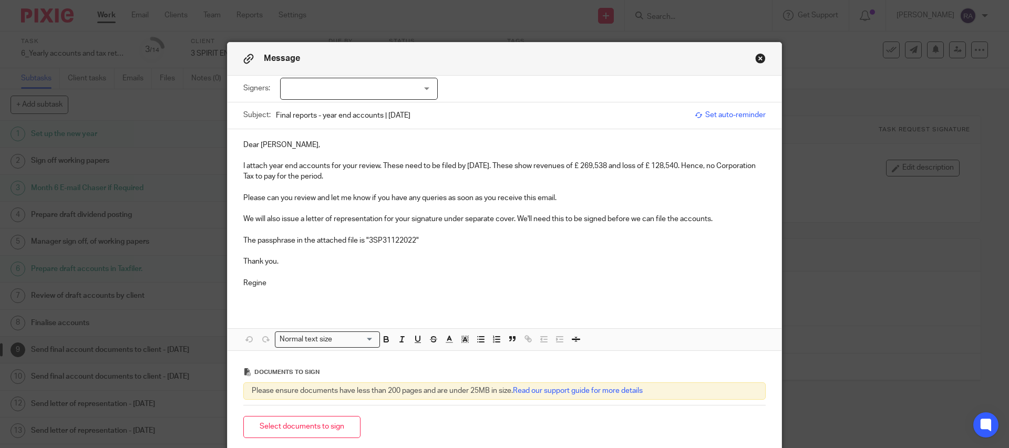
click at [401, 87] on div at bounding box center [359, 89] width 158 height 22
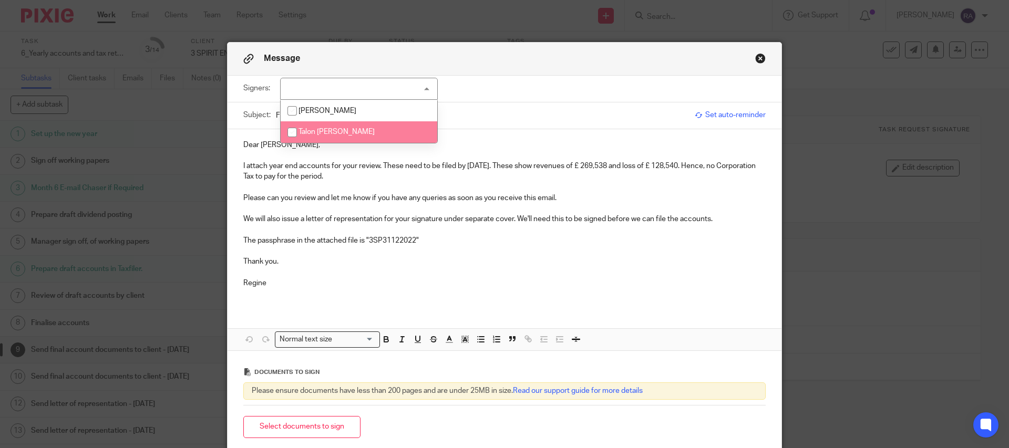
click at [338, 134] on span "Talon [PERSON_NAME]" at bounding box center [336, 131] width 76 height 7
checkbox input "true"
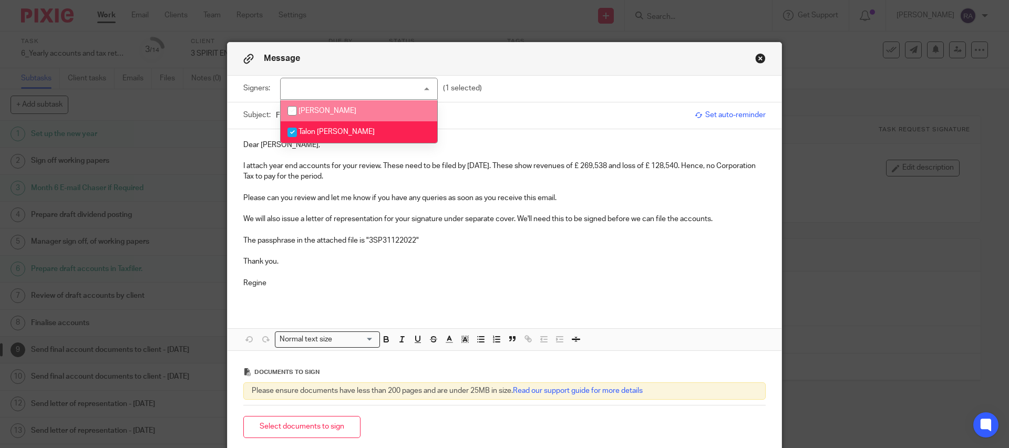
click at [397, 231] on p at bounding box center [504, 230] width 522 height 11
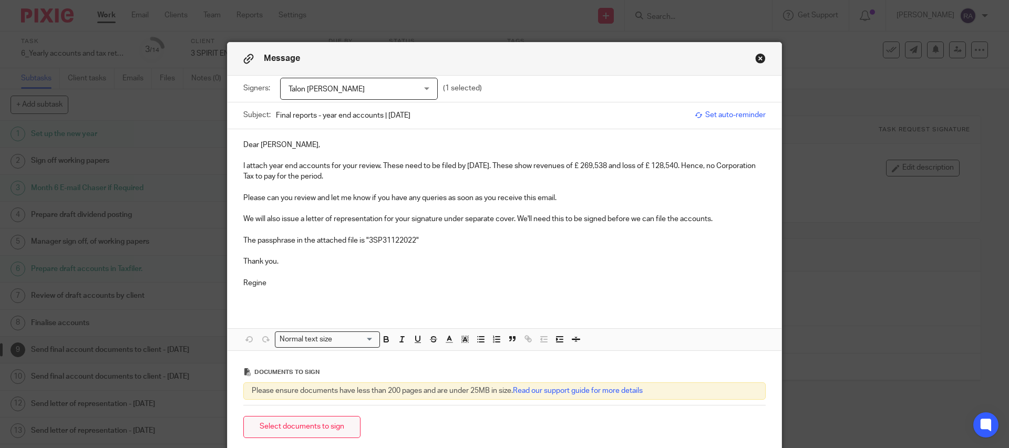
click at [344, 423] on button "Select documents to sign" at bounding box center [301, 427] width 117 height 23
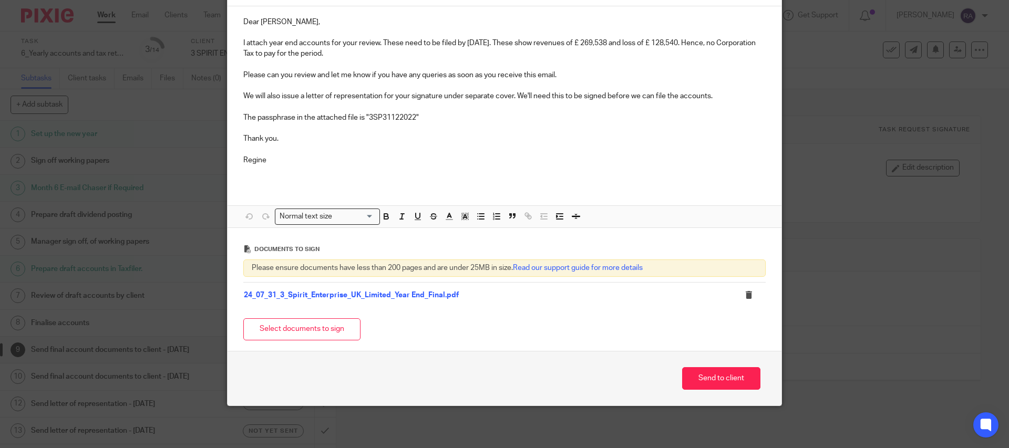
scroll to position [123, 0]
click at [733, 380] on button "Send to client" at bounding box center [721, 378] width 78 height 23
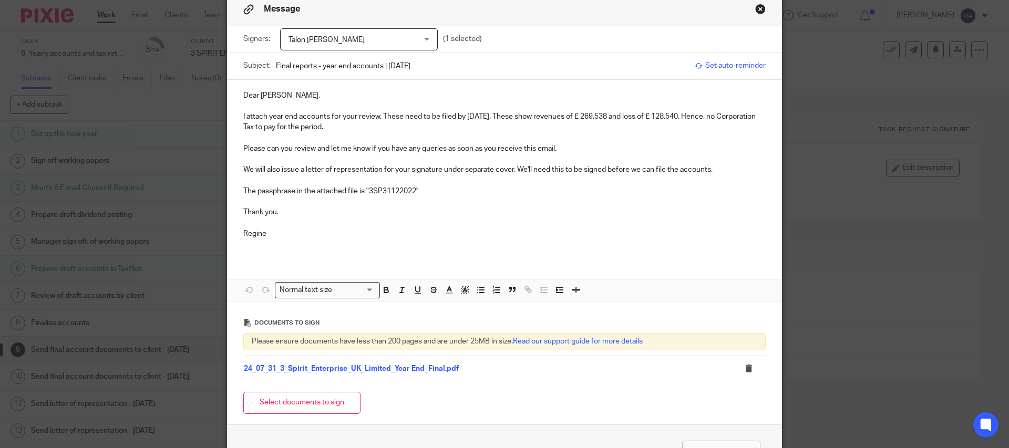
scroll to position [0, 0]
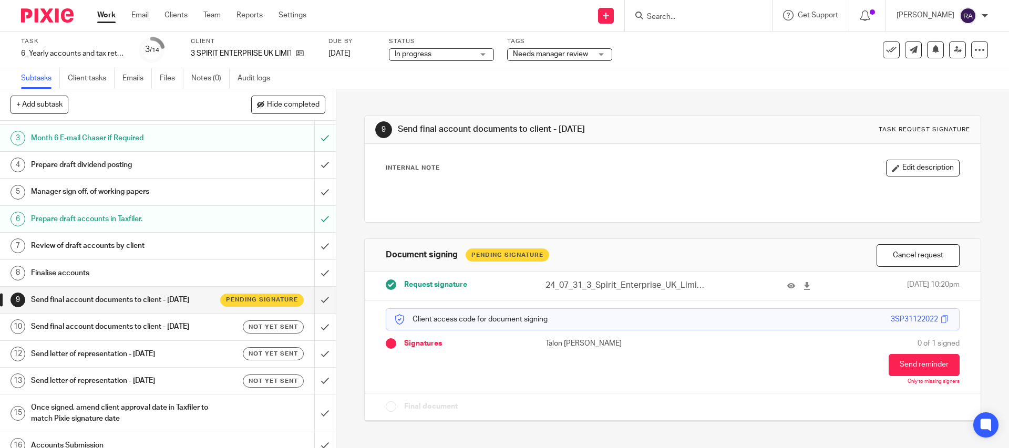
scroll to position [61, 0]
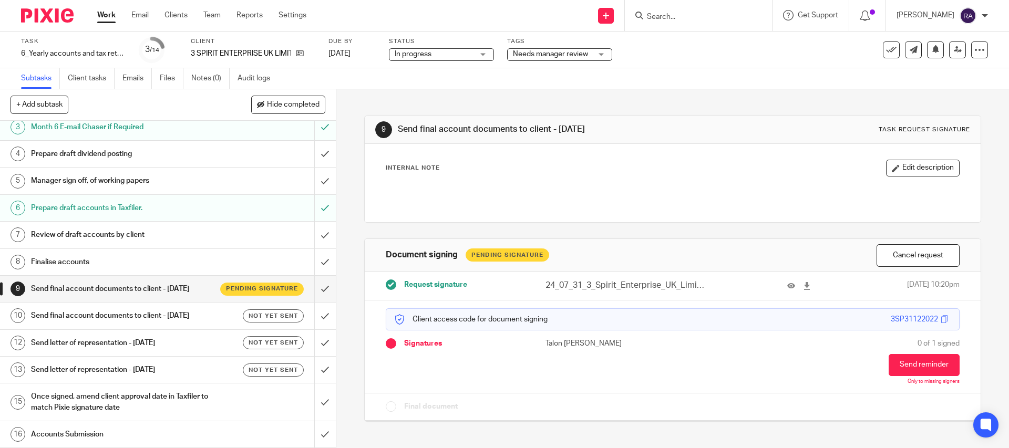
click at [181, 367] on h1 "Send letter of representation - [DATE]" at bounding box center [122, 370] width 182 height 16
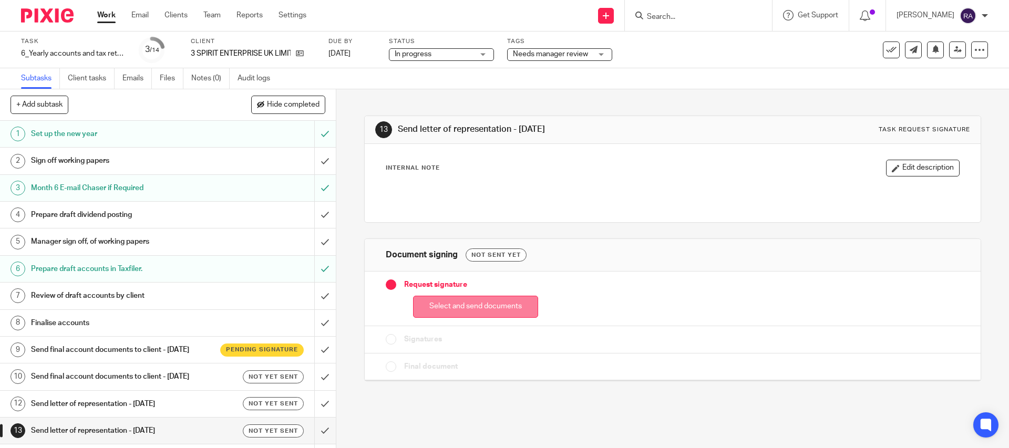
click at [479, 313] on button "Select and send documents" at bounding box center [475, 307] width 125 height 23
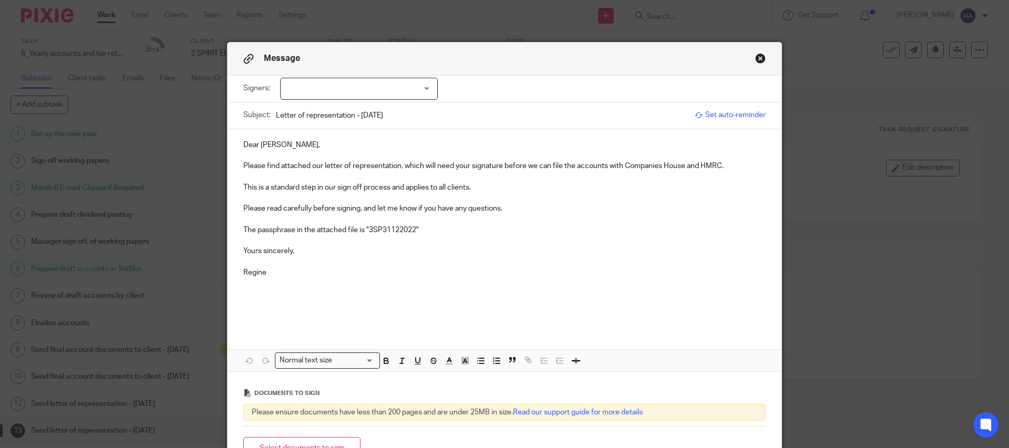
click at [386, 88] on div at bounding box center [359, 89] width 158 height 22
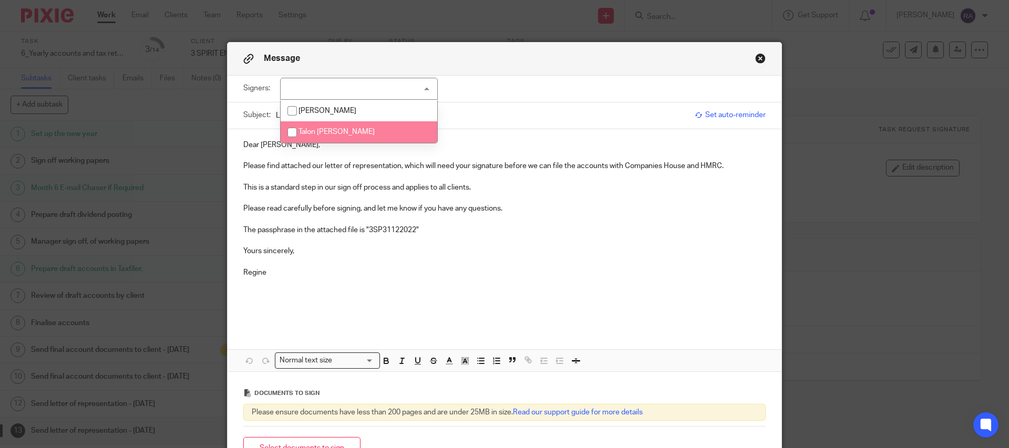
click at [336, 137] on li "Talon [PERSON_NAME]" at bounding box center [359, 132] width 157 height 22
checkbox input "true"
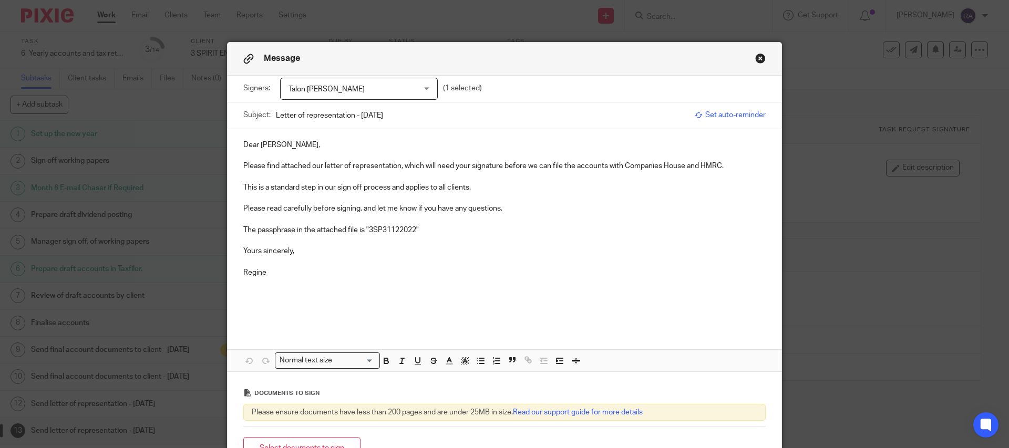
click at [387, 291] on p at bounding box center [504, 299] width 522 height 43
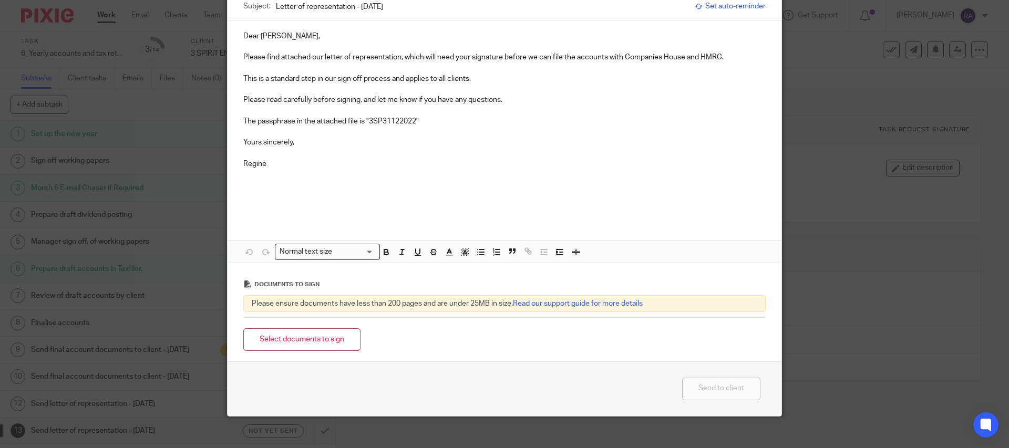
scroll to position [120, 0]
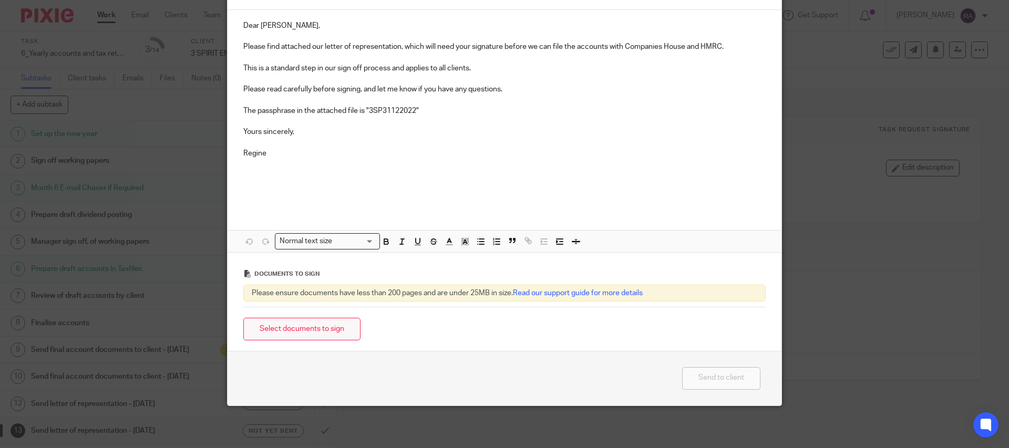
click at [337, 328] on button "Select documents to sign" at bounding box center [301, 329] width 117 height 23
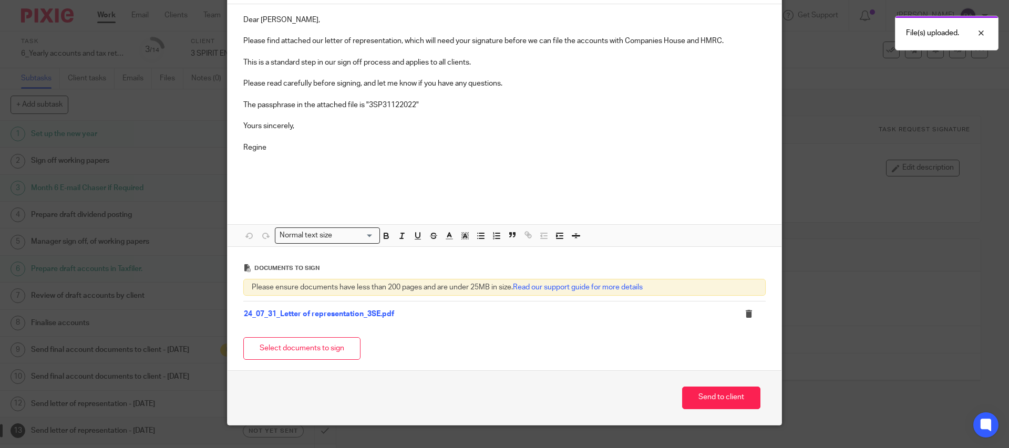
scroll to position [145, 0]
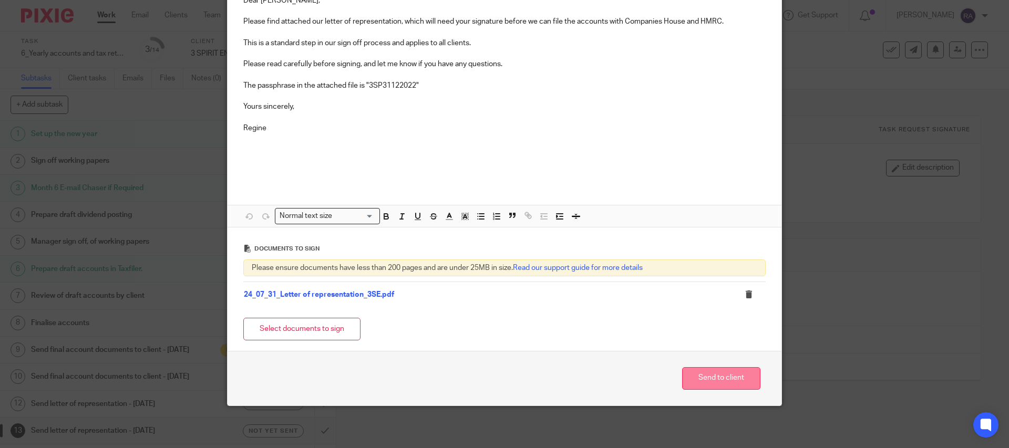
click at [714, 378] on button "Send to client" at bounding box center [721, 378] width 78 height 23
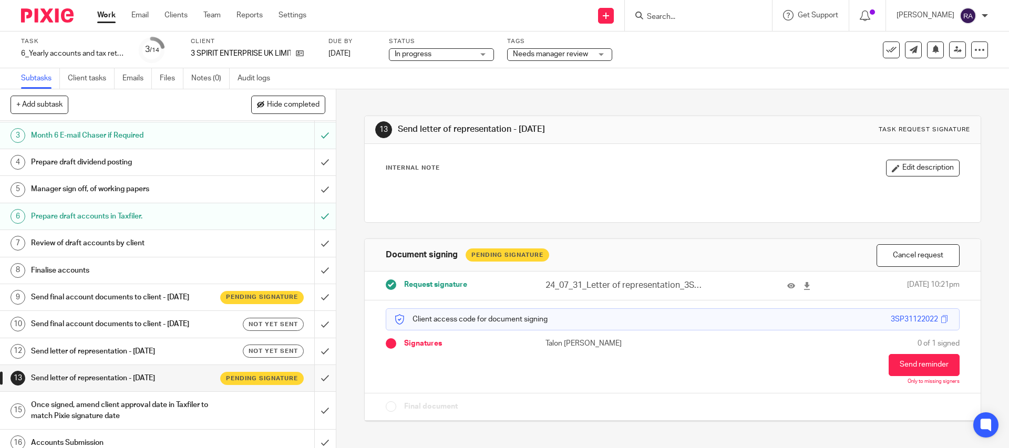
scroll to position [61, 0]
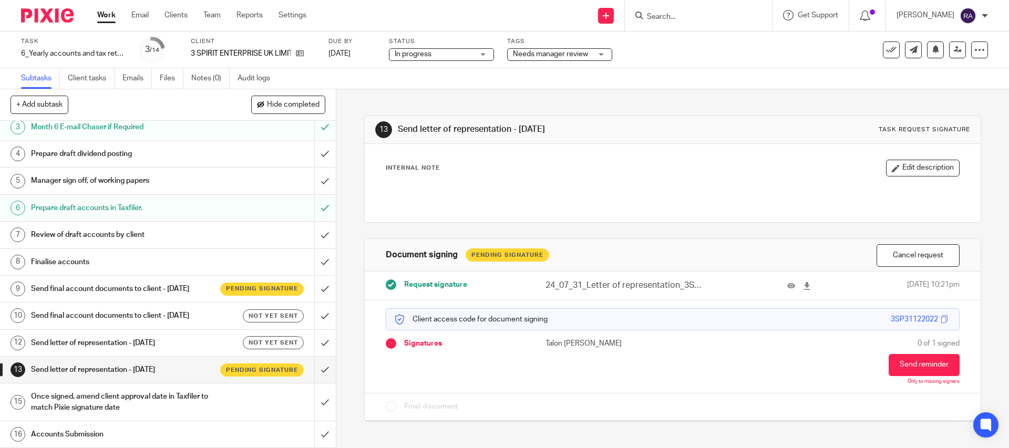
click at [529, 57] on span "Needs manager review" at bounding box center [550, 53] width 75 height 7
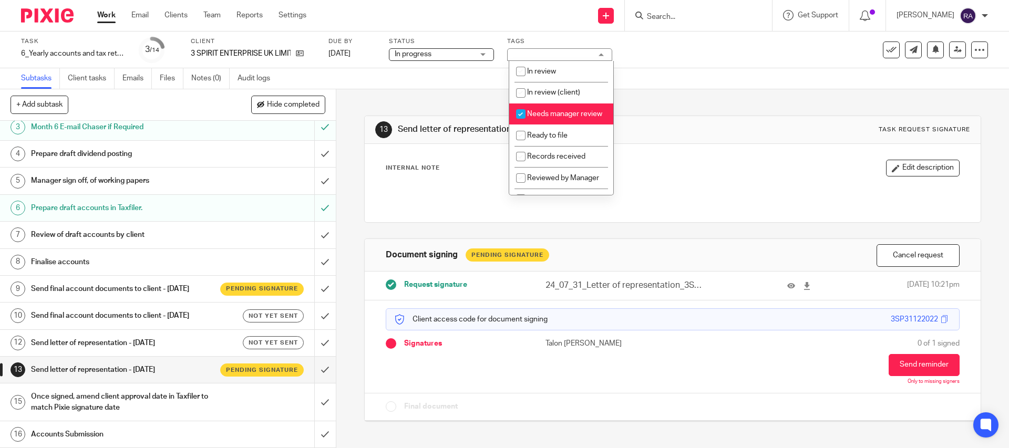
click at [560, 116] on span "Needs manager review" at bounding box center [564, 113] width 75 height 7
checkbox input "false"
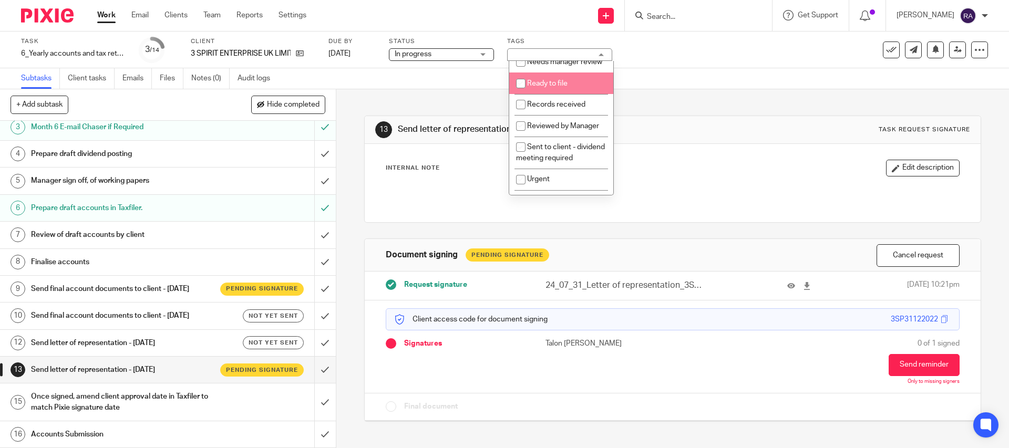
scroll to position [129, 0]
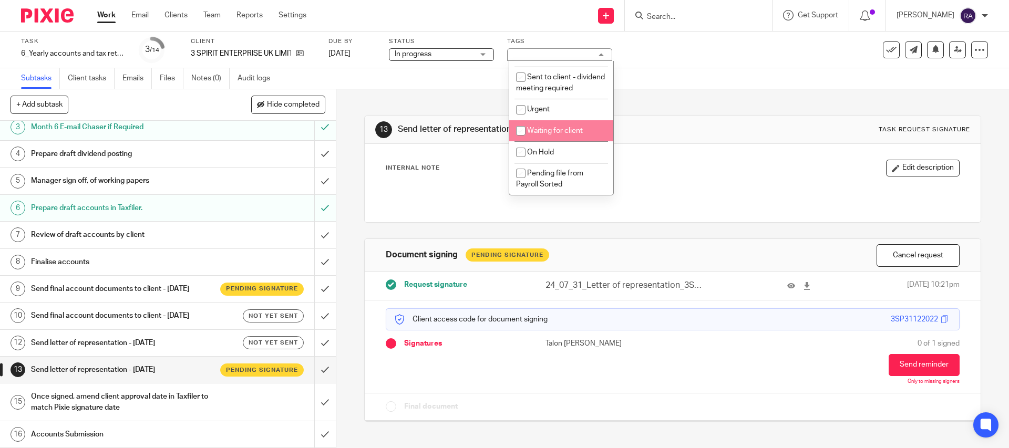
click at [568, 136] on li "Waiting for client" at bounding box center [561, 131] width 104 height 22
checkbox input "true"
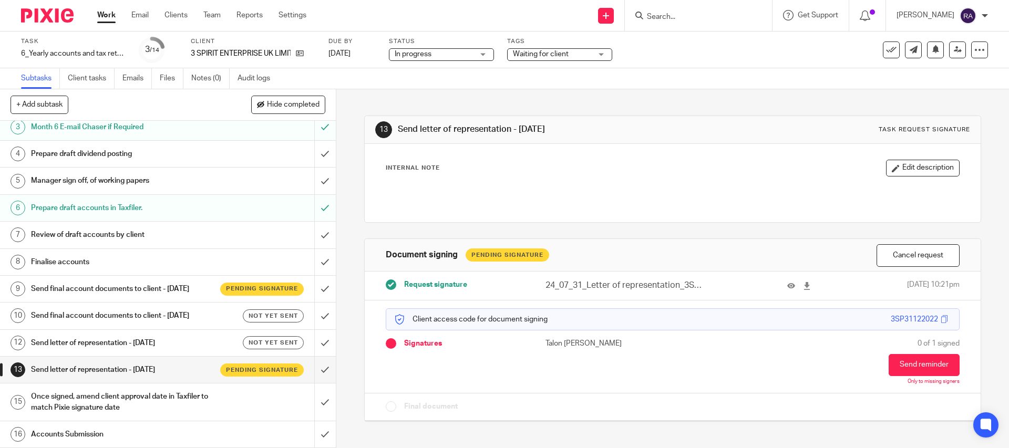
click at [717, 104] on div "13 Send letter of representation - [DATE] Task request signature Internal Note …" at bounding box center [672, 260] width 616 height 343
